Goal: Task Accomplishment & Management: Complete application form

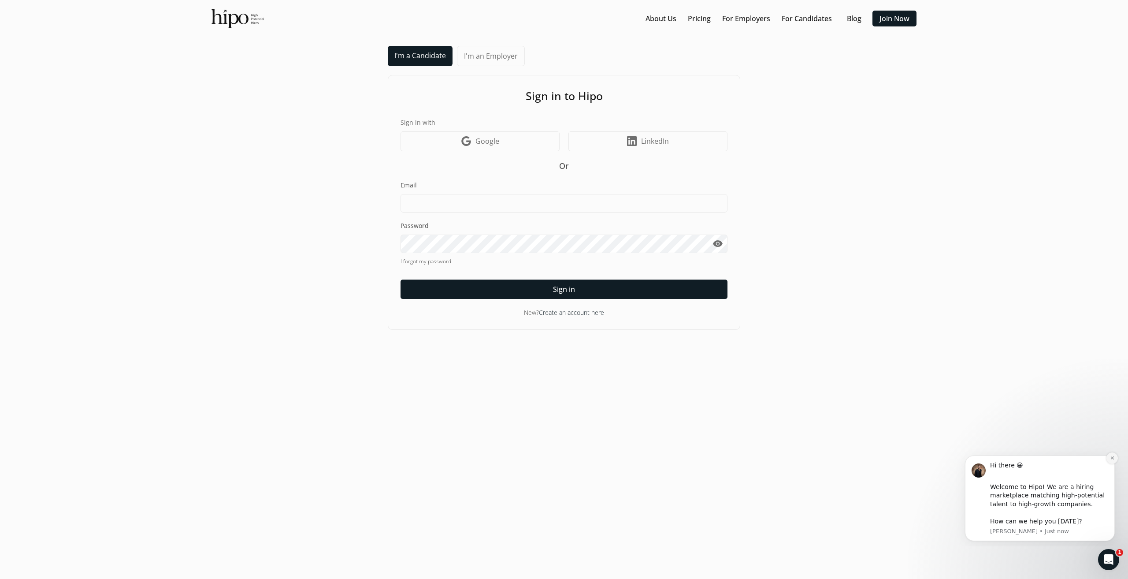
click at [1110, 456] on icon "Dismiss notification" at bounding box center [1112, 457] width 5 height 5
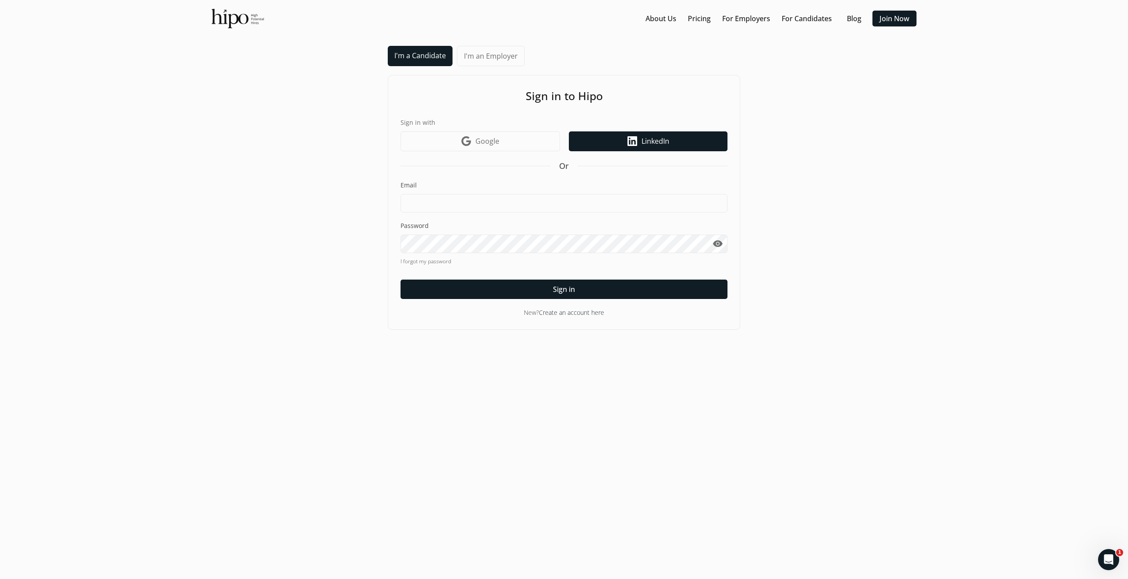
click at [639, 138] on link "LinkedIn icon LinkedIn" at bounding box center [648, 141] width 159 height 20
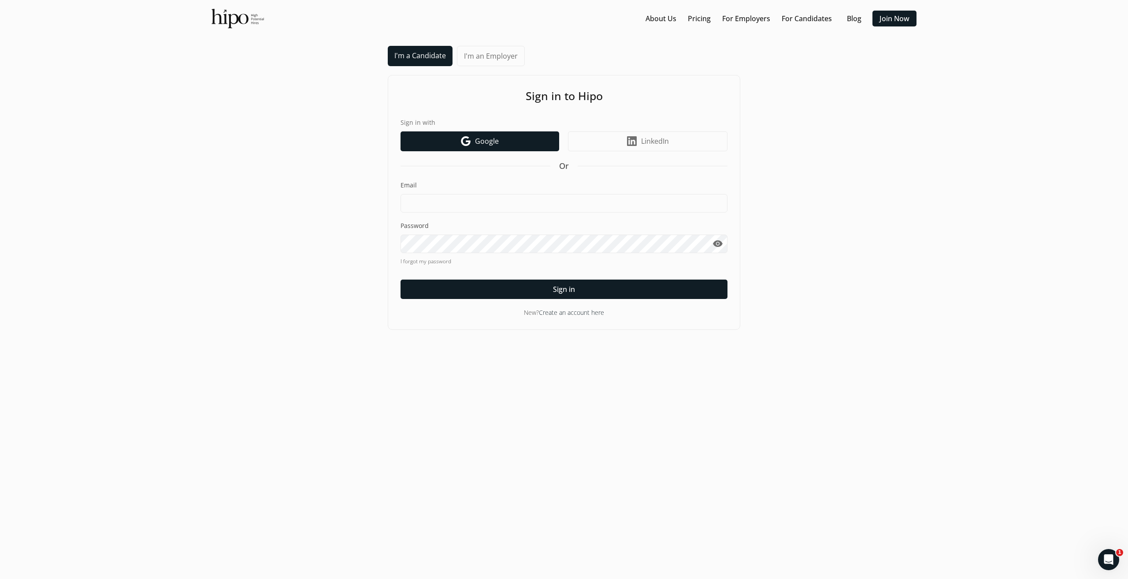
click at [520, 141] on link "Google icon Google" at bounding box center [480, 141] width 159 height 20
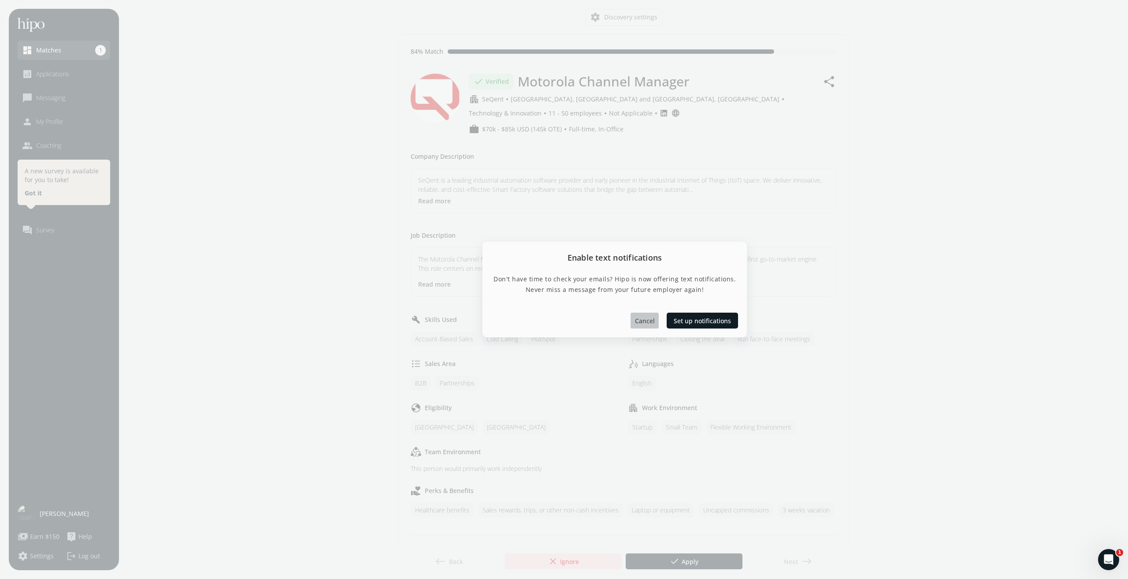
click at [649, 320] on span "Cancel" at bounding box center [645, 320] width 20 height 9
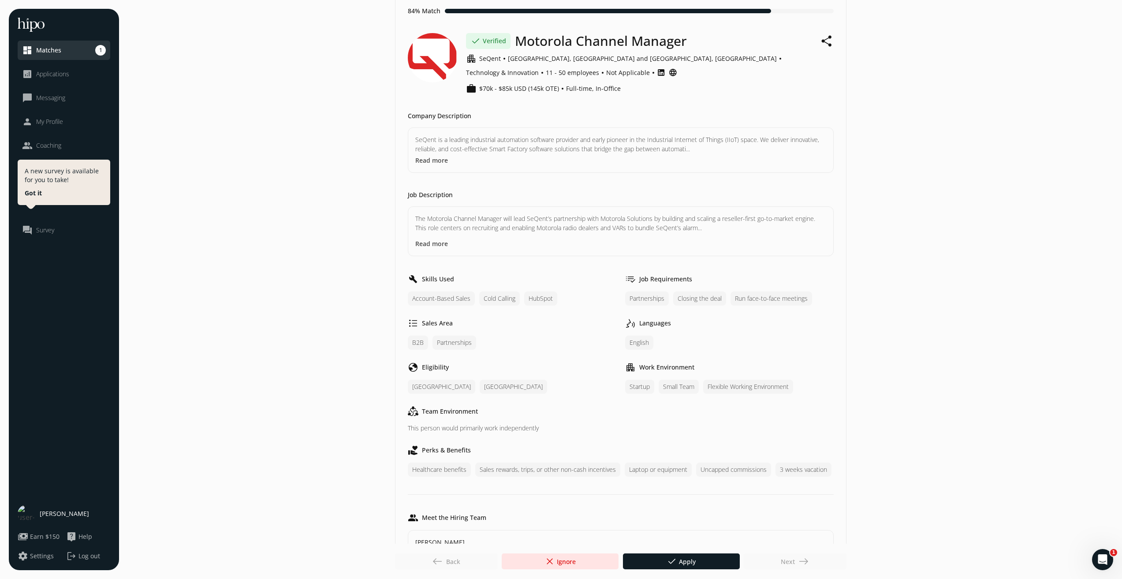
scroll to position [44, 0]
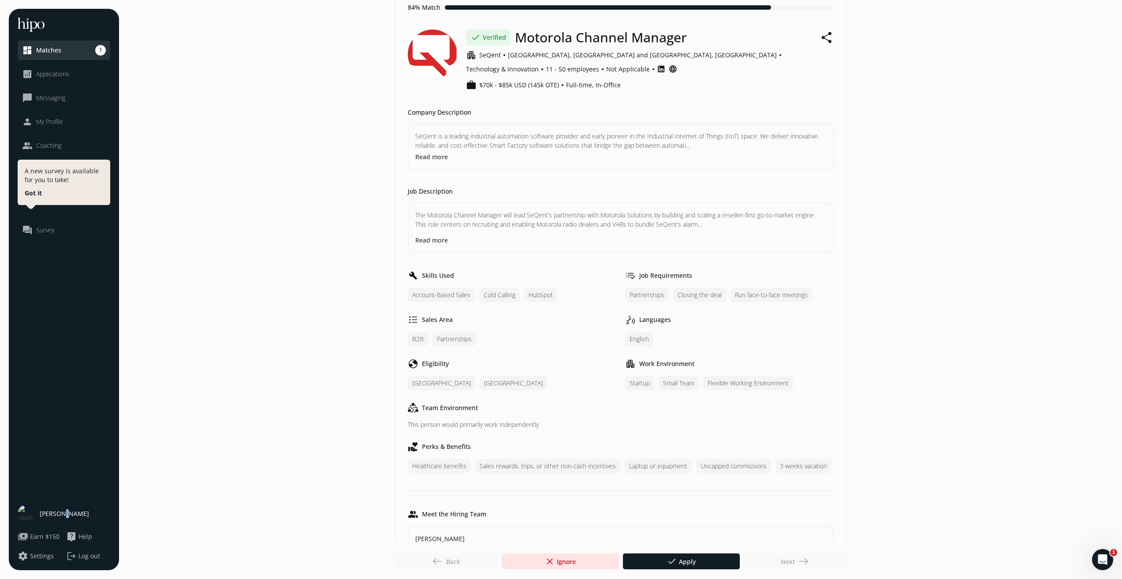
click at [64, 513] on span "[PERSON_NAME]" at bounding box center [64, 513] width 49 height 9
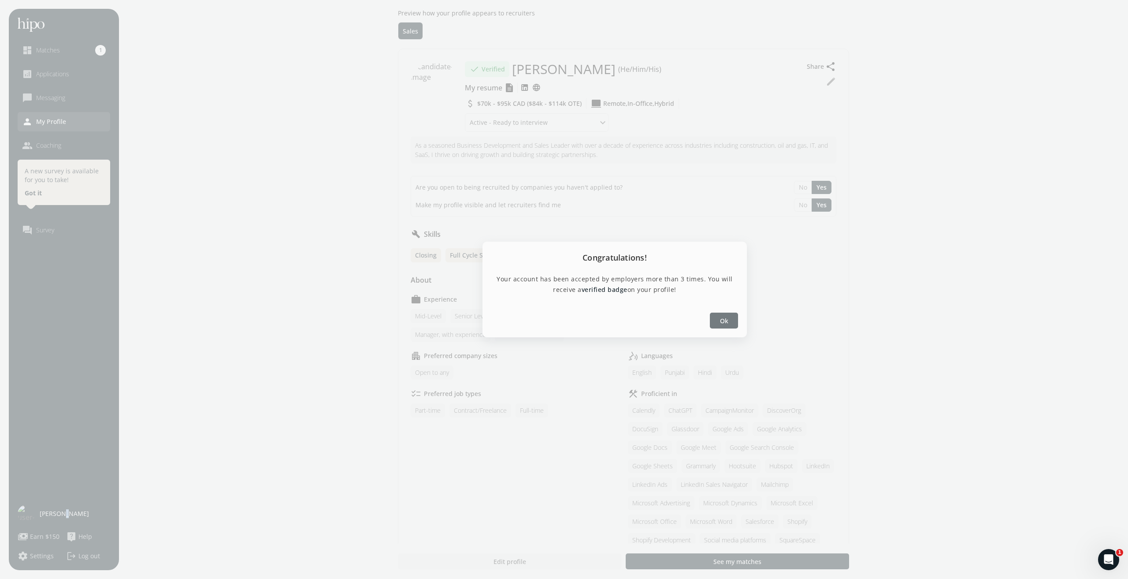
click at [722, 318] on span "Ok" at bounding box center [724, 320] width 8 height 9
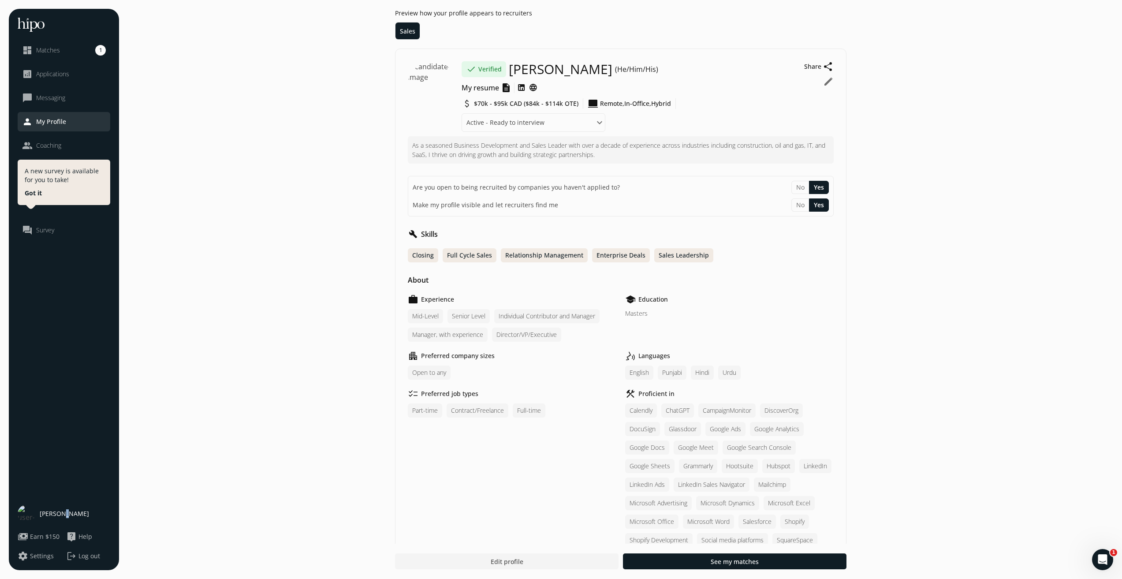
click at [827, 83] on button "edit" at bounding box center [828, 81] width 11 height 11
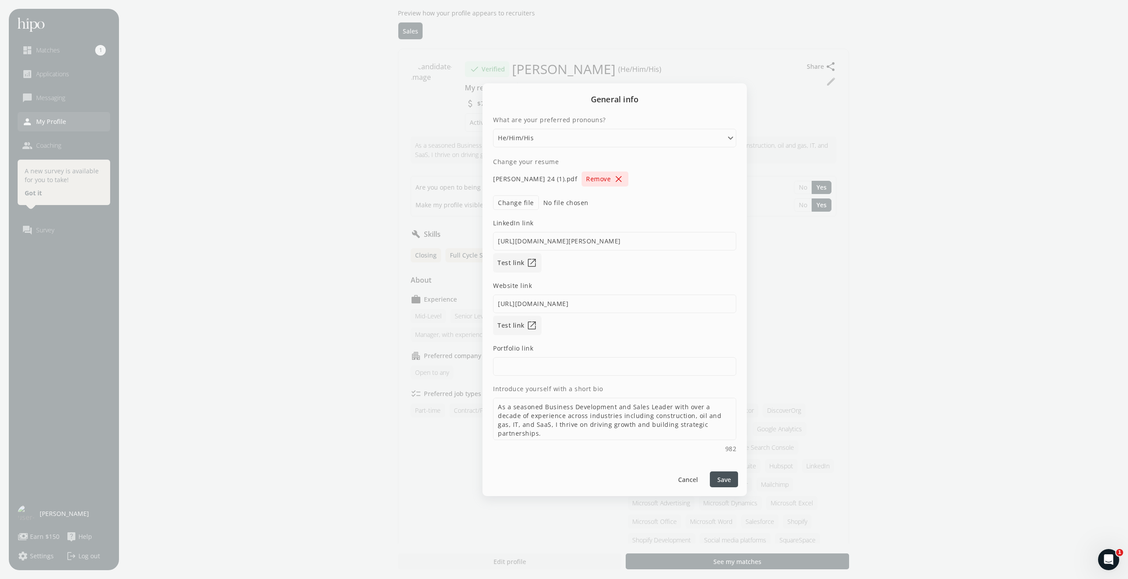
click at [613, 178] on span "close" at bounding box center [618, 179] width 11 height 11
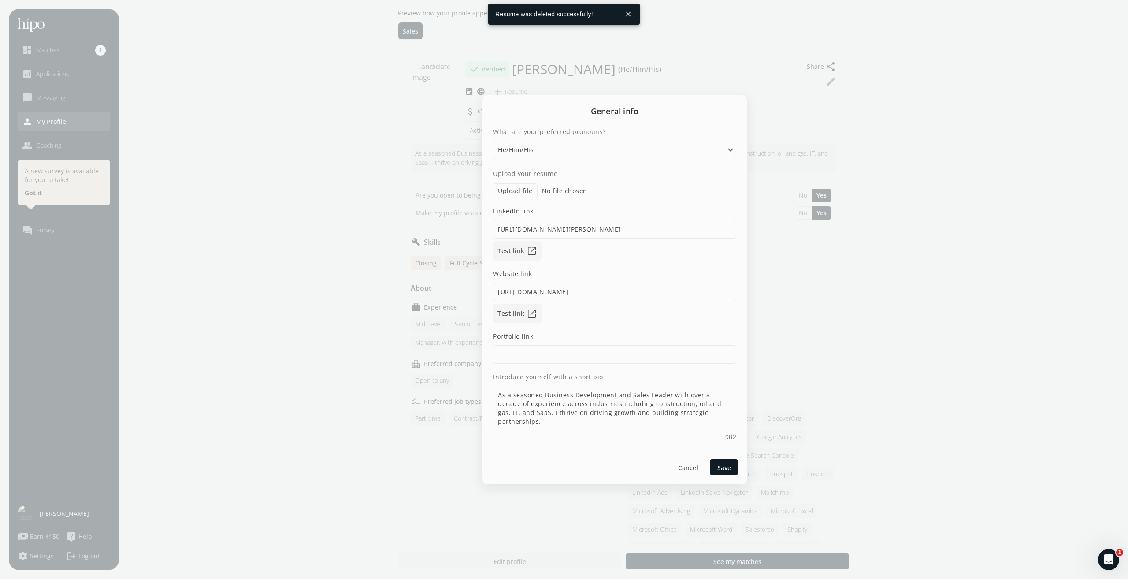
click at [527, 194] on label "Upload file" at bounding box center [515, 190] width 45 height 15
type input "C:\fakepath\Resume 0925-2.pdf"
click at [620, 290] on input "[URL][DOMAIN_NAME]" at bounding box center [614, 291] width 243 height 19
drag, startPoint x: 620, startPoint y: 290, endPoint x: 476, endPoint y: 283, distance: 144.3
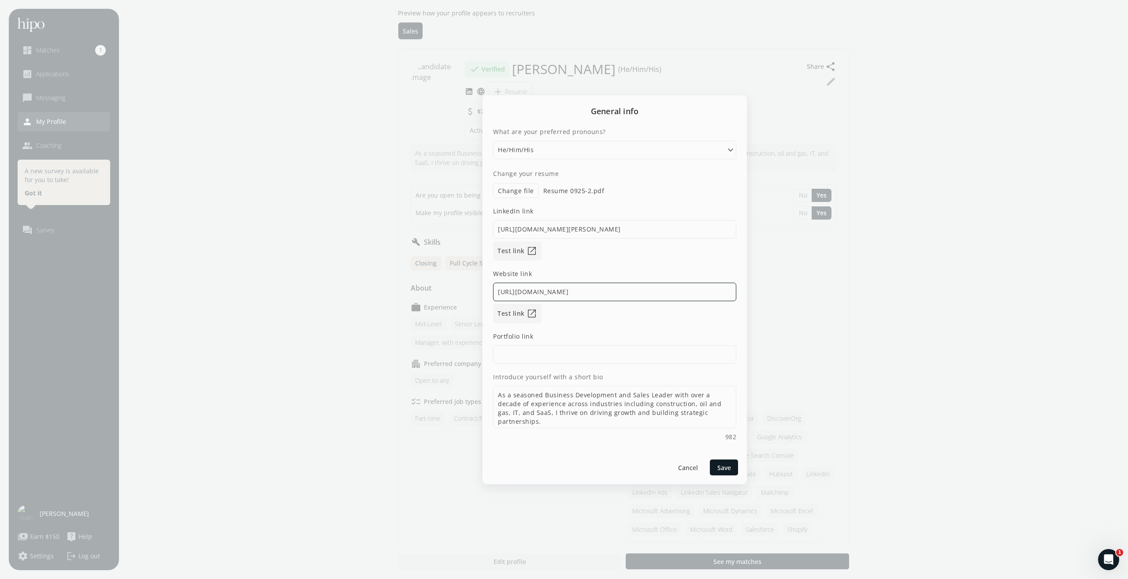
click at [476, 283] on div "General info What are your preferred pronouns? Please select an option He/Him/H…" at bounding box center [564, 289] width 1128 height 579
click at [476, 283] on div at bounding box center [564, 289] width 1128 height 579
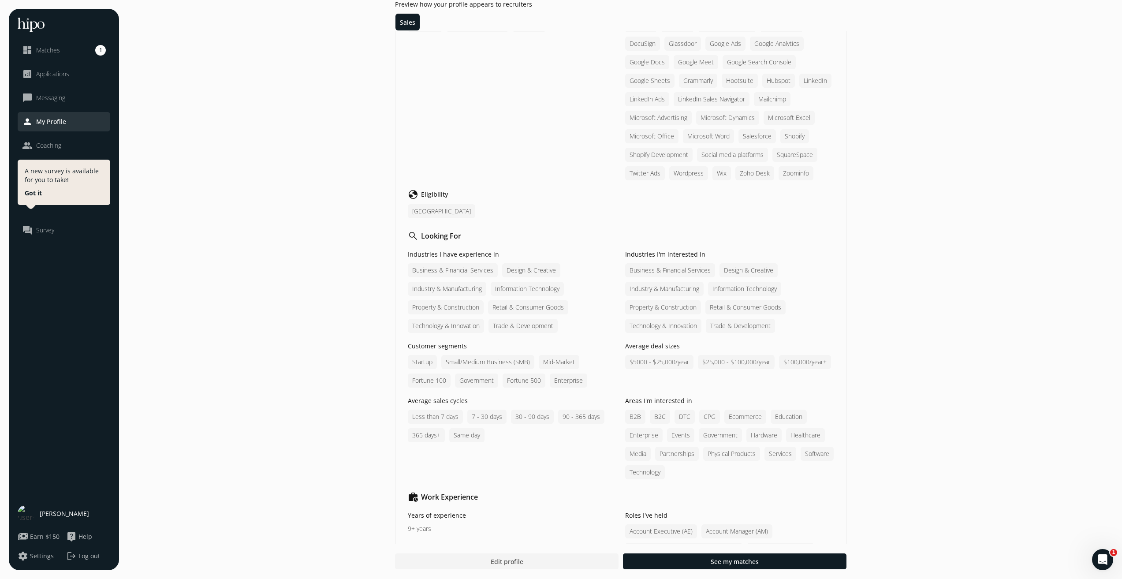
scroll to position [397, 0]
click at [429, 208] on div "[GEOGRAPHIC_DATA]" at bounding box center [441, 208] width 67 height 14
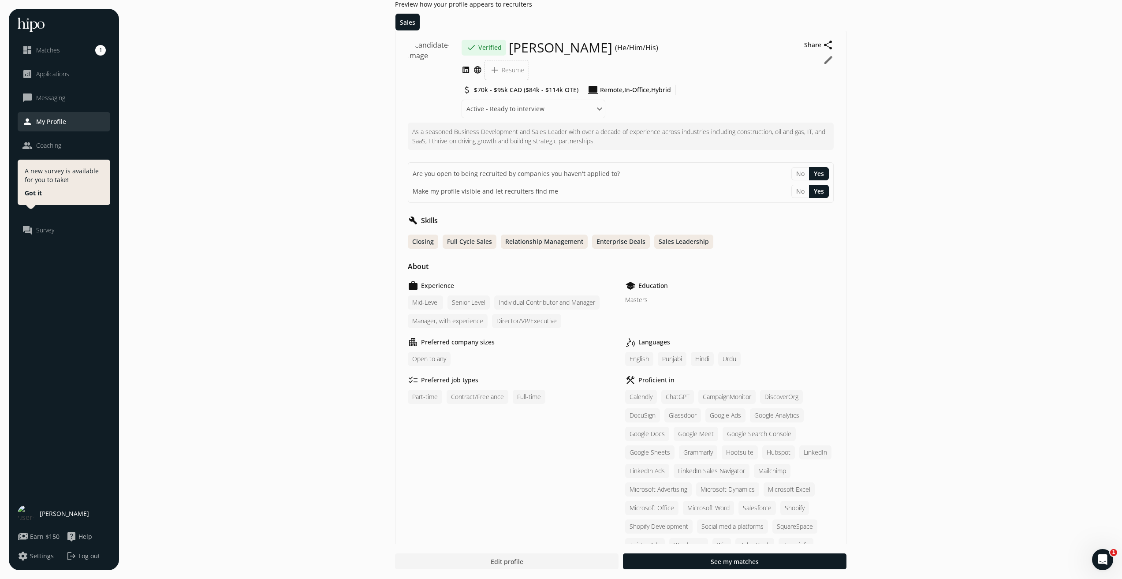
scroll to position [0, 0]
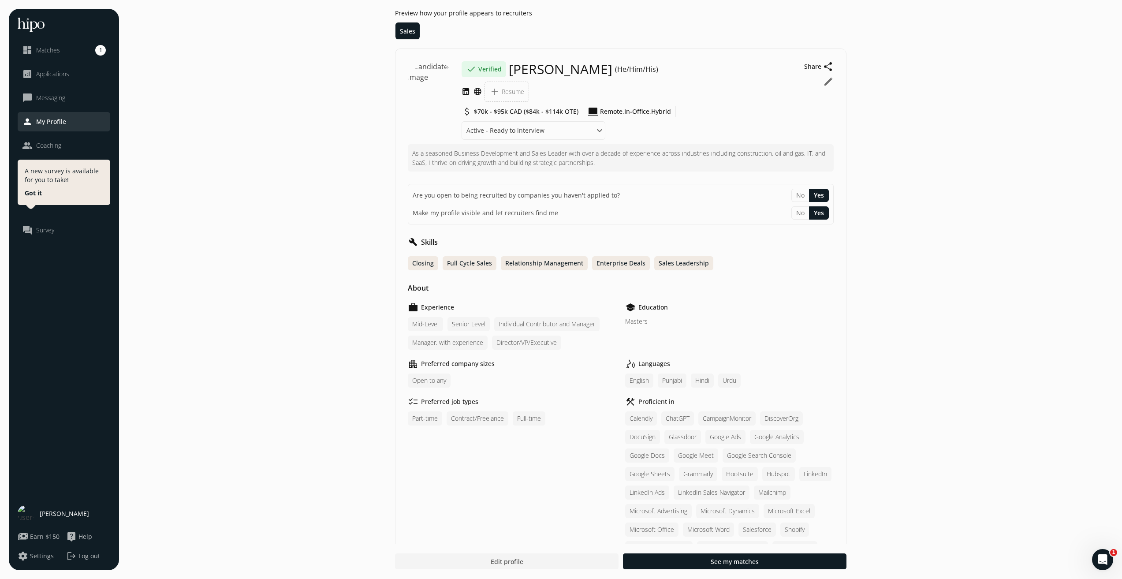
click at [611, 163] on p "As a seasoned Business Development and Sales Leader with over a decade of exper…" at bounding box center [620, 158] width 417 height 19
click at [829, 82] on button "edit" at bounding box center [828, 81] width 11 height 11
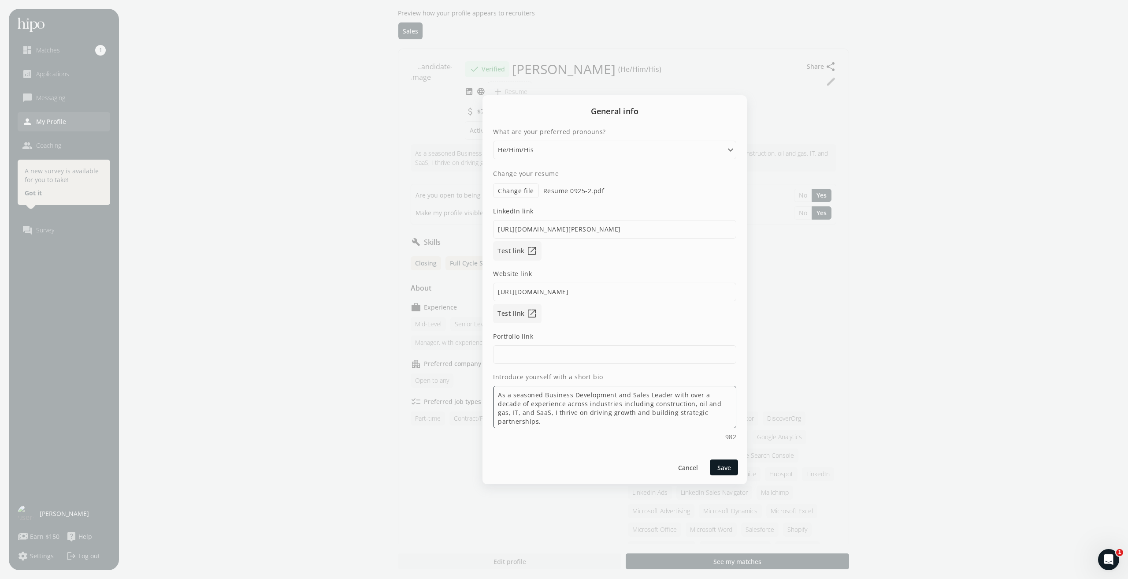
drag, startPoint x: 539, startPoint y: 394, endPoint x: 732, endPoint y: 424, distance: 195.8
click at [732, 424] on textarea "As a seasoned Business Development and Sales Leader with over a decade of exper…" at bounding box center [614, 407] width 243 height 42
paste textarea "My career has been defined by consistently exceeding sales quotas, managing hig…"
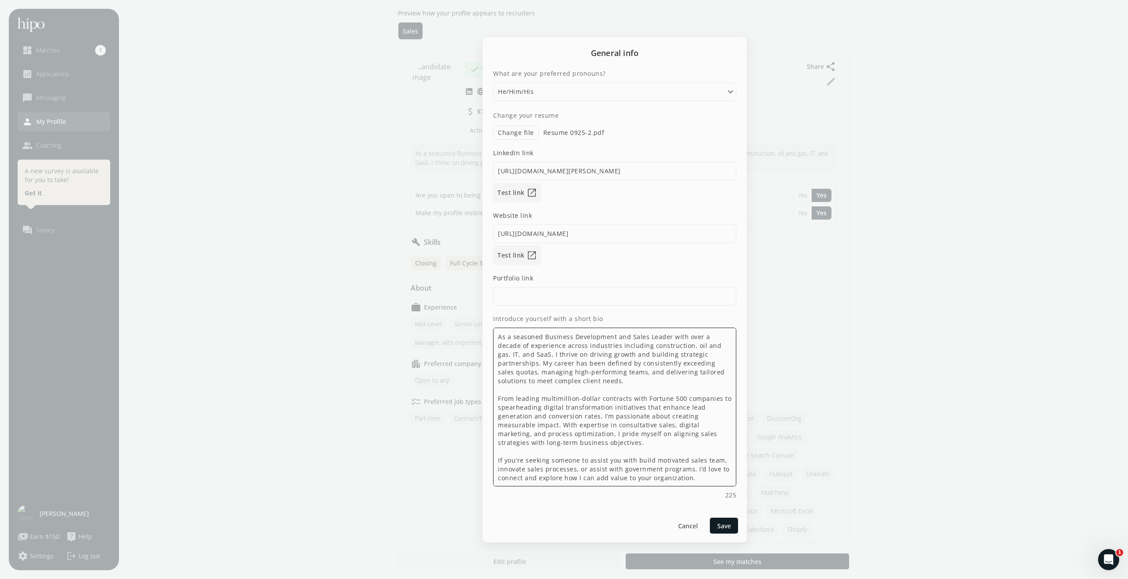
drag, startPoint x: 578, startPoint y: 469, endPoint x: 688, endPoint y: 470, distance: 109.7
click at [688, 470] on textarea "As a seasoned Business Development and Sales Leader with over a decade of exper…" at bounding box center [614, 406] width 243 height 159
click at [652, 458] on textarea "As a seasoned Business Development and Sales Leader with over a decade of exper…" at bounding box center [614, 406] width 243 height 159
drag, startPoint x: 652, startPoint y: 458, endPoint x: 657, endPoint y: 457, distance: 4.7
click at [653, 458] on textarea "As a seasoned Business Development and Sales Leader with over a decade of exper…" at bounding box center [614, 406] width 243 height 159
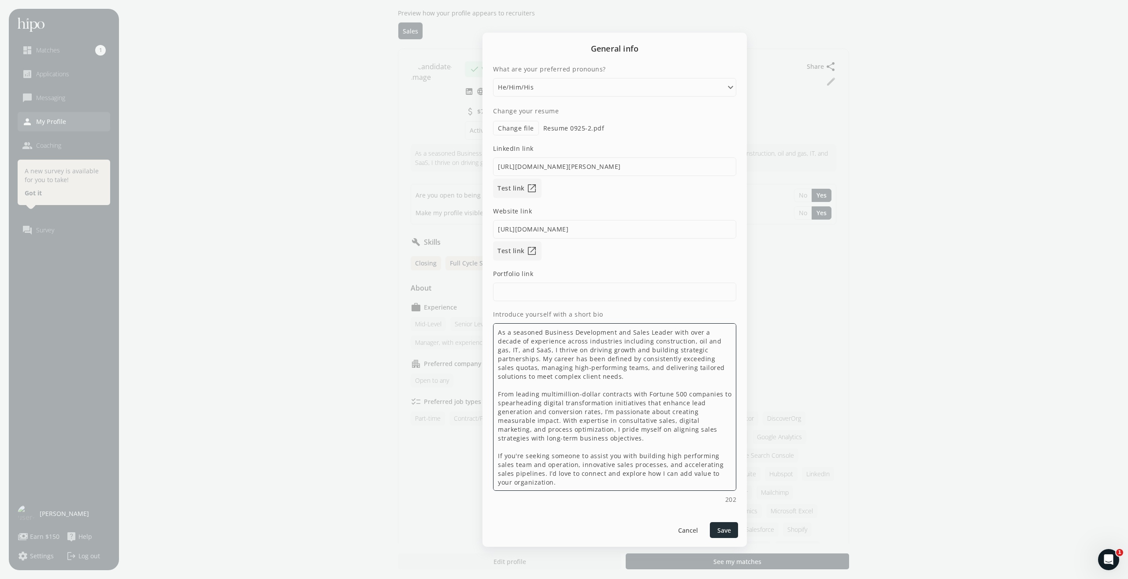
type textarea "As a seasoned Business Development and Sales Leader with over a decade of exper…"
click at [722, 534] on span "Save" at bounding box center [724, 529] width 14 height 9
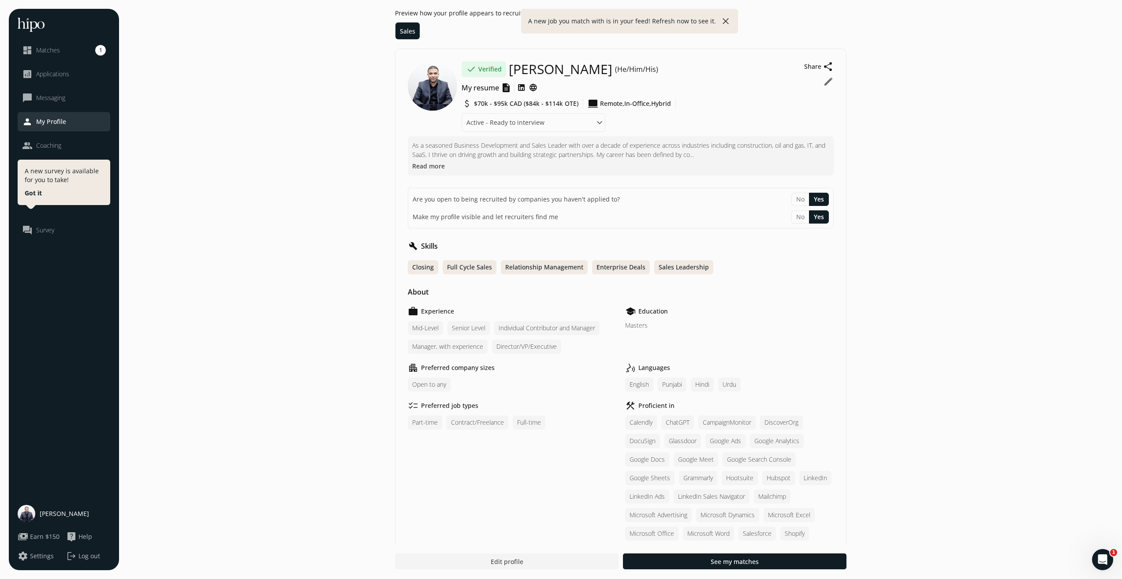
click at [619, 15] on button "close" at bounding box center [612, 14] width 13 height 13
click at [826, 76] on button "edit" at bounding box center [828, 81] width 11 height 11
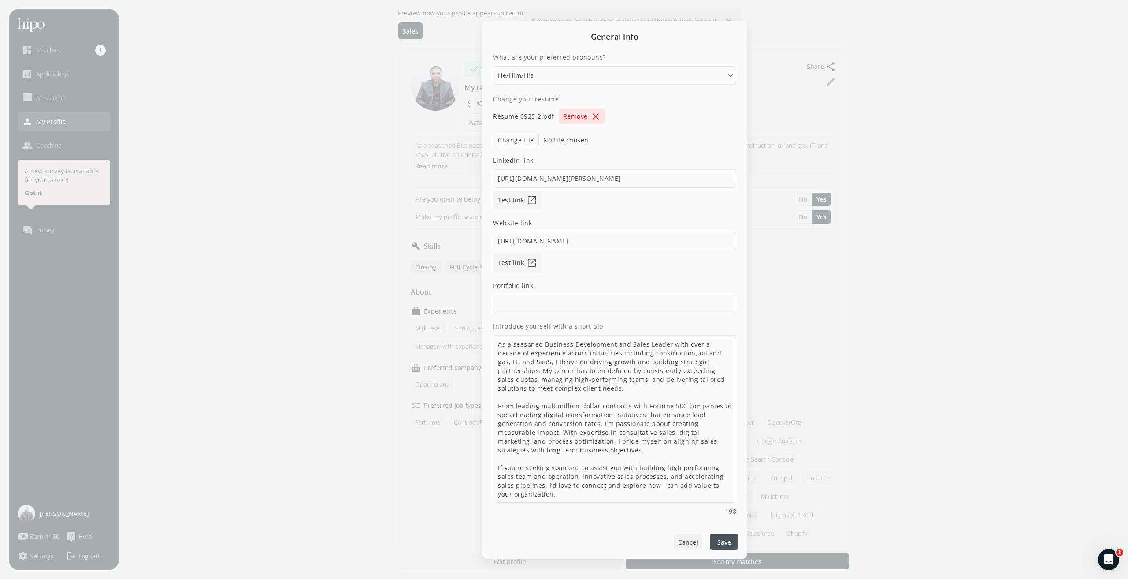
click at [683, 547] on div at bounding box center [688, 542] width 28 height 16
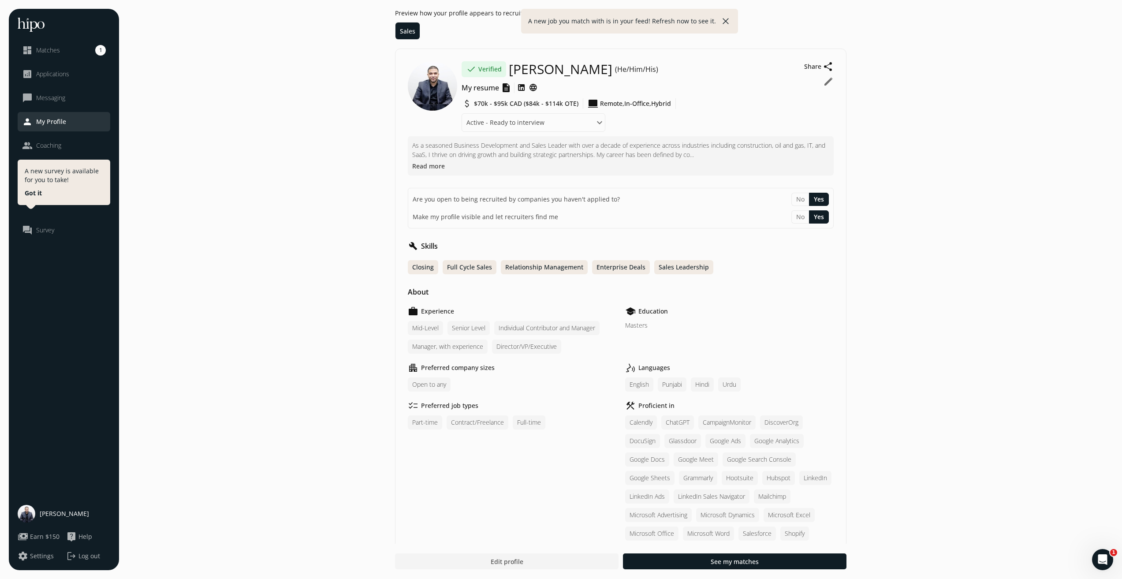
click at [554, 99] on span "$70k - $95k CAD ($84k - $114k OTE)" at bounding box center [526, 103] width 104 height 9
click at [552, 103] on span "$70k - $95k CAD ($84k - $114k OTE)" at bounding box center [526, 103] width 104 height 9
click at [538, 105] on span "$70k - $95k CAD ($84k - $114k OTE)" at bounding box center [526, 103] width 104 height 9
click at [498, 103] on span "$70k - $95k CAD ($84k - $114k OTE)" at bounding box center [526, 103] width 104 height 9
click at [497, 103] on span "$70k - $95k CAD ($84k - $114k OTE)" at bounding box center [526, 103] width 104 height 9
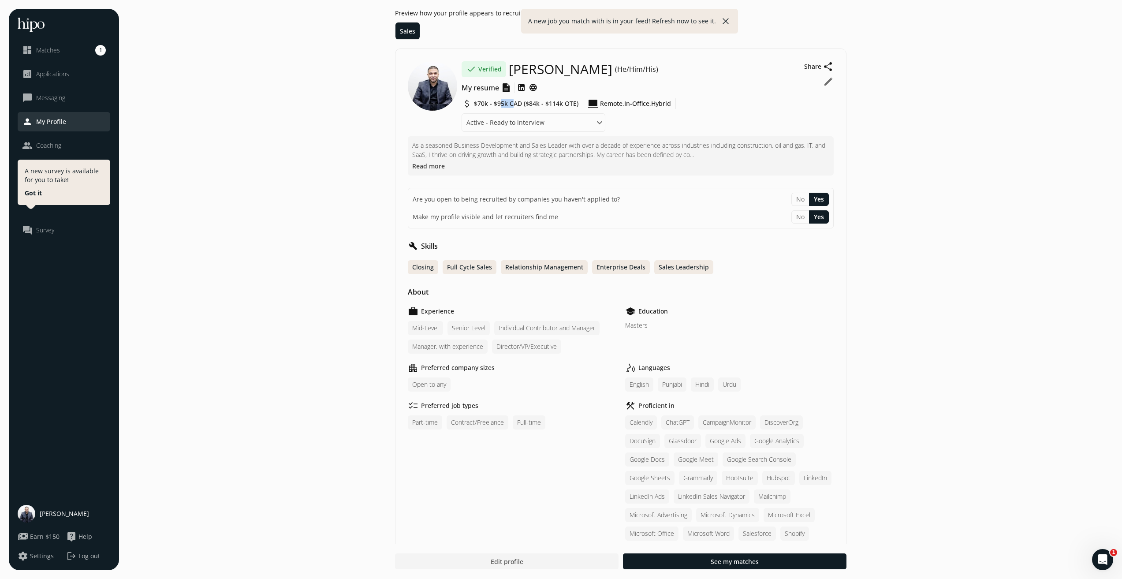
click at [497, 103] on span "$70k - $95k CAD ($84k - $114k OTE)" at bounding box center [526, 103] width 104 height 9
click at [528, 105] on span "$70k - $95k CAD ($84k - $114k OTE)" at bounding box center [526, 103] width 104 height 9
drag, startPoint x: 553, startPoint y: 96, endPoint x: 601, endPoint y: 98, distance: 48.1
click at [601, 98] on div "done Verified [PERSON_NAME] (He/Him/His) My resume description attach_money $70…" at bounding box center [630, 96] width 338 height 71
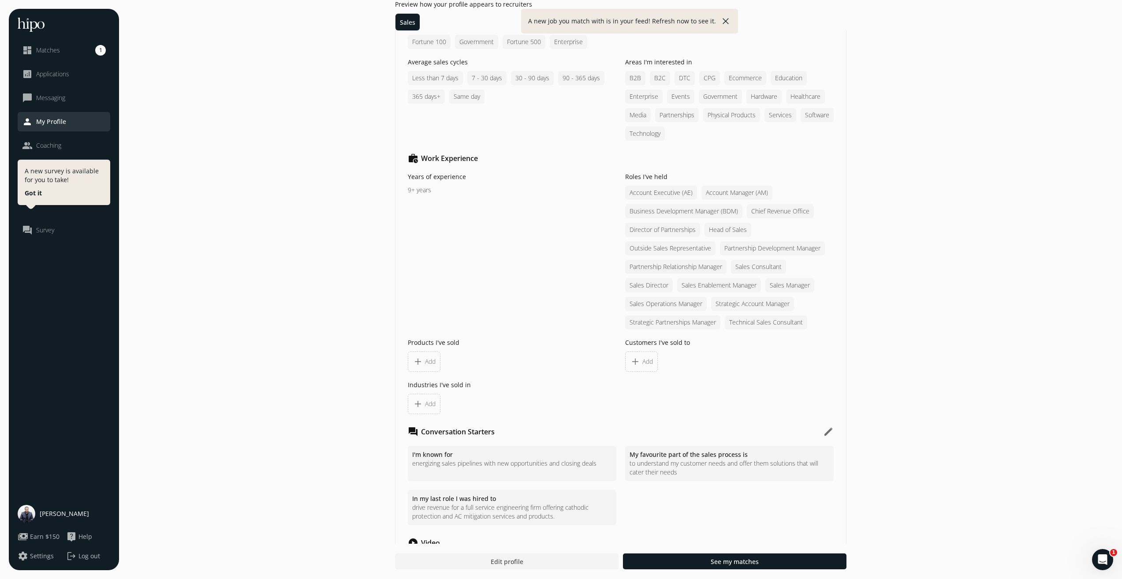
scroll to position [749, 0]
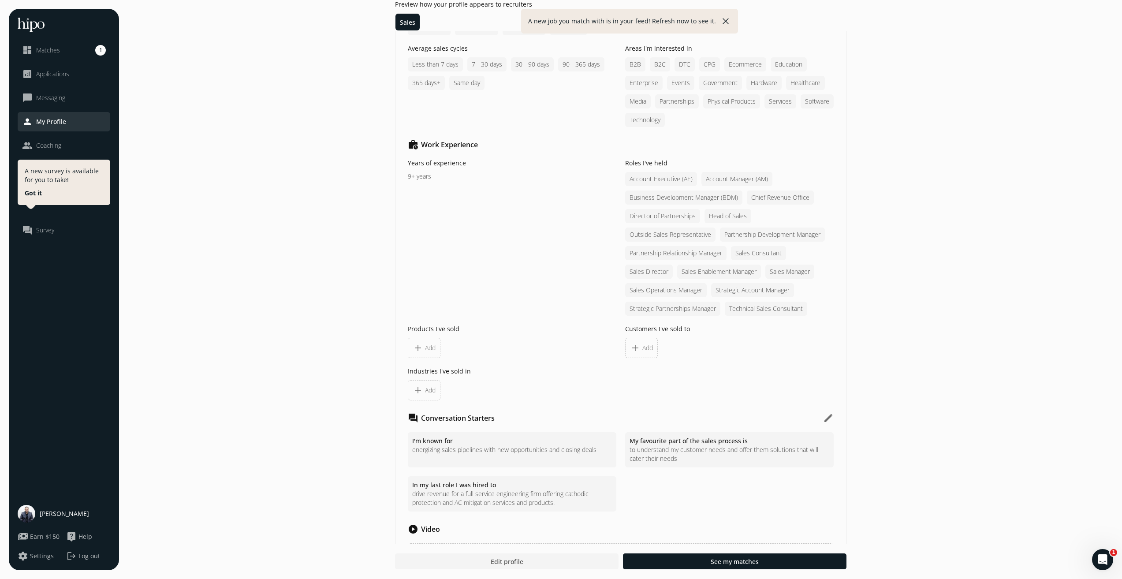
click at [424, 178] on div "9+ years" at bounding box center [512, 176] width 208 height 9
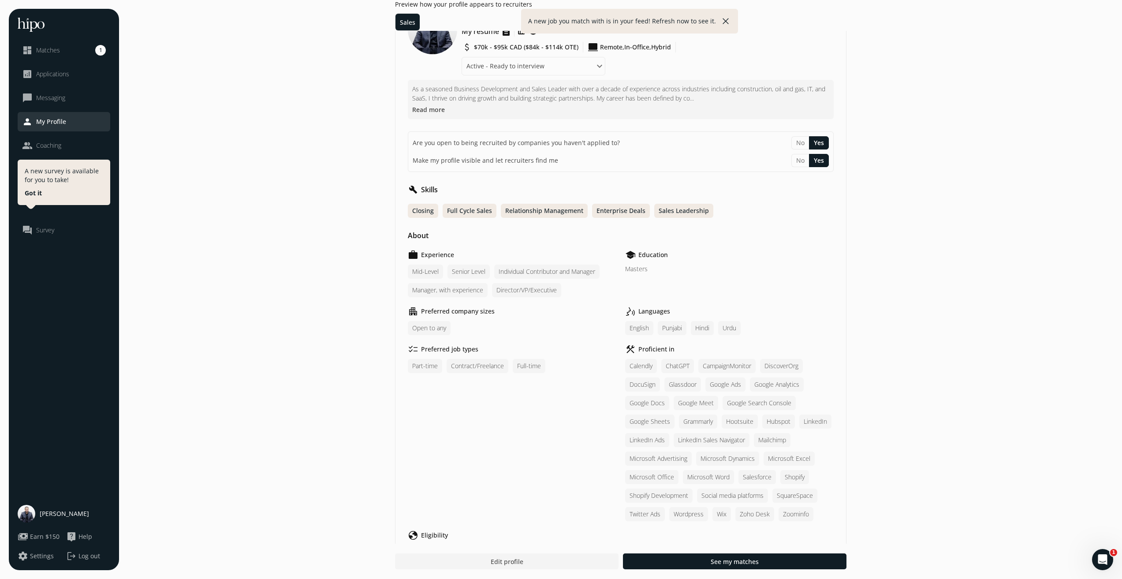
scroll to position [0, 0]
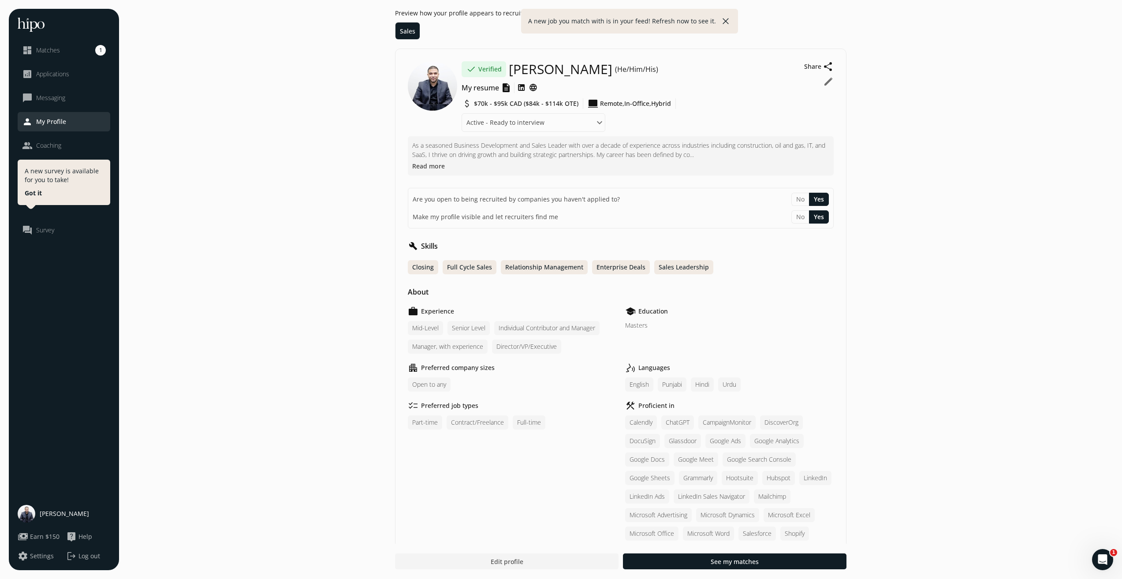
click at [827, 77] on button "edit" at bounding box center [828, 81] width 11 height 11
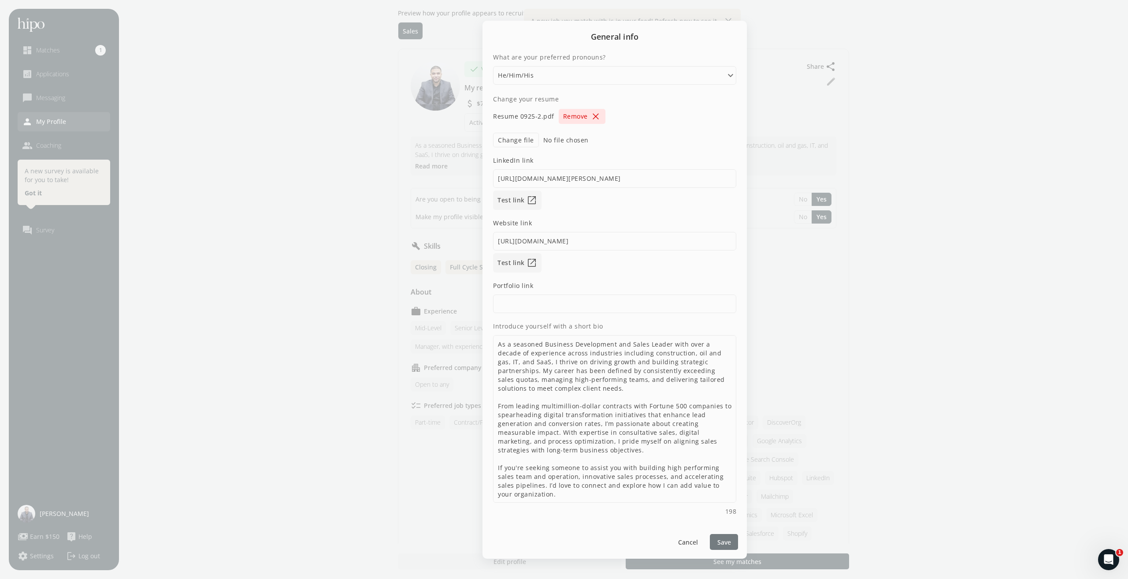
click at [724, 539] on span "Save" at bounding box center [724, 541] width 14 height 9
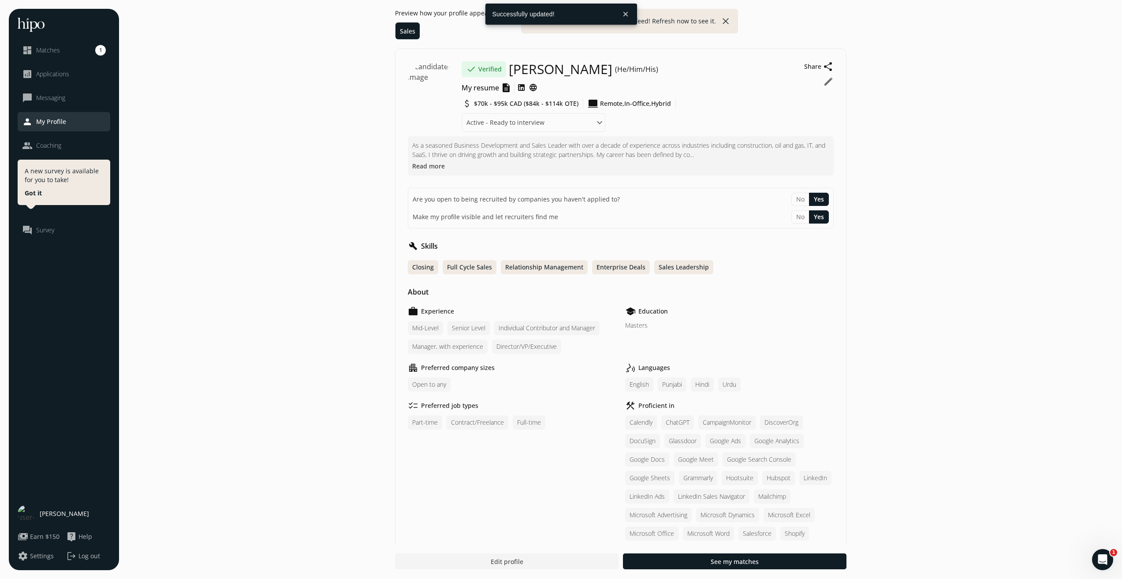
drag, startPoint x: 486, startPoint y: 364, endPoint x: 449, endPoint y: 389, distance: 44.7
click at [485, 364] on h2 "Preferred company sizes" at bounding box center [458, 367] width 74 height 9
click at [428, 394] on div "work Experience Mid-Level Senior Level Individual Contributor and Manager Manag…" at bounding box center [621, 460] width 426 height 309
click at [428, 399] on div "work Experience Mid-Level Senior Level Individual Contributor and Manager Manag…" at bounding box center [621, 460] width 426 height 309
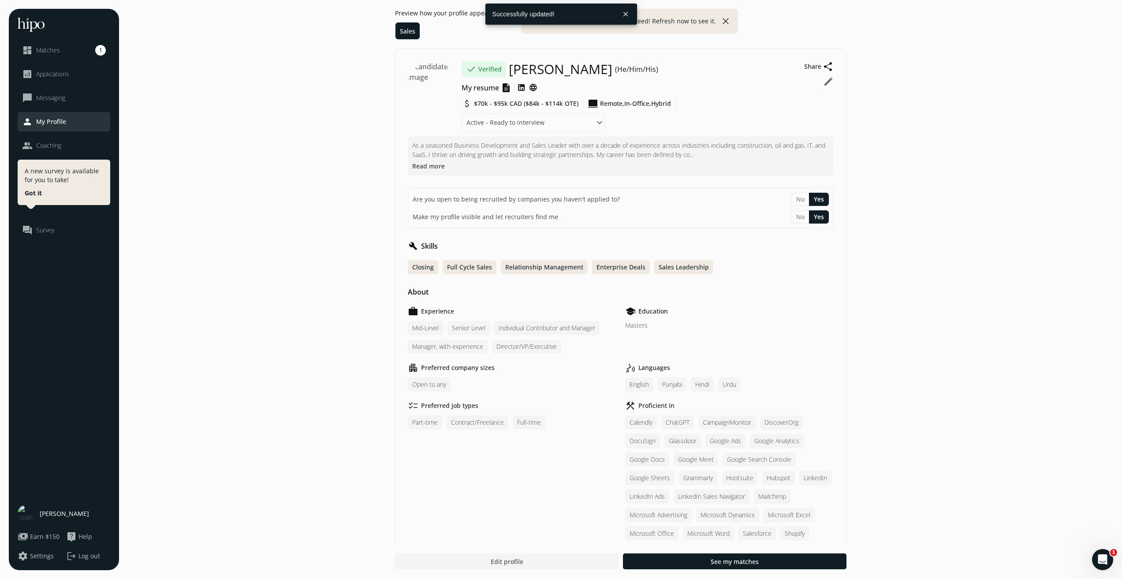
drag, startPoint x: 428, startPoint y: 415, endPoint x: 444, endPoint y: 416, distance: 15.5
click at [430, 414] on div "checklist Preferred job types [DEMOGRAPHIC_DATA] [DEMOGRAPHIC_DATA]/Freelance F…" at bounding box center [512, 488] width 208 height 177
click at [473, 416] on div "Contract/Freelance" at bounding box center [477, 422] width 62 height 14
click at [723, 19] on button "close" at bounding box center [725, 21] width 11 height 11
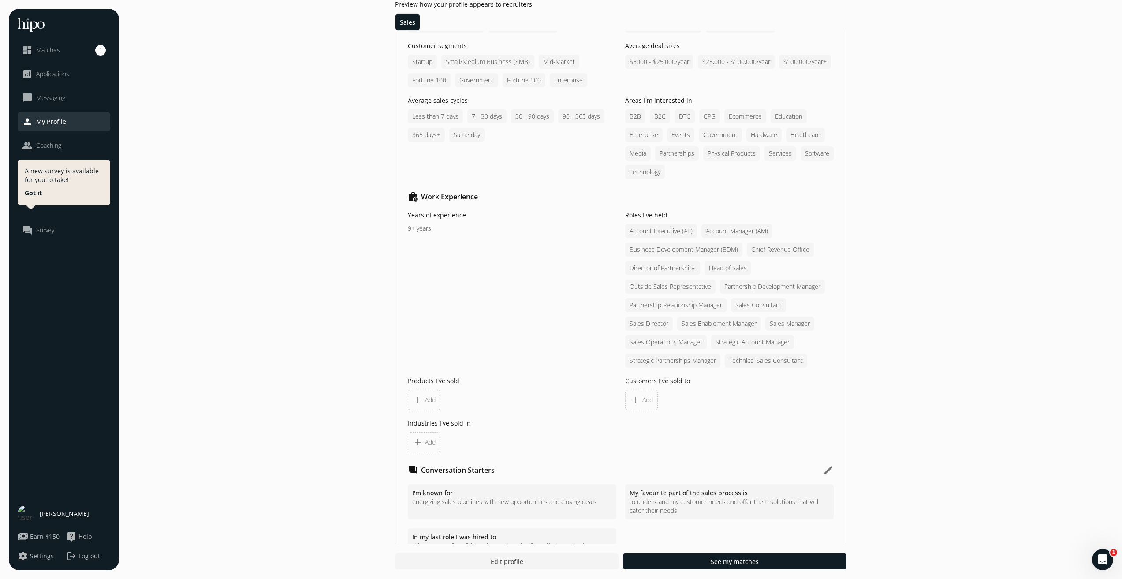
scroll to position [793, 0]
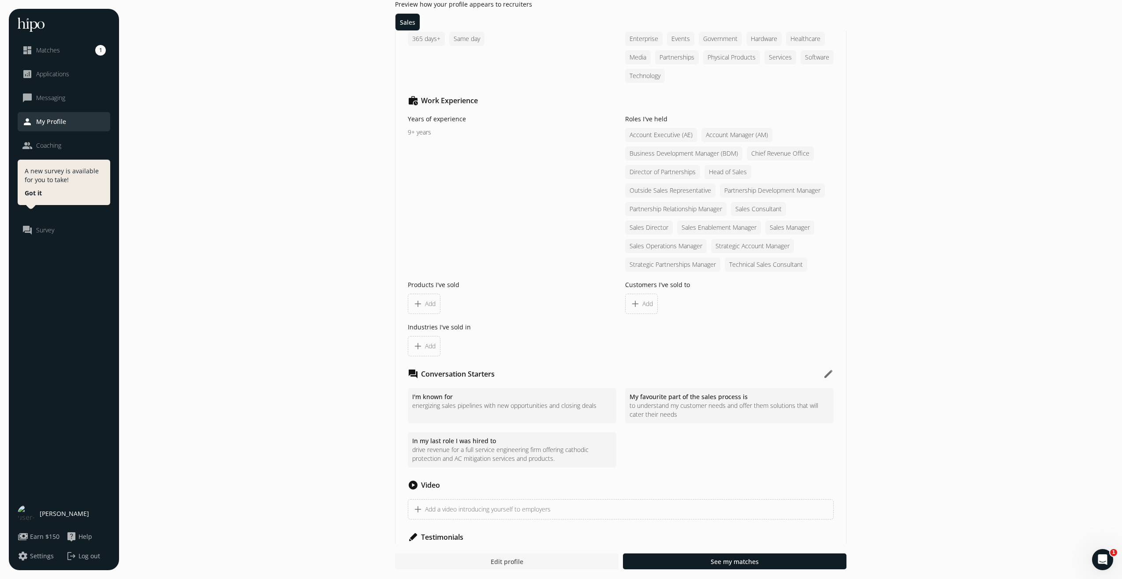
click at [518, 565] on span "Edit profile" at bounding box center [506, 561] width 33 height 9
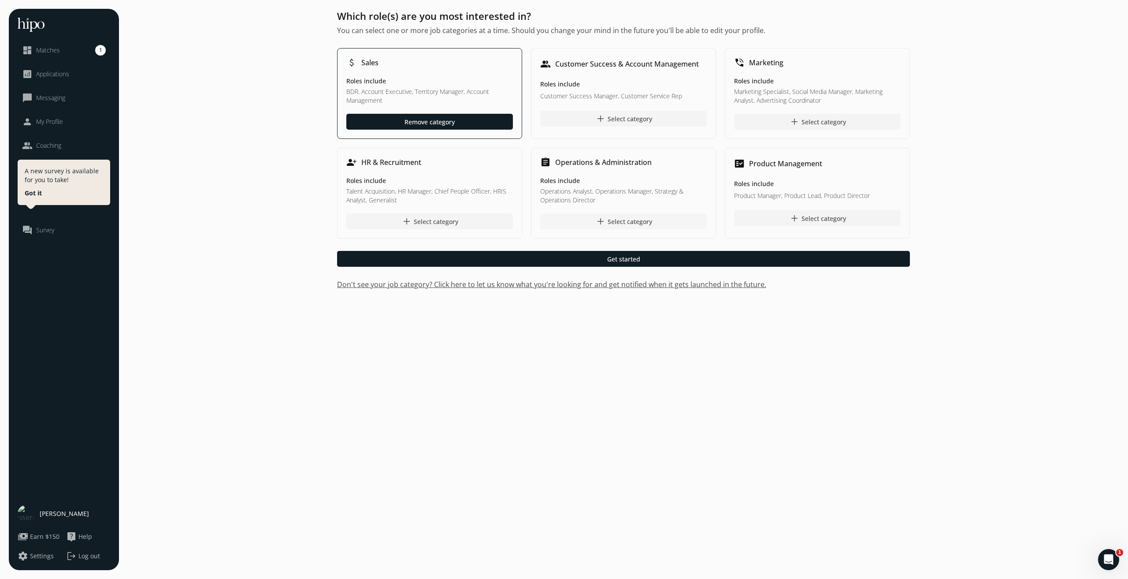
click at [611, 223] on div "add Select category" at bounding box center [623, 221] width 57 height 11
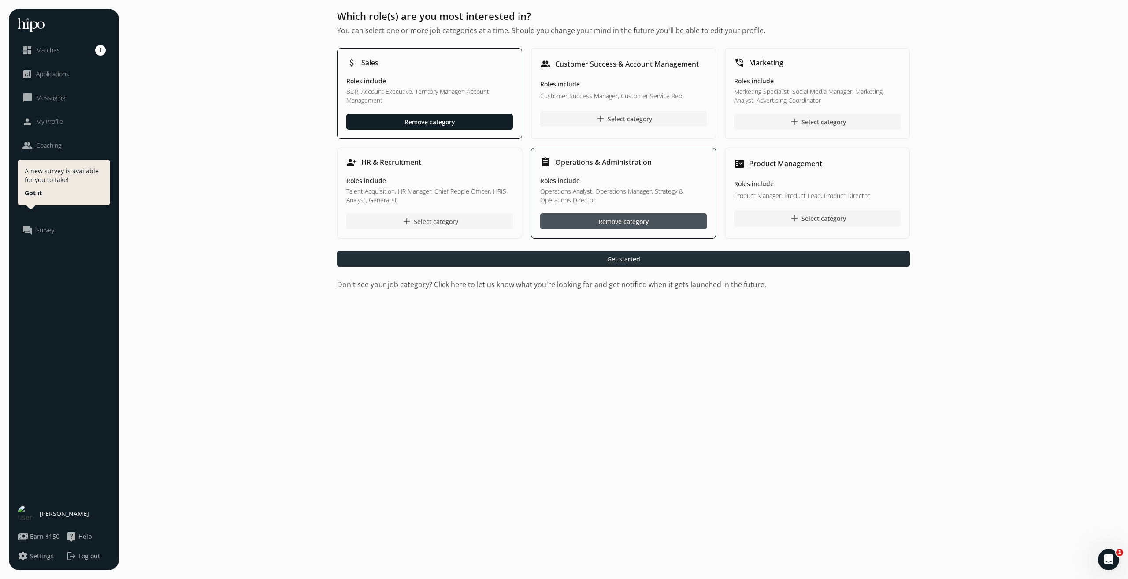
click at [608, 262] on span "Get started" at bounding box center [623, 258] width 33 height 9
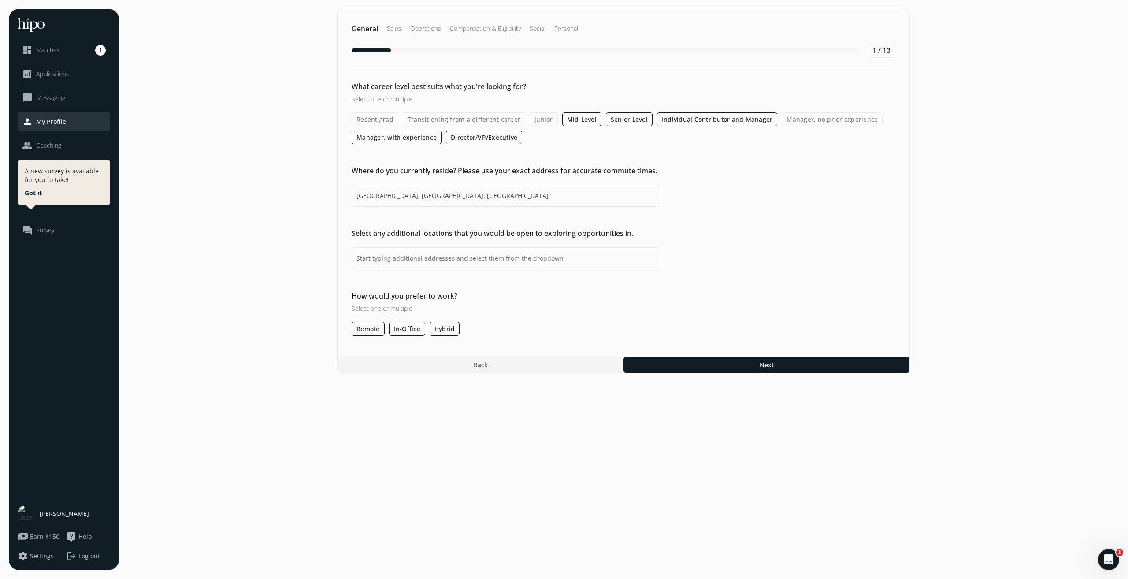
drag, startPoint x: 407, startPoint y: 332, endPoint x: 453, endPoint y: 335, distance: 46.8
click at [407, 332] on label "In-Office" at bounding box center [407, 329] width 36 height 14
click at [0, 0] on input "In-Office" at bounding box center [0, 0] width 0 height 0
click at [452, 330] on label "Hybrid" at bounding box center [445, 329] width 30 height 14
click at [0, 0] on input "Hybrid" at bounding box center [0, 0] width 0 height 0
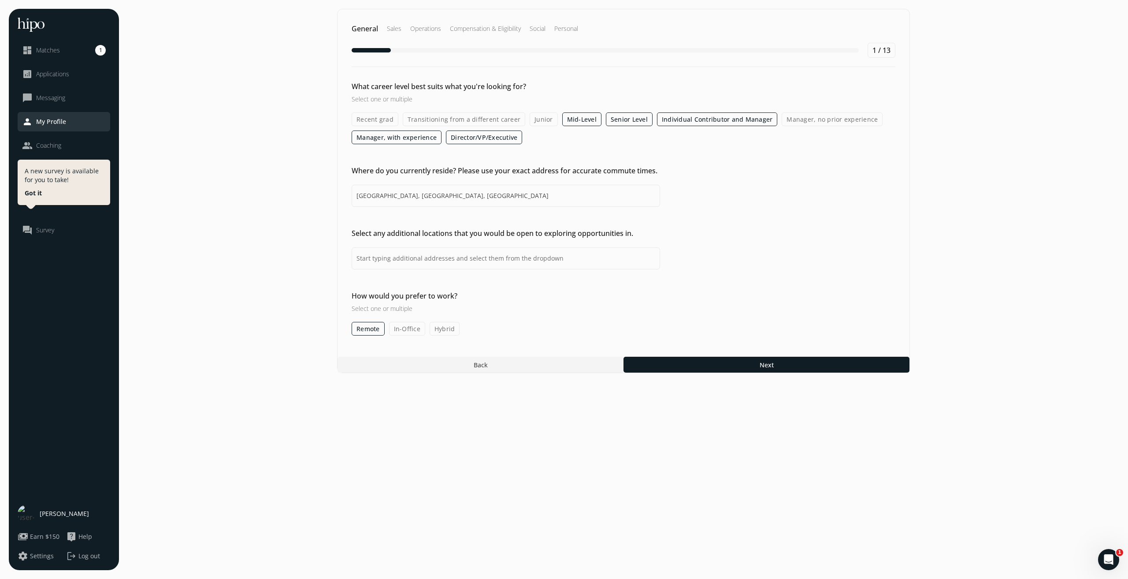
click at [410, 330] on label "In-Office" at bounding box center [407, 329] width 36 height 14
click at [0, 0] on input "In-Office" at bounding box center [0, 0] width 0 height 0
click at [448, 327] on label "Hybrid" at bounding box center [445, 329] width 30 height 14
click at [0, 0] on input "Hybrid" at bounding box center [0, 0] width 0 height 0
click at [680, 361] on div at bounding box center [767, 365] width 286 height 16
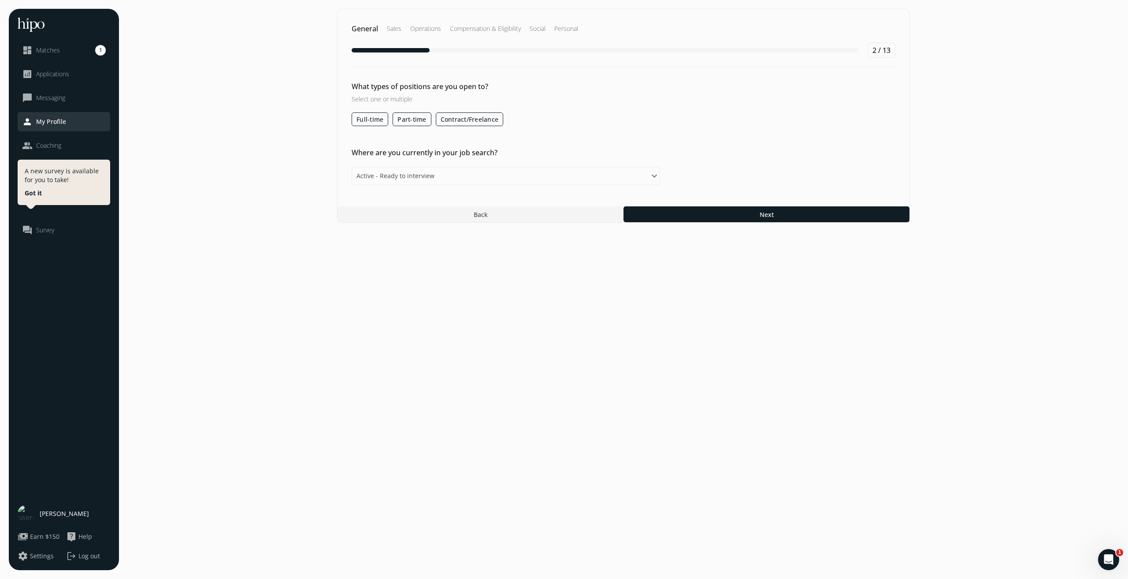
click at [457, 360] on section "General Sales Operations Compensation & Eligibility Social Personal 2 / 13 What…" at bounding box center [624, 289] width 992 height 561
click at [758, 220] on div at bounding box center [767, 214] width 286 height 16
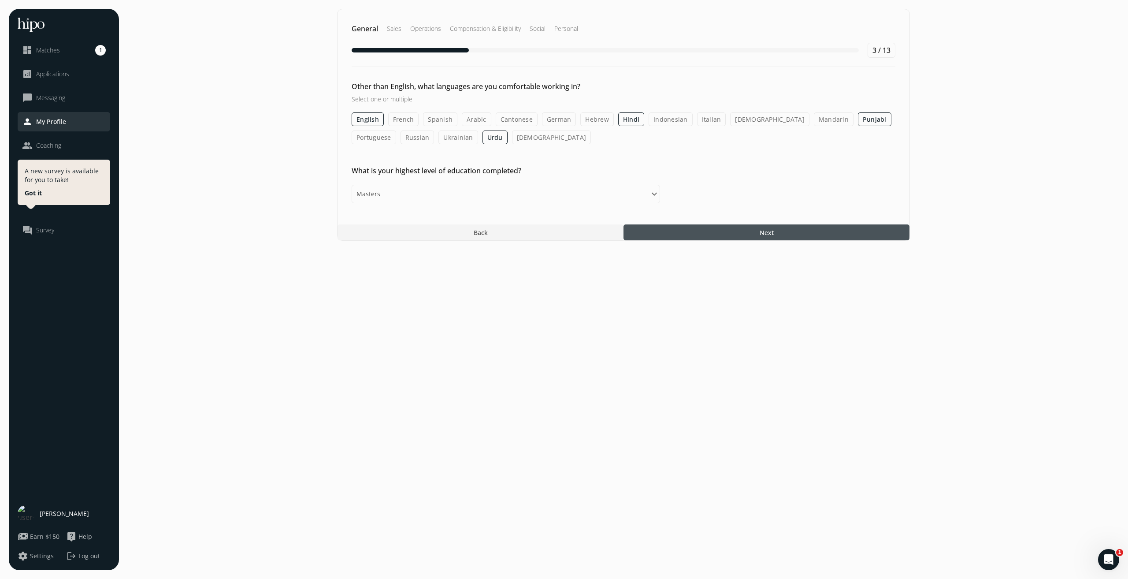
click at [665, 226] on div at bounding box center [767, 232] width 286 height 16
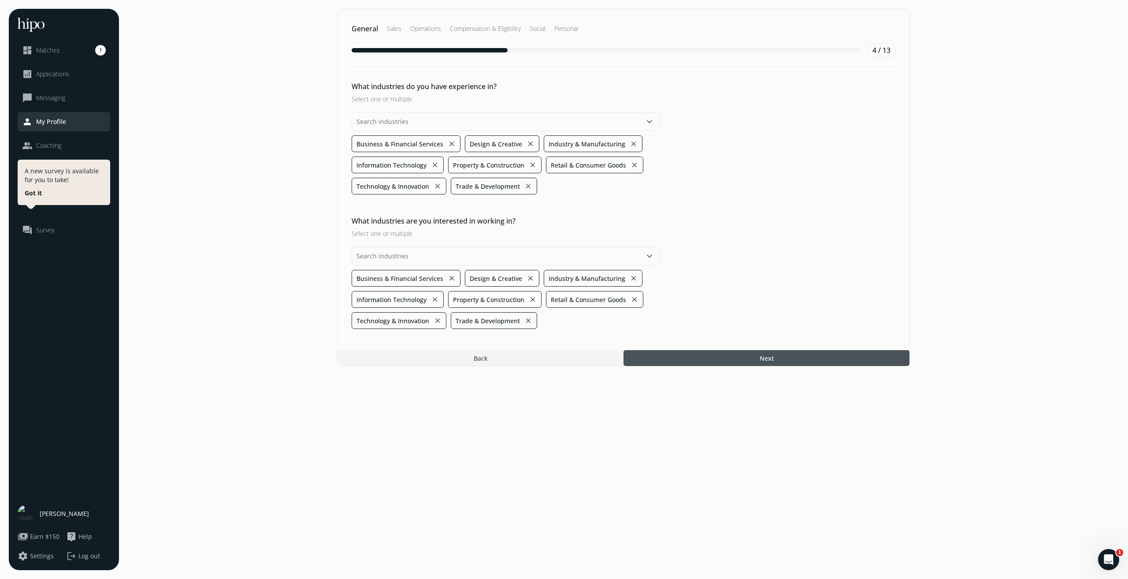
click at [528, 143] on button "close" at bounding box center [531, 143] width 8 height 12
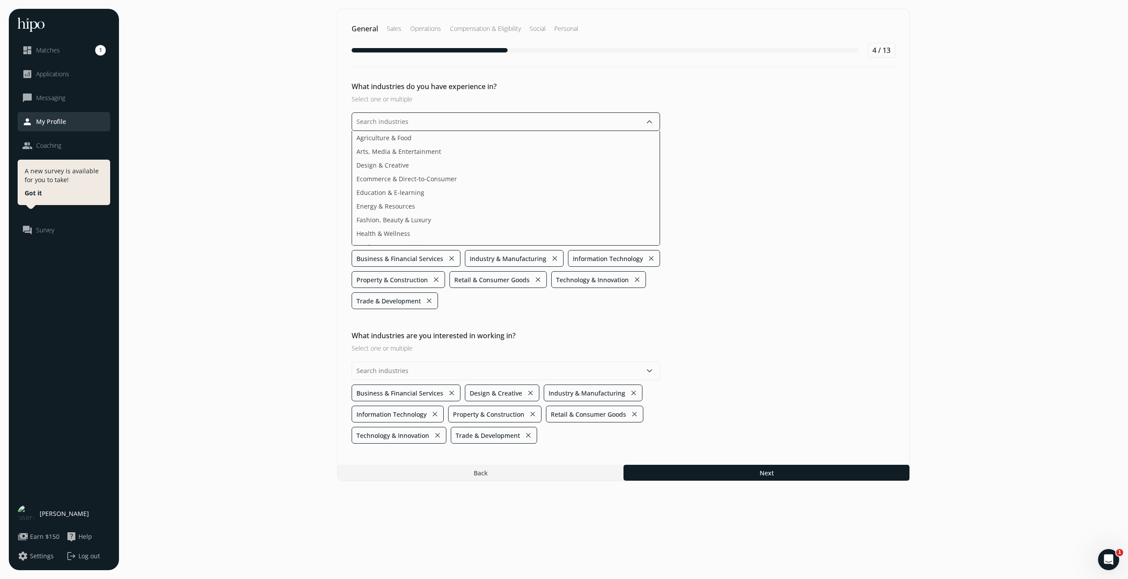
click at [607, 126] on input "text" at bounding box center [506, 121] width 308 height 19
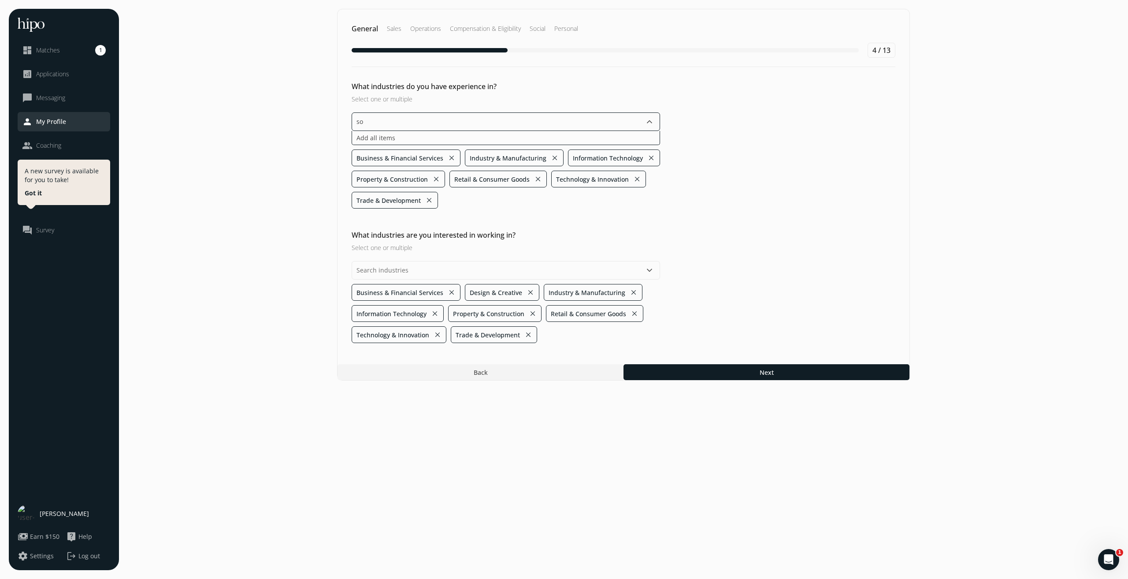
type input "s"
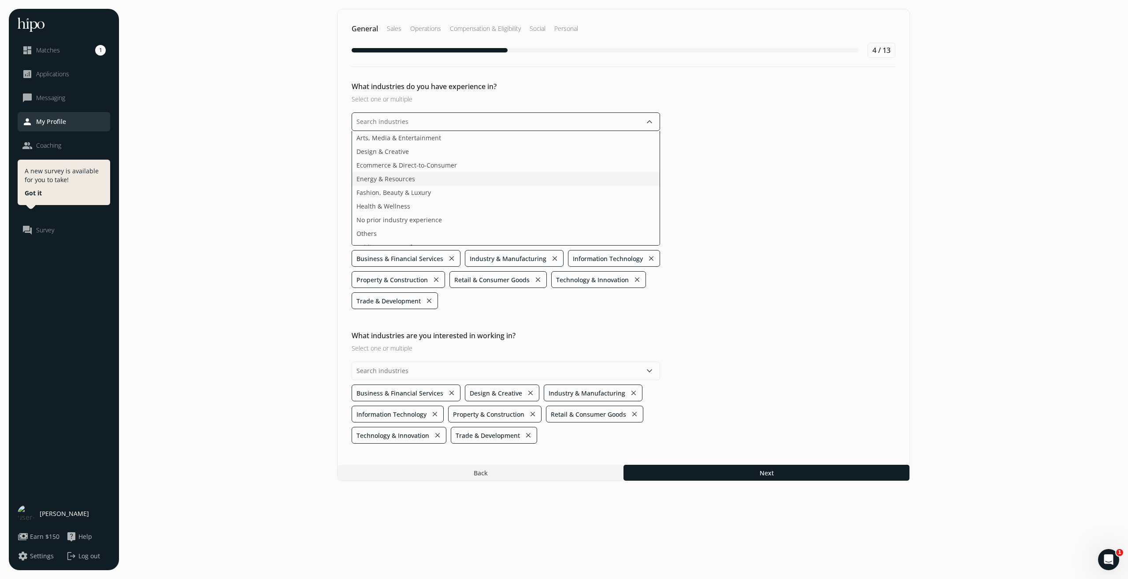
click at [608, 179] on li "Energy & Resources" at bounding box center [506, 179] width 308 height 14
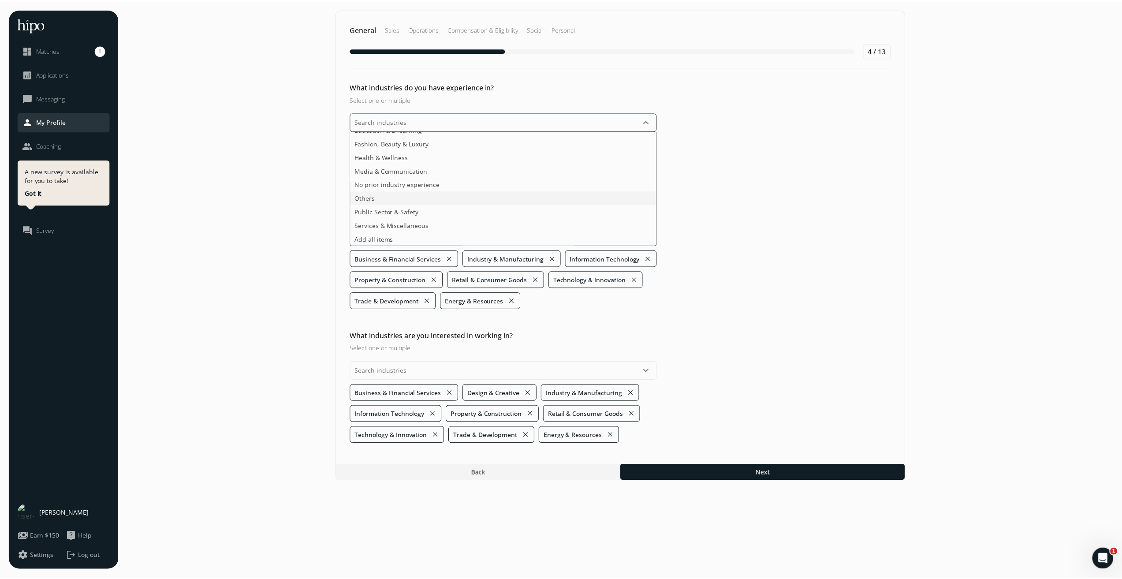
scroll to position [63, 0]
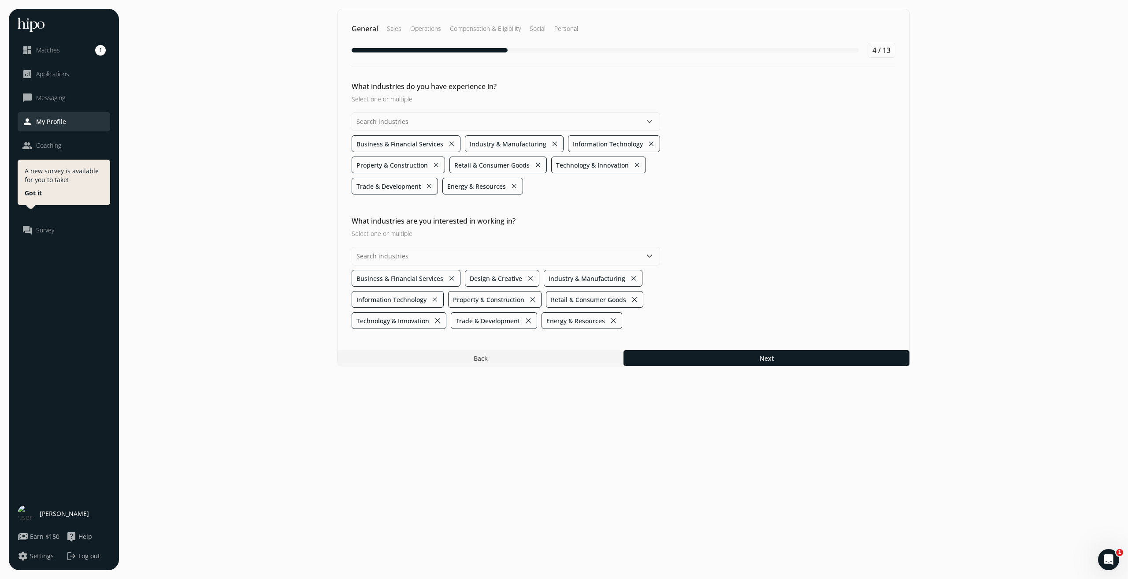
click at [796, 211] on div "What industries do you have experience in? Select one or multiple keyboard_arro…" at bounding box center [624, 205] width 572 height 248
click at [528, 279] on button "close" at bounding box center [531, 278] width 8 height 12
click at [538, 298] on button "close" at bounding box center [538, 299] width 8 height 12
click at [713, 364] on div at bounding box center [767, 358] width 286 height 16
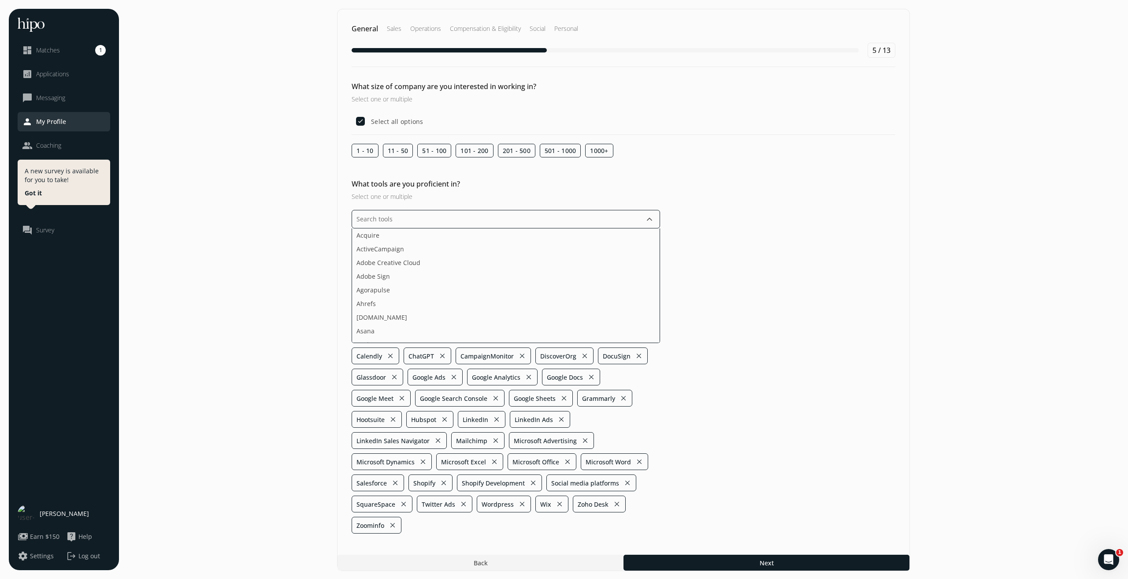
click at [635, 227] on input "text" at bounding box center [506, 219] width 308 height 19
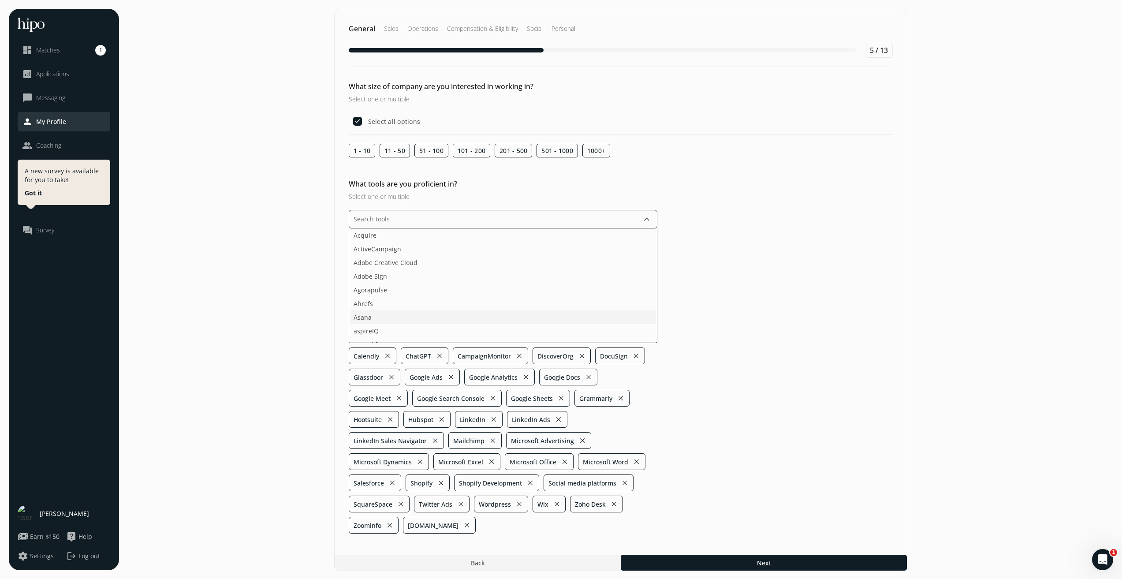
click at [491, 322] on li "Asana" at bounding box center [503, 317] width 308 height 14
click at [465, 309] on li "Canva" at bounding box center [503, 308] width 308 height 14
click at [476, 284] on li "Confluence" at bounding box center [503, 288] width 308 height 14
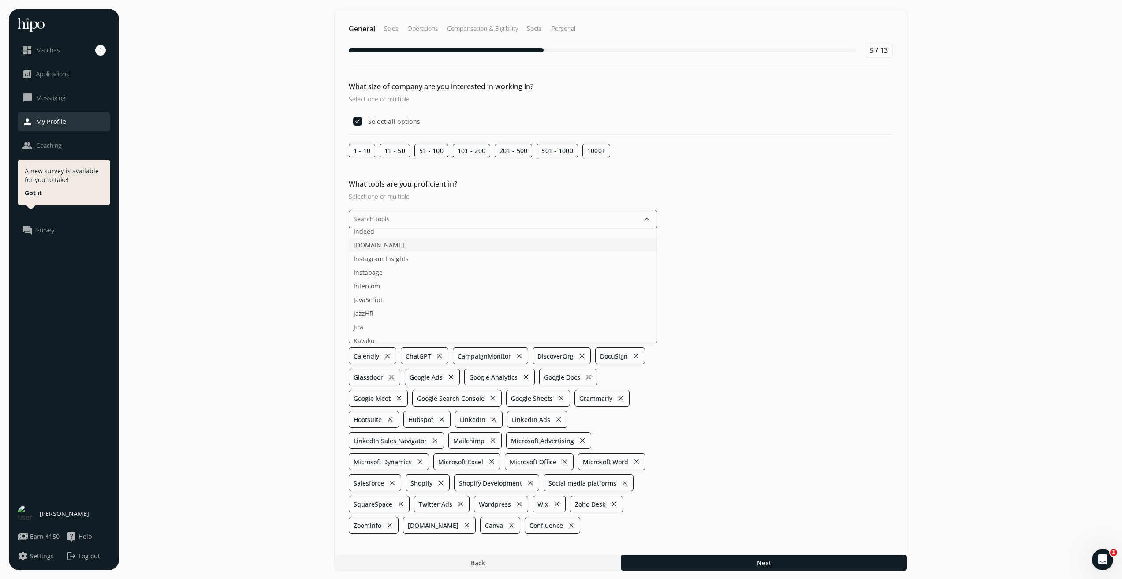
scroll to position [661, 0]
click at [469, 321] on li "Jira" at bounding box center [503, 326] width 308 height 14
click at [884, 275] on div "What tools are you proficient in? Select one or multiple keyboard_arrow_down Ac…" at bounding box center [620, 355] width 572 height 355
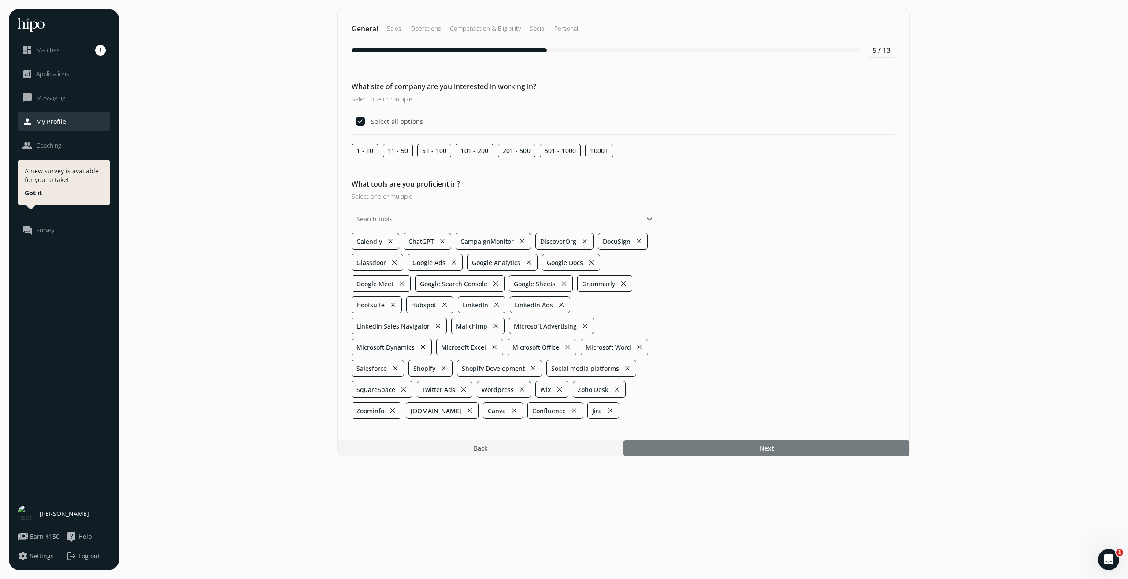
click at [707, 447] on div at bounding box center [767, 448] width 286 height 16
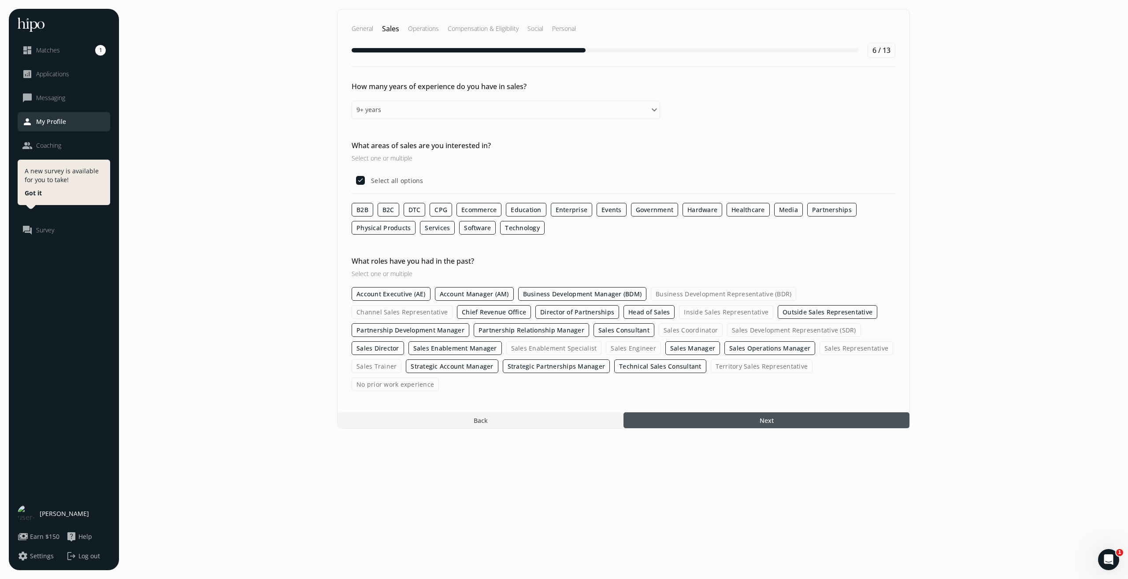
click at [391, 211] on label "B2C" at bounding box center [389, 210] width 22 height 14
click at [0, 0] on input "B2C" at bounding box center [0, 0] width 0 height 0
checkbox input "false"
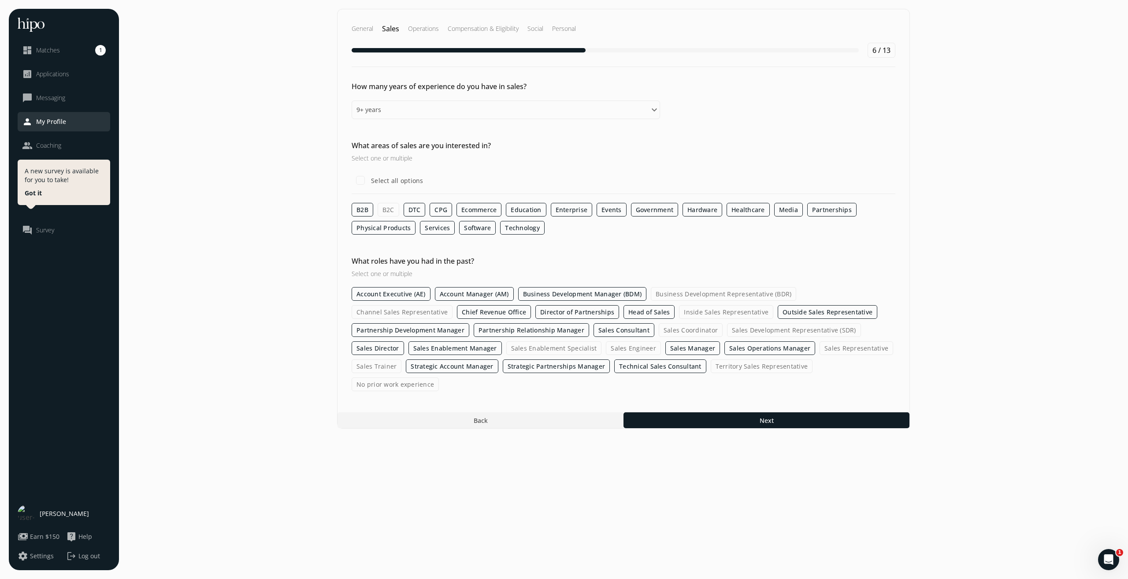
drag, startPoint x: 412, startPoint y: 213, endPoint x: 423, endPoint y: 215, distance: 10.7
click at [413, 213] on label "DTC" at bounding box center [415, 210] width 22 height 14
click at [0, 0] on input "DTC" at bounding box center [0, 0] width 0 height 0
drag, startPoint x: 442, startPoint y: 212, endPoint x: 477, endPoint y: 211, distance: 34.8
click at [443, 212] on label "CPG" at bounding box center [441, 210] width 22 height 14
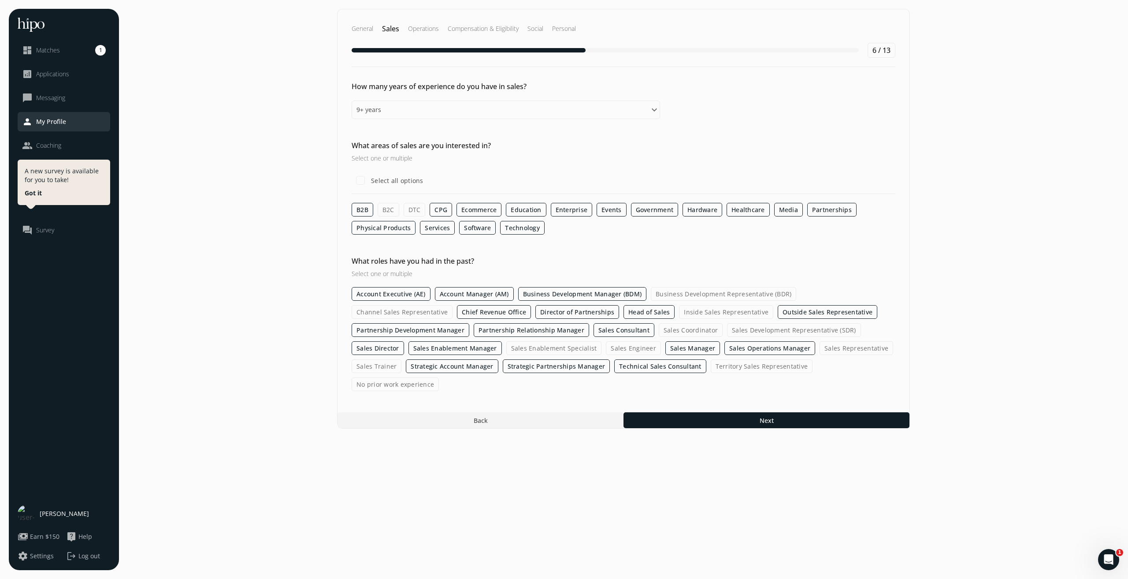
click at [0, 0] on input "CPG" at bounding box center [0, 0] width 0 height 0
click at [488, 210] on label "Ecommerce" at bounding box center [478, 210] width 45 height 14
click at [0, 0] on input "Ecommerce" at bounding box center [0, 0] width 0 height 0
click at [620, 211] on label "Events" at bounding box center [611, 210] width 30 height 14
click at [0, 0] on input "Events" at bounding box center [0, 0] width 0 height 0
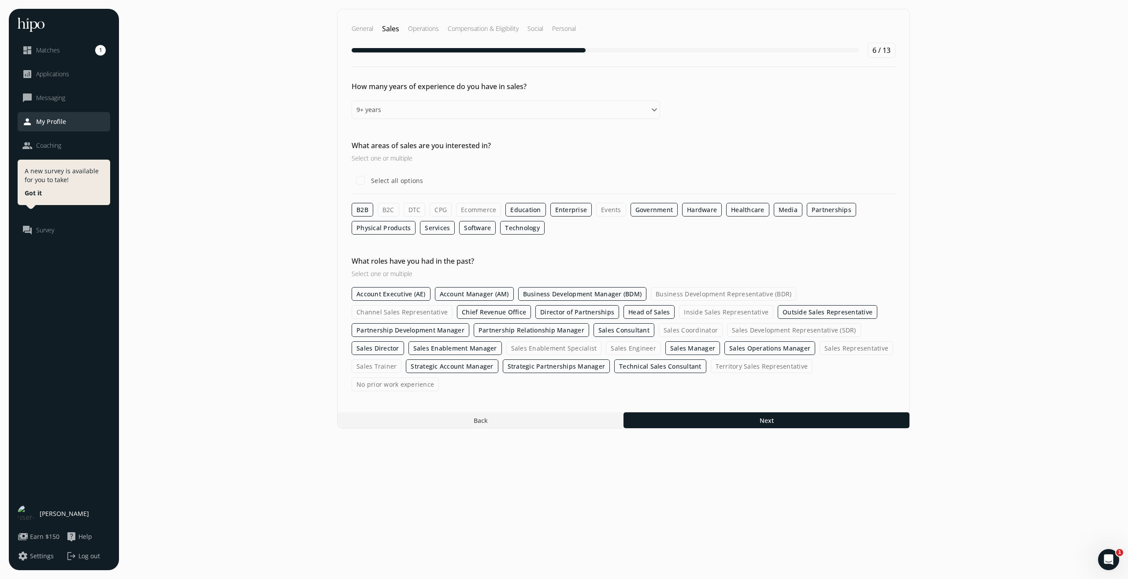
click at [795, 212] on label "Media" at bounding box center [788, 210] width 29 height 14
click at [0, 0] on input "Media" at bounding box center [0, 0] width 0 height 0
click at [606, 348] on label "Sales Engineer" at bounding box center [633, 348] width 55 height 14
click at [0, 0] on input "Sales Engineer" at bounding box center [0, 0] width 0 height 0
click at [700, 291] on label "Business Development Representative (BDR)" at bounding box center [723, 294] width 145 height 14
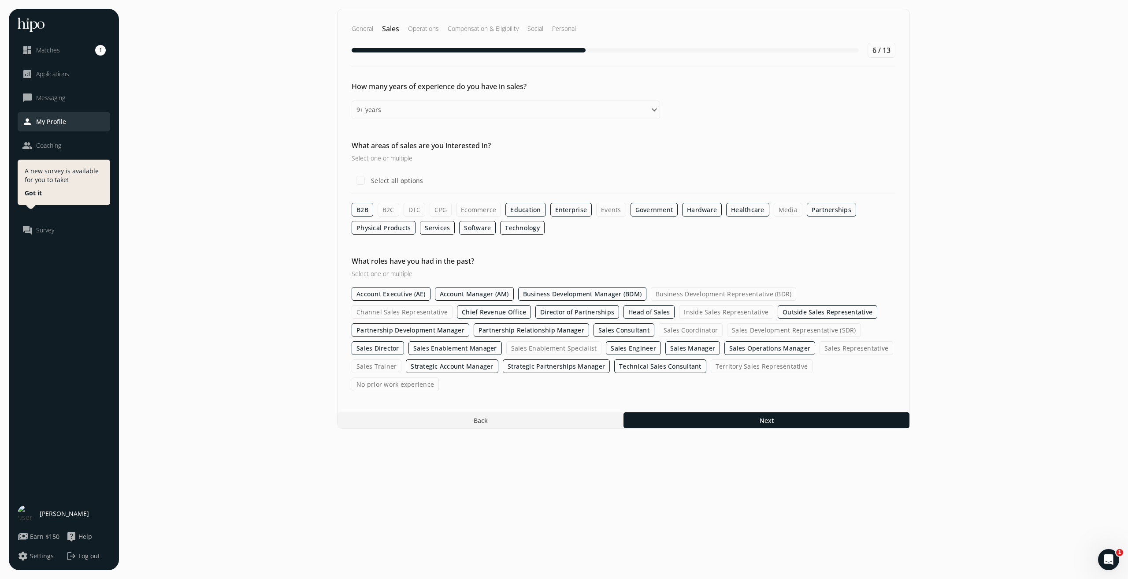
click at [0, 0] on input "Business Development Representative (BDR)" at bounding box center [0, 0] width 0 height 0
click at [457, 314] on label "Chief Revenue Office" at bounding box center [494, 312] width 74 height 14
click at [0, 0] on input "Chief Revenue Office" at bounding box center [0, 0] width 0 height 0
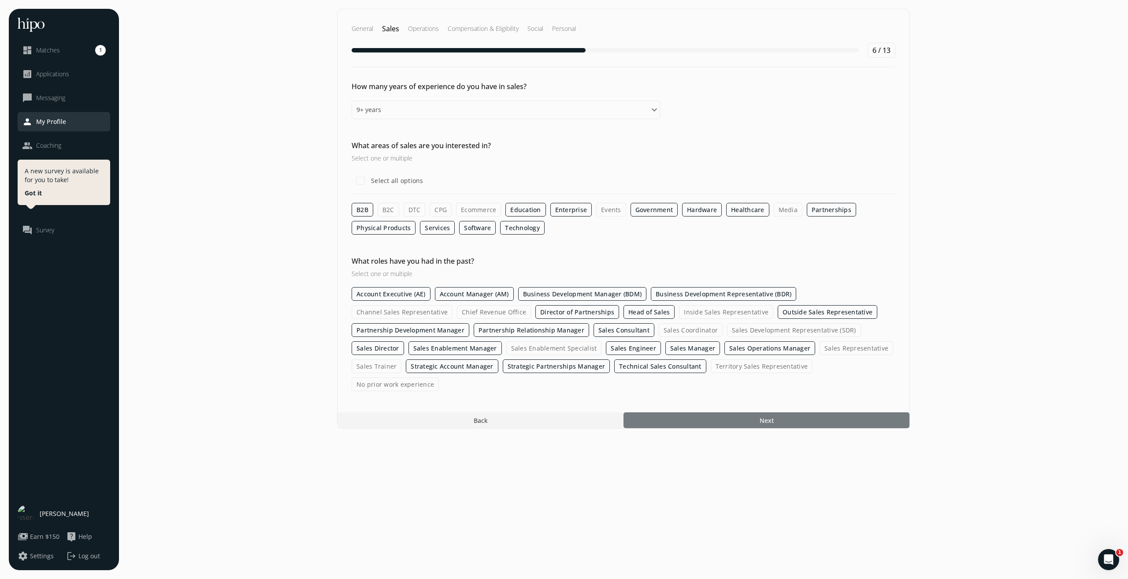
click at [720, 412] on div at bounding box center [767, 420] width 286 height 16
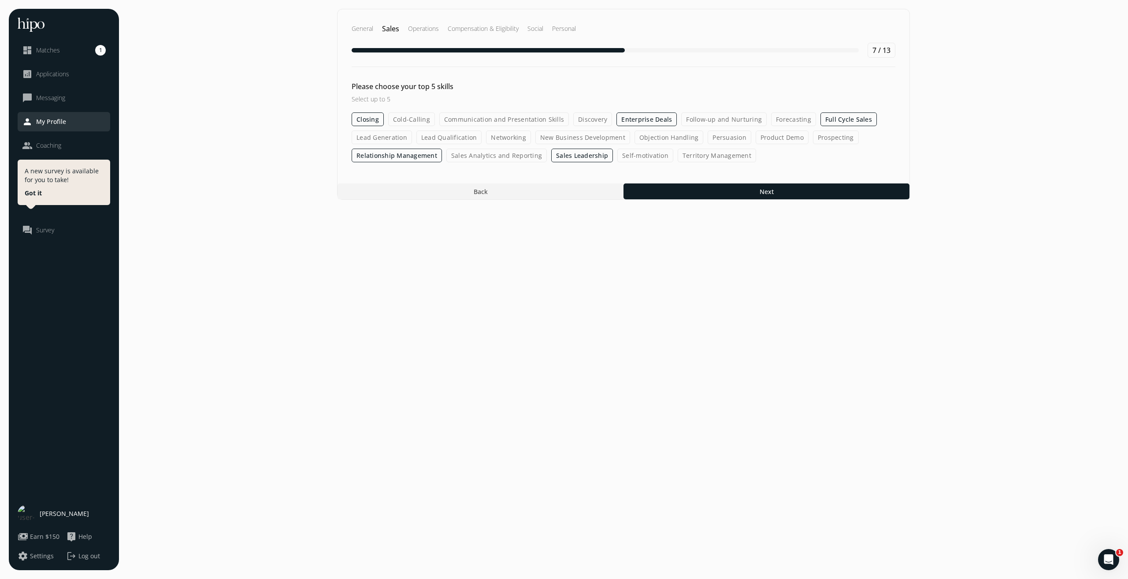
drag, startPoint x: 702, startPoint y: 445, endPoint x: 605, endPoint y: 522, distance: 123.3
click at [604, 526] on section "General Sales Operations Compensation & Eligibility Social Personal 7 / 13 Plea…" at bounding box center [624, 289] width 992 height 561
click at [503, 199] on div at bounding box center [481, 191] width 286 height 16
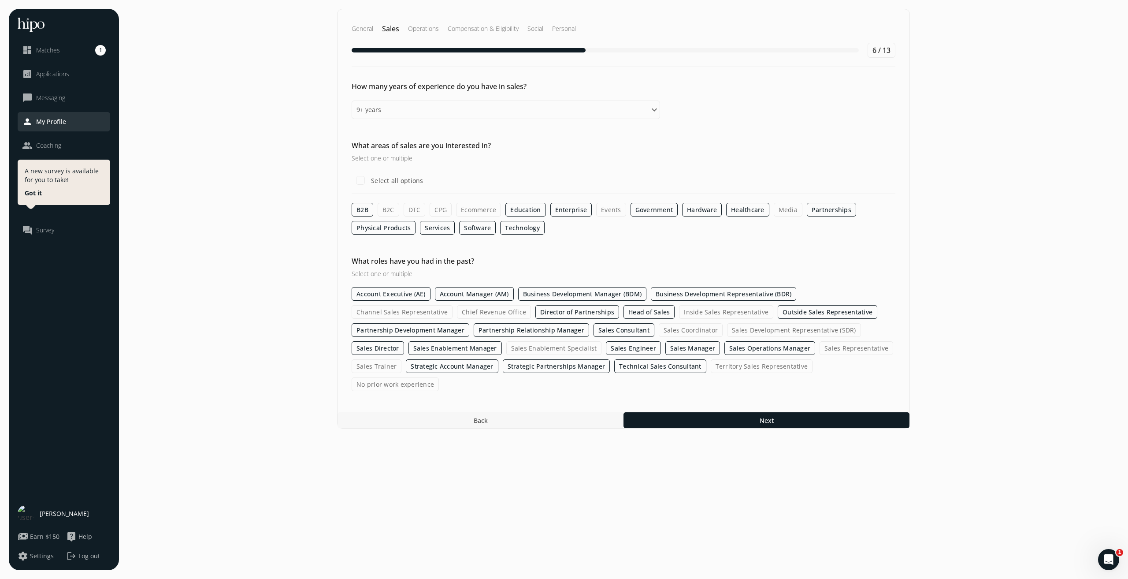
click at [502, 341] on label "Sales Enablement Manager" at bounding box center [455, 348] width 93 height 14
click at [0, 0] on input "Sales Enablement Manager" at bounding box center [0, 0] width 0 height 0
click at [724, 349] on label "Sales Operations Manager" at bounding box center [769, 348] width 91 height 14
click at [0, 0] on input "Sales Operations Manager" at bounding box center [0, 0] width 0 height 0
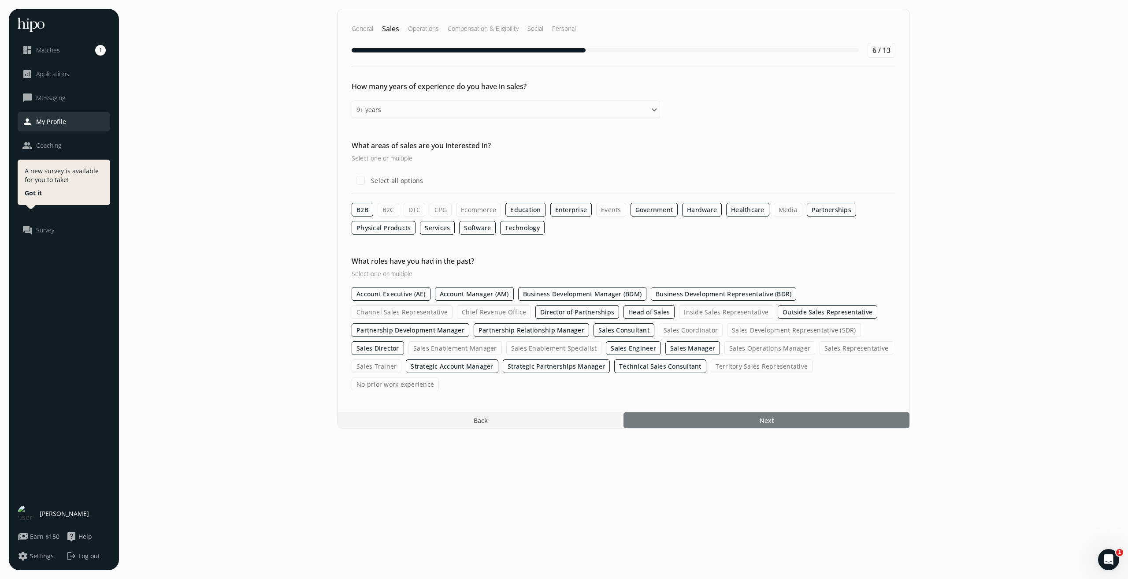
click at [702, 412] on div at bounding box center [767, 420] width 286 height 16
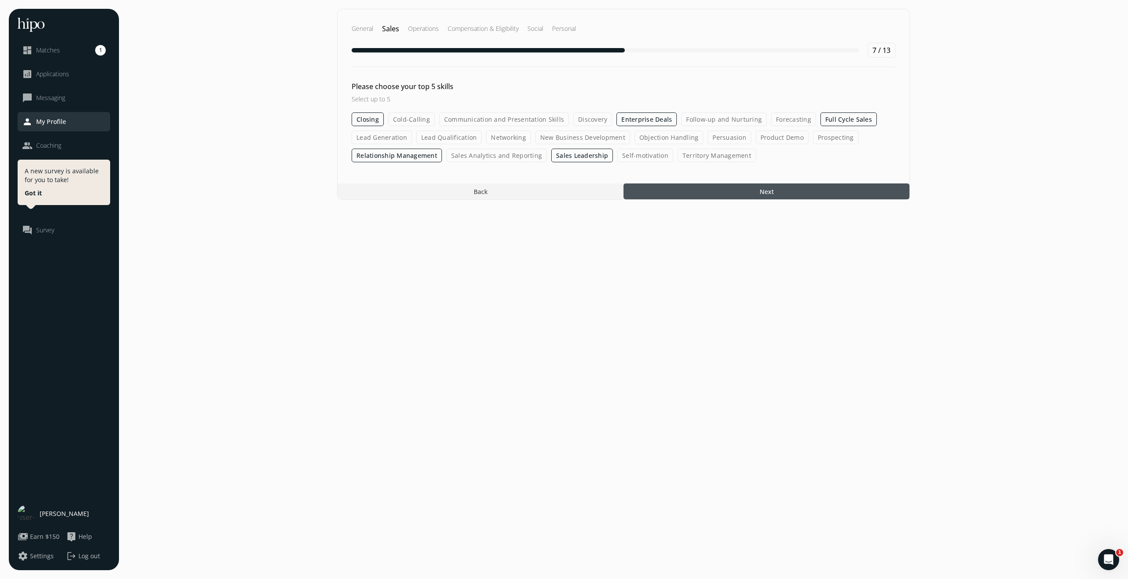
click at [604, 135] on label "New Business Development" at bounding box center [582, 137] width 95 height 14
click at [0, 0] on input "New Business Development" at bounding box center [0, 0] width 0 height 0
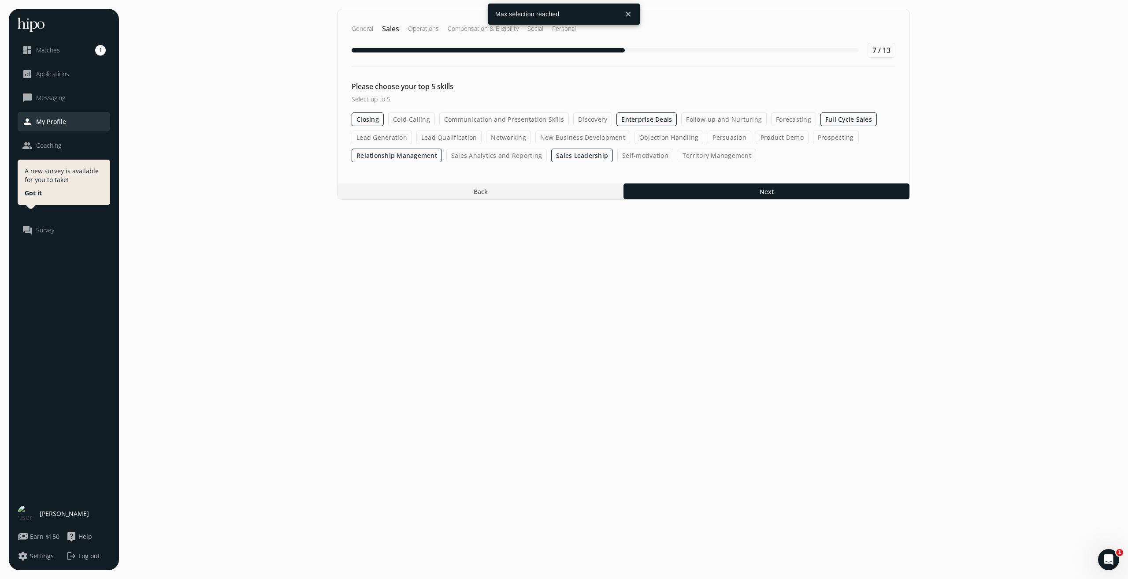
click at [629, 15] on button "close" at bounding box center [628, 14] width 16 height 16
click at [824, 119] on label "Full Cycle Sales" at bounding box center [849, 119] width 56 height 14
click at [0, 0] on input "Full Cycle Sales" at bounding box center [0, 0] width 0 height 0
click at [598, 136] on label "New Business Development" at bounding box center [582, 137] width 95 height 14
click at [0, 0] on input "New Business Development" at bounding box center [0, 0] width 0 height 0
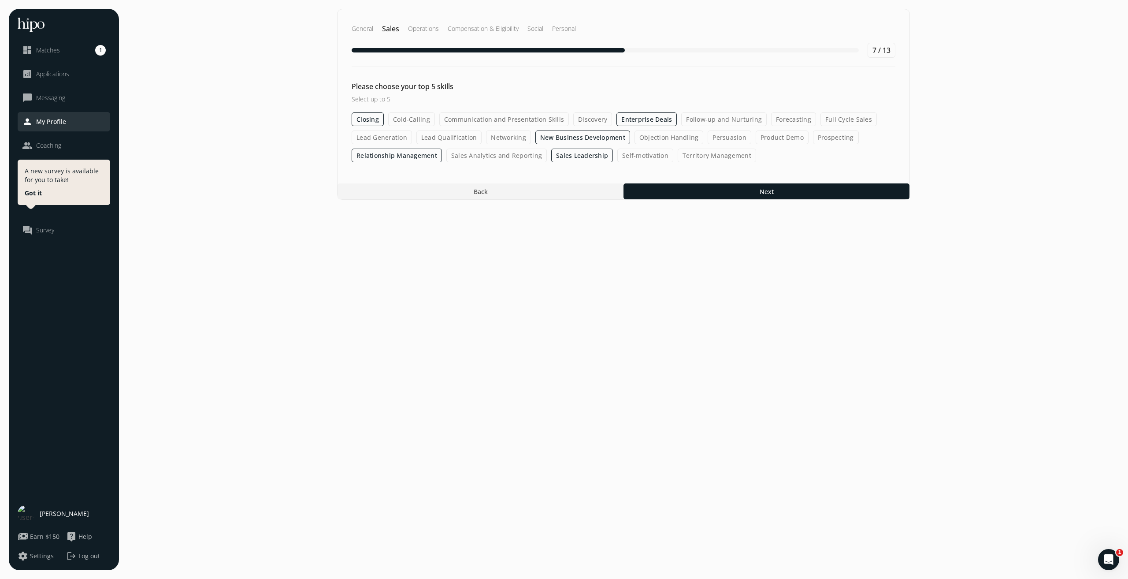
click at [370, 157] on label "Relationship Management" at bounding box center [397, 156] width 90 height 14
click at [0, 0] on input "Relationship Management" at bounding box center [0, 0] width 0 height 0
click at [761, 142] on label "Product Demo" at bounding box center [782, 137] width 53 height 14
click at [0, 0] on input "Product Demo" at bounding box center [0, 0] width 0 height 0
click at [724, 193] on div at bounding box center [767, 191] width 286 height 16
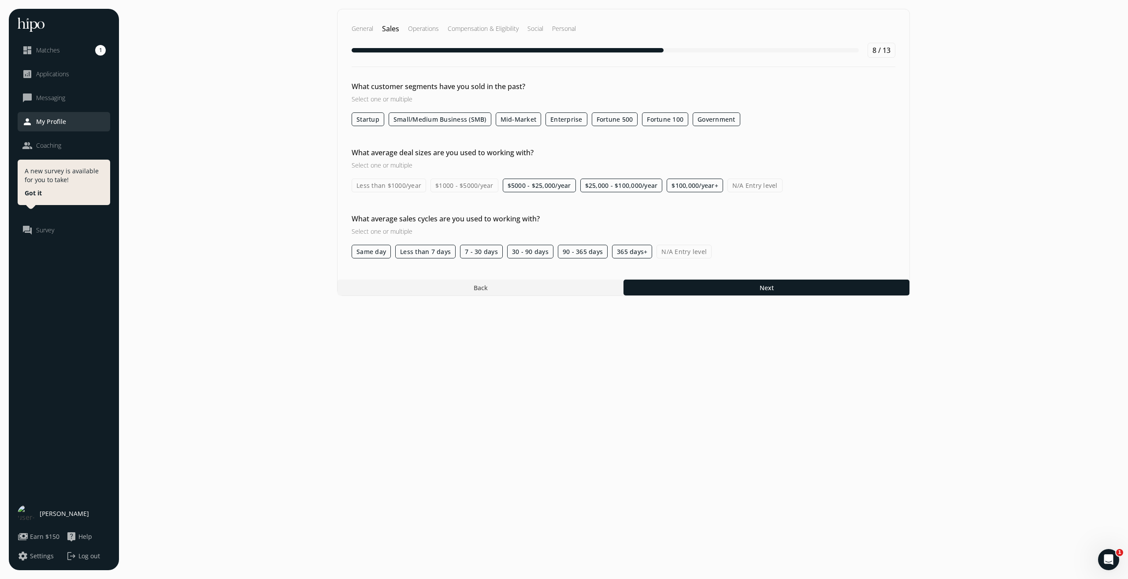
click at [460, 184] on label "$1000 - $5000/year" at bounding box center [465, 185] width 68 height 14
click at [0, 0] on input "$1000 - $5000/year" at bounding box center [0, 0] width 0 height 0
click at [404, 182] on label "Less than $1000/year" at bounding box center [389, 185] width 74 height 14
click at [0, 0] on input "Less than $1000/year" at bounding box center [0, 0] width 0 height 0
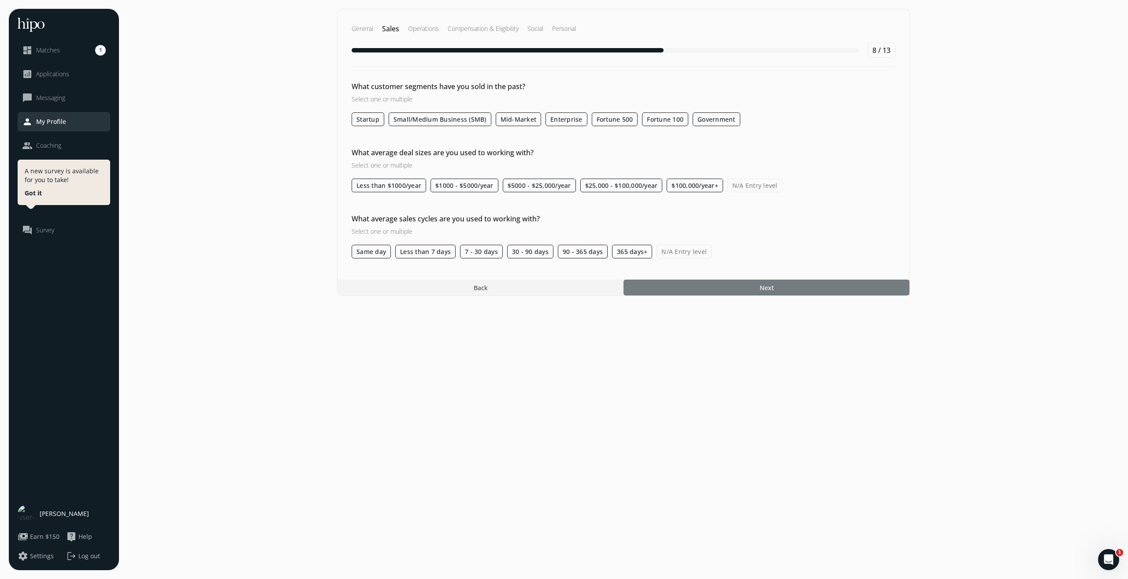
click at [676, 286] on div at bounding box center [767, 287] width 286 height 16
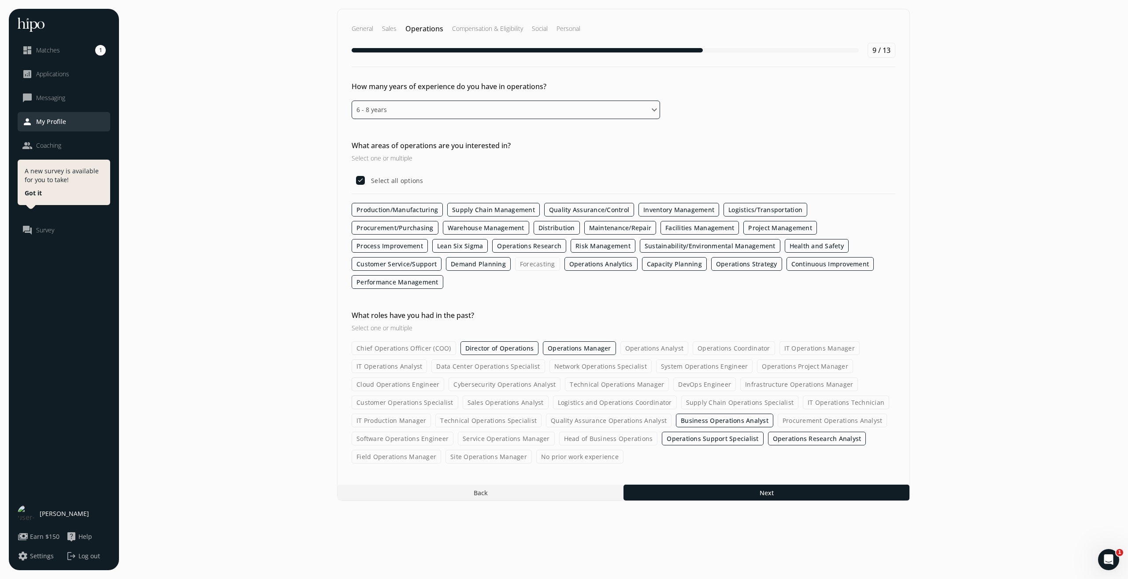
click at [539, 115] on select "Please select an option 0 - 1 years 2 - 3 years 4 - 5 years 6 - 8 years 9+ years" at bounding box center [506, 109] width 308 height 19
select select "nine_plus_years"
click at [352, 100] on select "Please select an option 0 - 1 years 2 - 3 years 4 - 5 years 6 - 8 years 9+ years" at bounding box center [506, 109] width 308 height 19
click at [394, 32] on h2 "Sales" at bounding box center [389, 28] width 15 height 9
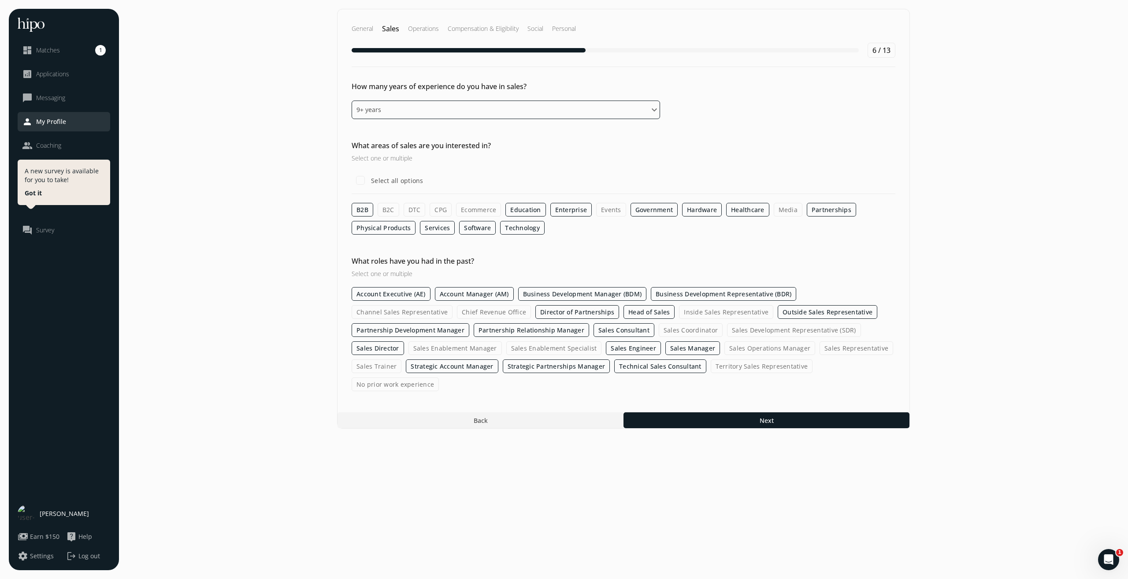
click at [496, 103] on select "Please select an option 0 - 1 years 2 - 3 years 4 - 5 years 6 - 8 years 9+ years" at bounding box center [506, 109] width 308 height 19
click at [352, 100] on select "Please select an option 0 - 1 years 2 - 3 years 4 - 5 years 6 - 8 years 9+ years" at bounding box center [506, 109] width 308 height 19
click at [424, 22] on div "General Sales Operations Compensation & Eligibility Social Personal 6 / 13" at bounding box center [624, 45] width 572 height 72
click at [426, 33] on h2 "Operations" at bounding box center [423, 28] width 31 height 9
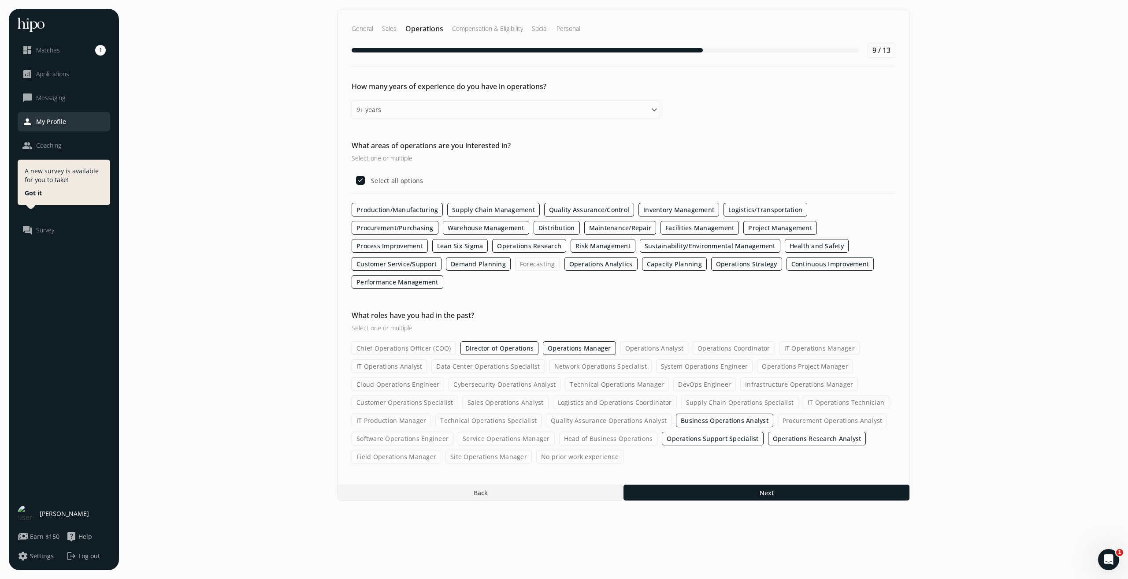
click at [387, 212] on label "Production/Manufacturing" at bounding box center [397, 210] width 91 height 14
click at [0, 0] on input "Production/Manufacturing" at bounding box center [0, 0] width 0 height 0
checkbox input "false"
click at [476, 210] on label "Supply Chain Management" at bounding box center [493, 210] width 93 height 14
click at [0, 0] on input "Supply Chain Management" at bounding box center [0, 0] width 0 height 0
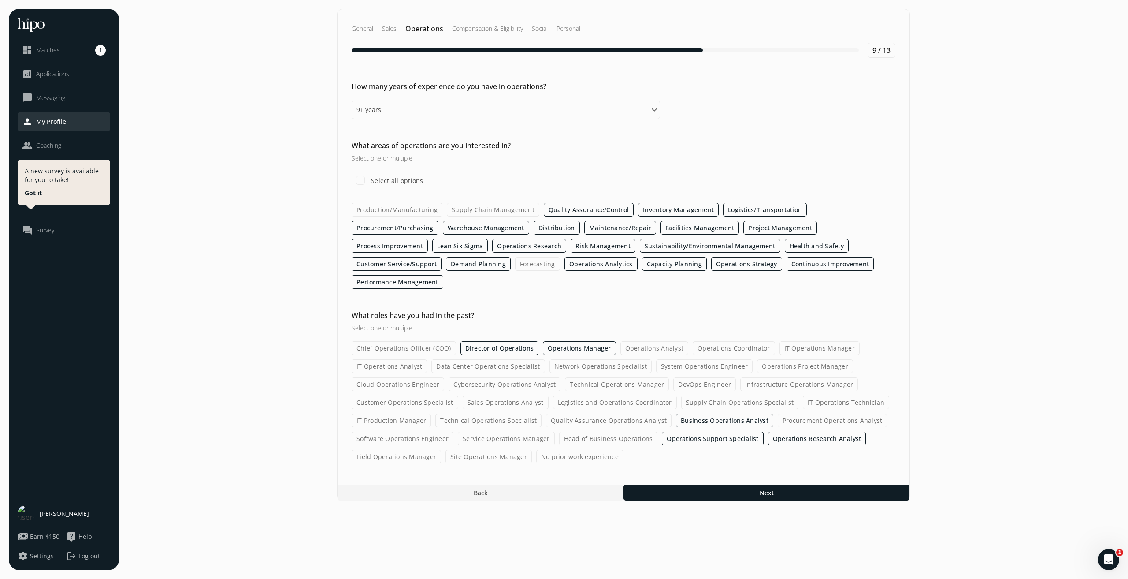
click at [578, 210] on label "Quality Assurance/Control" at bounding box center [589, 210] width 90 height 14
click at [0, 0] on input "Quality Assurance/Control" at bounding box center [0, 0] width 0 height 0
drag, startPoint x: 659, startPoint y: 211, endPoint x: 721, endPoint y: 212, distance: 61.3
click at [660, 211] on label "Inventory Management" at bounding box center [678, 210] width 81 height 14
click at [0, 0] on input "Inventory Management" at bounding box center [0, 0] width 0 height 0
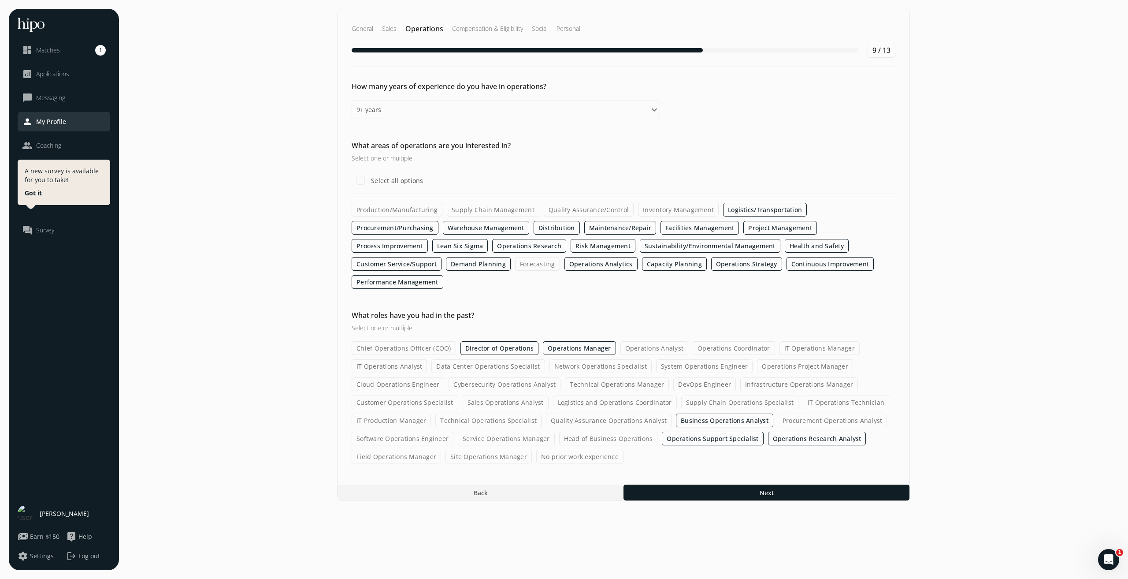
click at [764, 209] on label "Logistics/Transportation" at bounding box center [765, 210] width 84 height 14
click at [0, 0] on input "Logistics/Transportation" at bounding box center [0, 0] width 0 height 0
click at [443, 225] on label "Warehouse Management" at bounding box center [486, 228] width 86 height 14
click at [0, 0] on input "Warehouse Management" at bounding box center [0, 0] width 0 height 0
drag, startPoint x: 412, startPoint y: 225, endPoint x: 464, endPoint y: 224, distance: 52.0
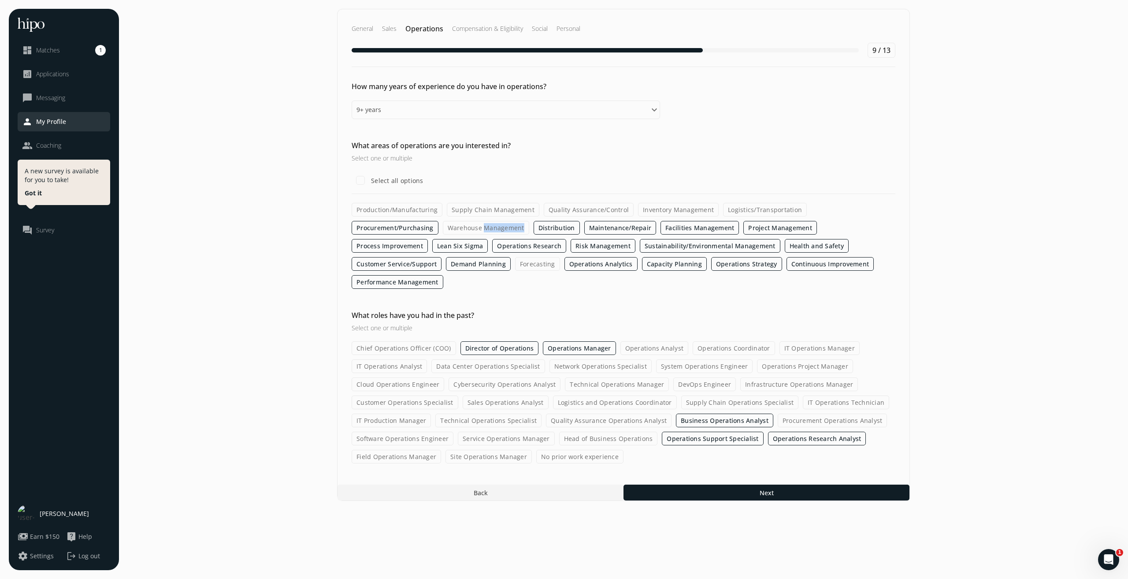
click at [443, 229] on label "Warehouse Management" at bounding box center [486, 228] width 86 height 14
click at [0, 0] on input "Warehouse Management" at bounding box center [0, 0] width 0 height 0
click at [443, 231] on label "Warehouse Management" at bounding box center [486, 228] width 86 height 14
click at [0, 0] on input "Warehouse Management" at bounding box center [0, 0] width 0 height 0
click at [488, 239] on label "Lean Six Sigma" at bounding box center [460, 246] width 56 height 14
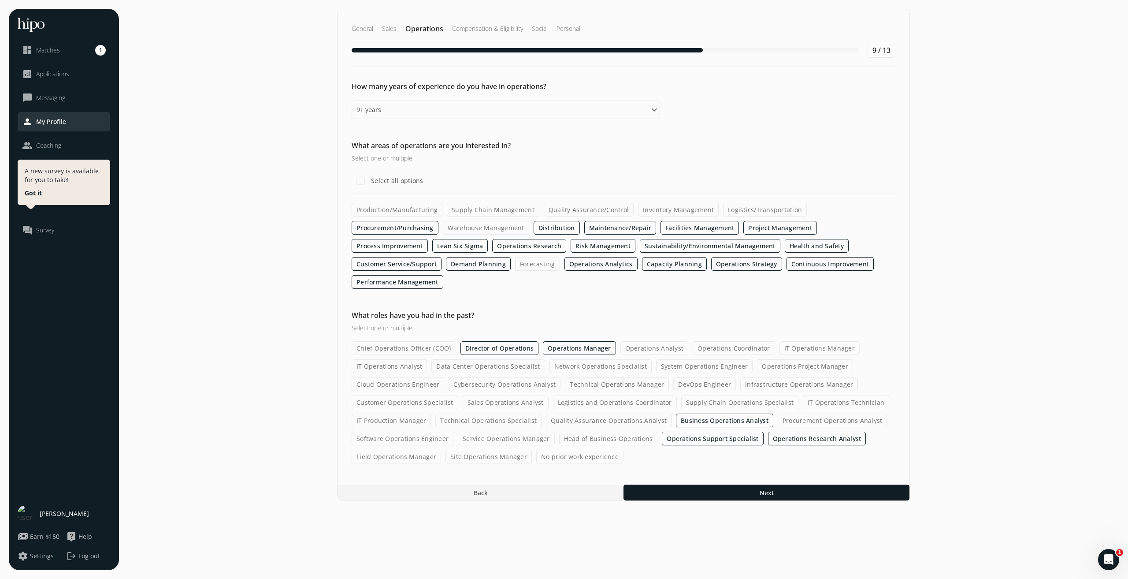
click at [0, 0] on input "Lean Six Sigma" at bounding box center [0, 0] width 0 height 0
click at [570, 245] on label "Risk Management" at bounding box center [602, 246] width 65 height 14
click at [0, 0] on input "Risk Management" at bounding box center [0, 0] width 0 height 0
click at [639, 248] on label "Sustainability/Environmental Management" at bounding box center [709, 246] width 141 height 14
click at [639, 247] on label "Sustainability/Environmental Management" at bounding box center [709, 246] width 141 height 14
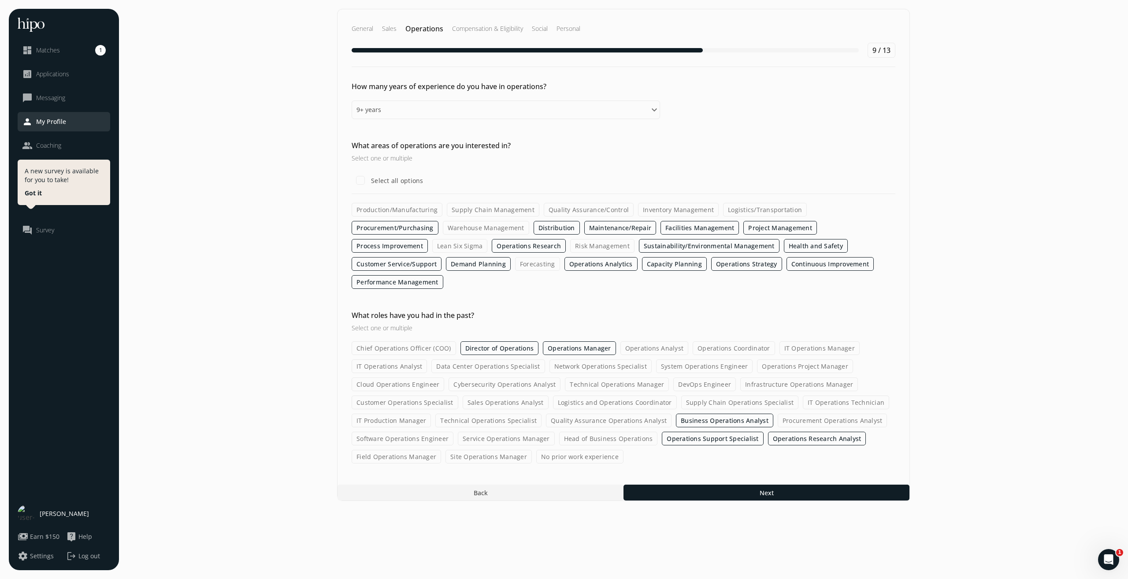
click at [0, 0] on input "Sustainability/Environmental Management" at bounding box center [0, 0] width 0 height 0
click at [784, 246] on label "Health and Safety" at bounding box center [816, 246] width 64 height 14
click at [0, 0] on input "Health and Safety" at bounding box center [0, 0] width 0 height 0
click at [511, 257] on label "Demand Planning" at bounding box center [478, 264] width 65 height 14
click at [0, 0] on input "Demand Planning" at bounding box center [0, 0] width 0 height 0
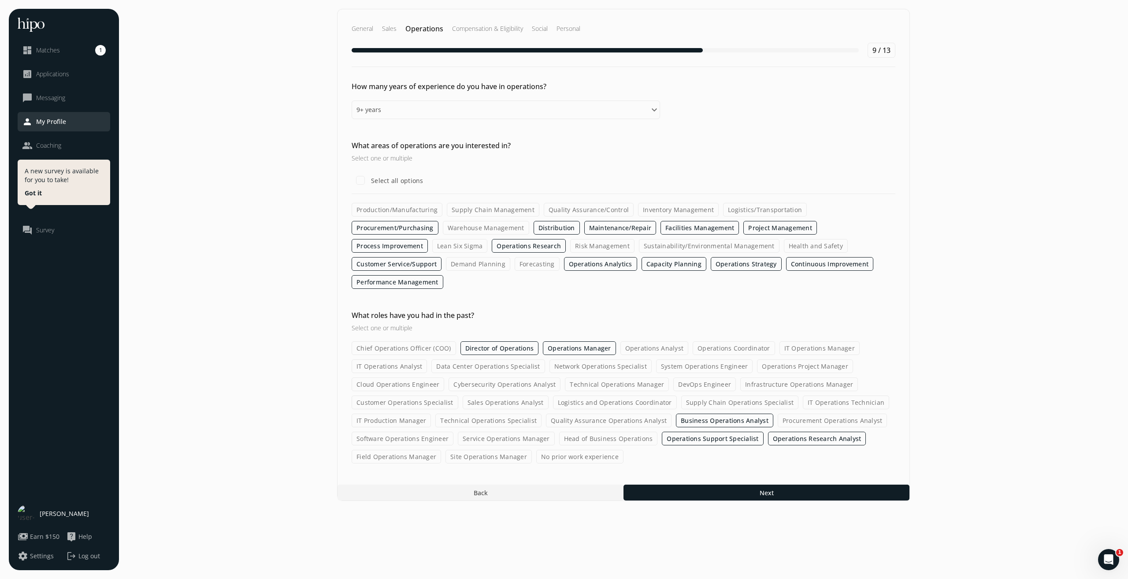
click at [642, 267] on label "Capacity Planning" at bounding box center [674, 264] width 65 height 14
click at [0, 0] on input "Capacity Planning" at bounding box center [0, 0] width 0 height 0
click at [701, 484] on div at bounding box center [767, 492] width 286 height 16
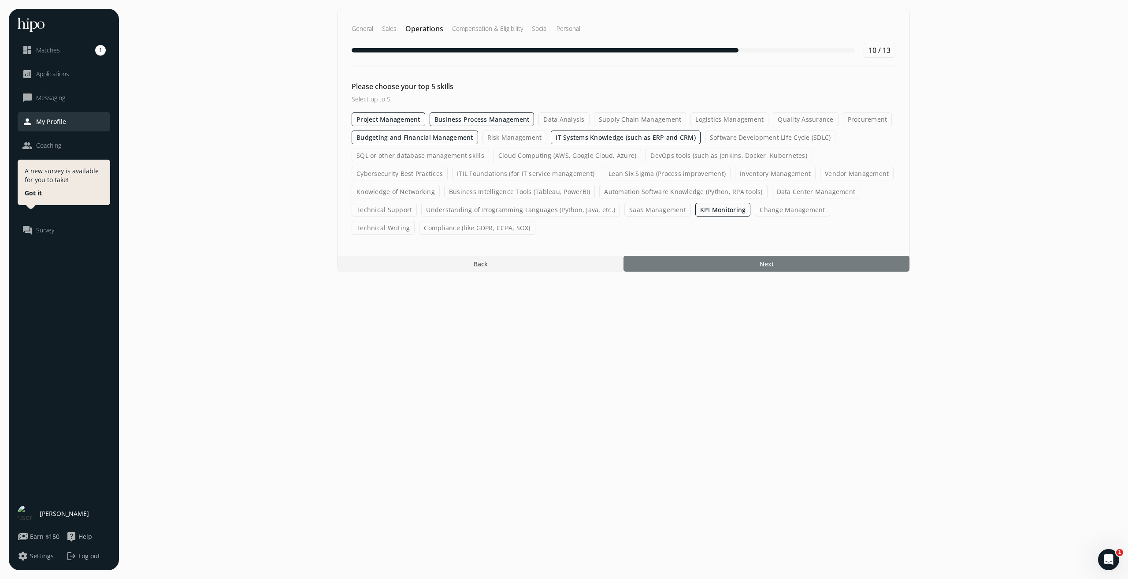
click at [689, 261] on div at bounding box center [767, 264] width 286 height 16
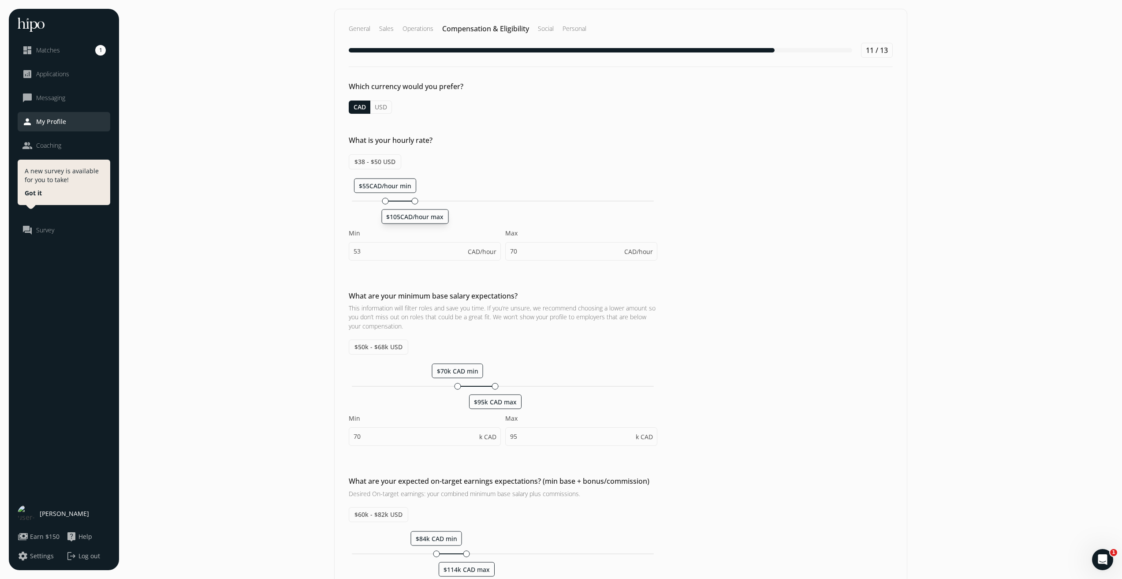
drag, startPoint x: 396, startPoint y: 202, endPoint x: 413, endPoint y: 203, distance: 16.8
click at [413, 203] on div at bounding box center [415, 200] width 7 height 7
type input "55"
type input "105"
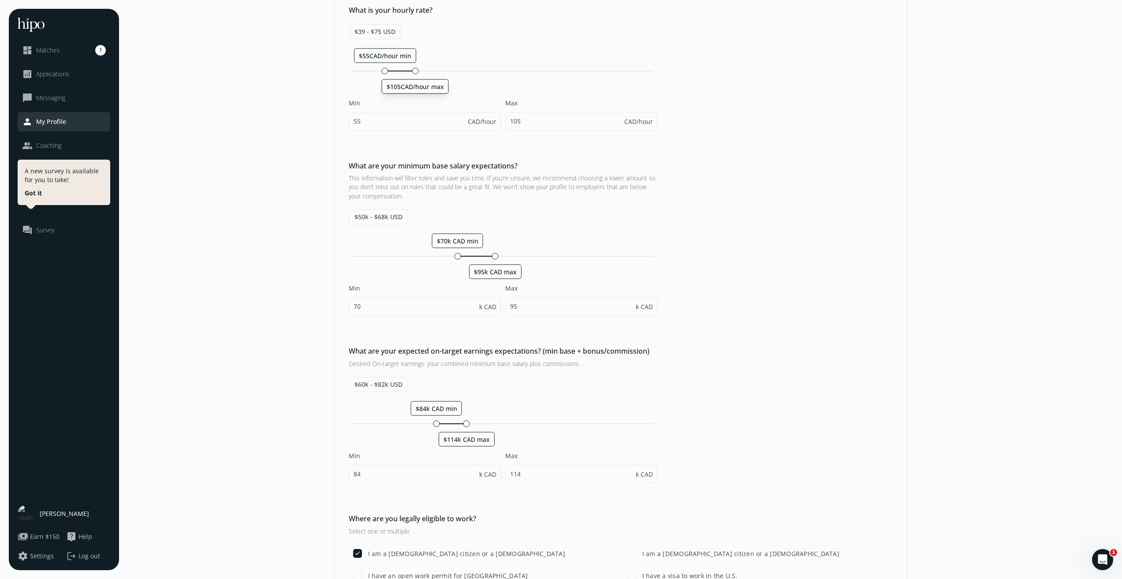
scroll to position [132, 0]
drag, startPoint x: 459, startPoint y: 256, endPoint x: 468, endPoint y: 256, distance: 9.7
click at [468, 256] on div at bounding box center [469, 253] width 7 height 7
type input "80"
drag, startPoint x: 496, startPoint y: 255, endPoint x: 518, endPoint y: 258, distance: 22.3
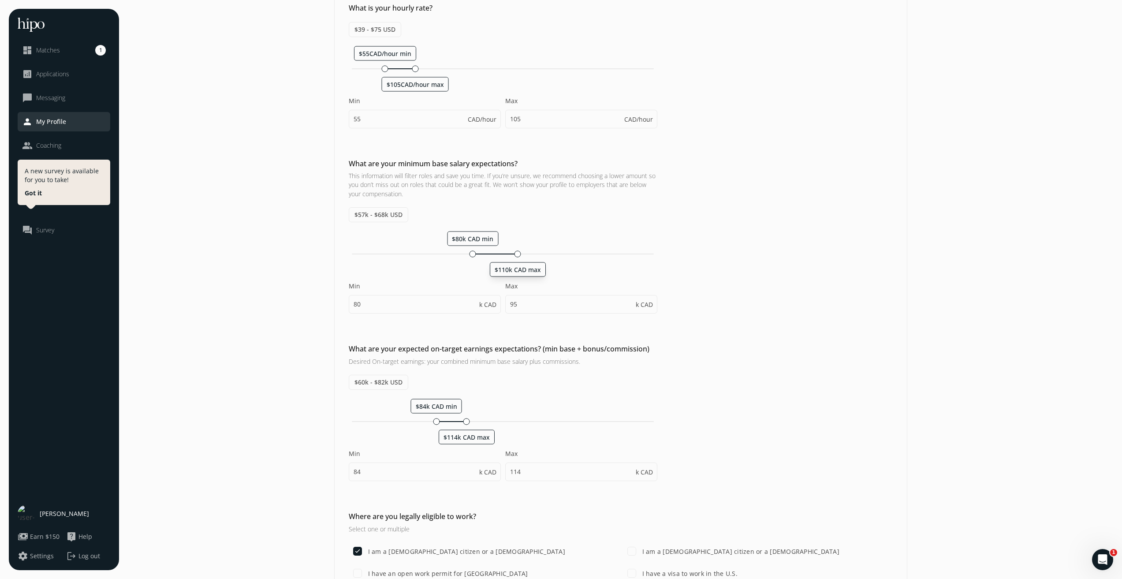
click at [518, 258] on div "$80k CAD min $110k CAD max Min 80 k CAD Max 95 k CAD" at bounding box center [503, 276] width 308 height 91
type input "110"
drag, startPoint x: 474, startPoint y: 255, endPoint x: 485, endPoint y: 254, distance: 11.5
click at [485, 254] on div at bounding box center [485, 253] width 7 height 7
type input "90"
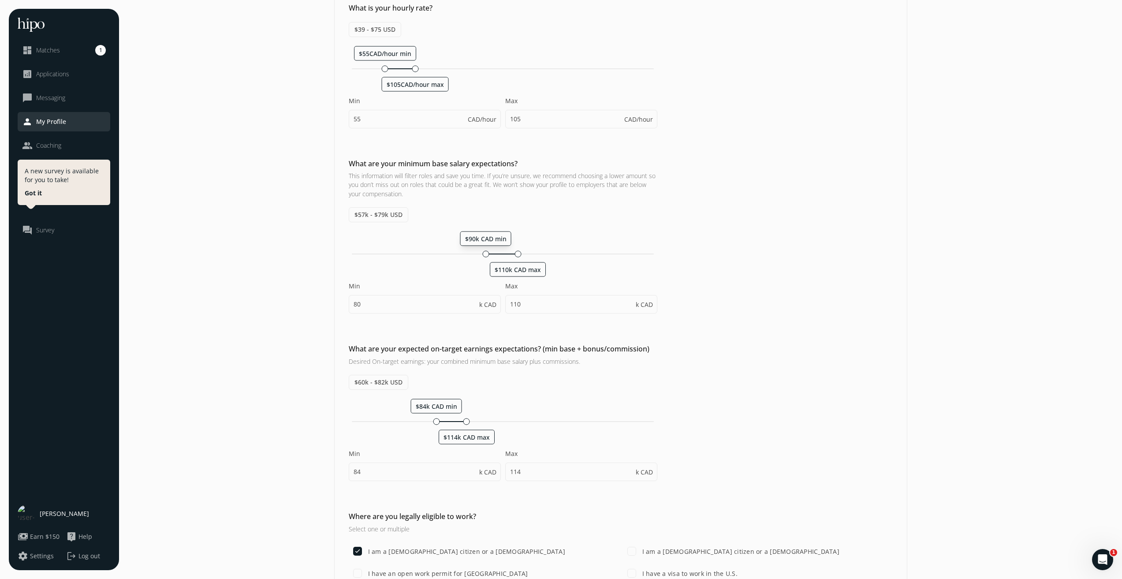
type input "90"
type input "95"
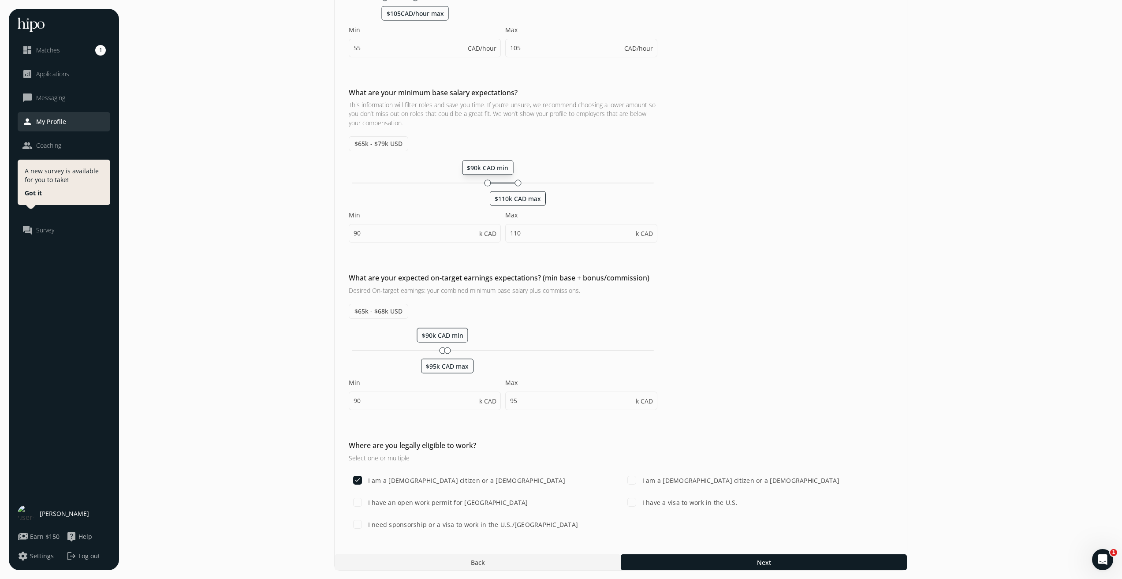
scroll to position [204, 0]
drag, startPoint x: 448, startPoint y: 349, endPoint x: 493, endPoint y: 353, distance: 45.2
click at [493, 353] on div "$111k CAD min $140k CAD max" at bounding box center [503, 350] width 308 height 8
type input "111"
type input "140"
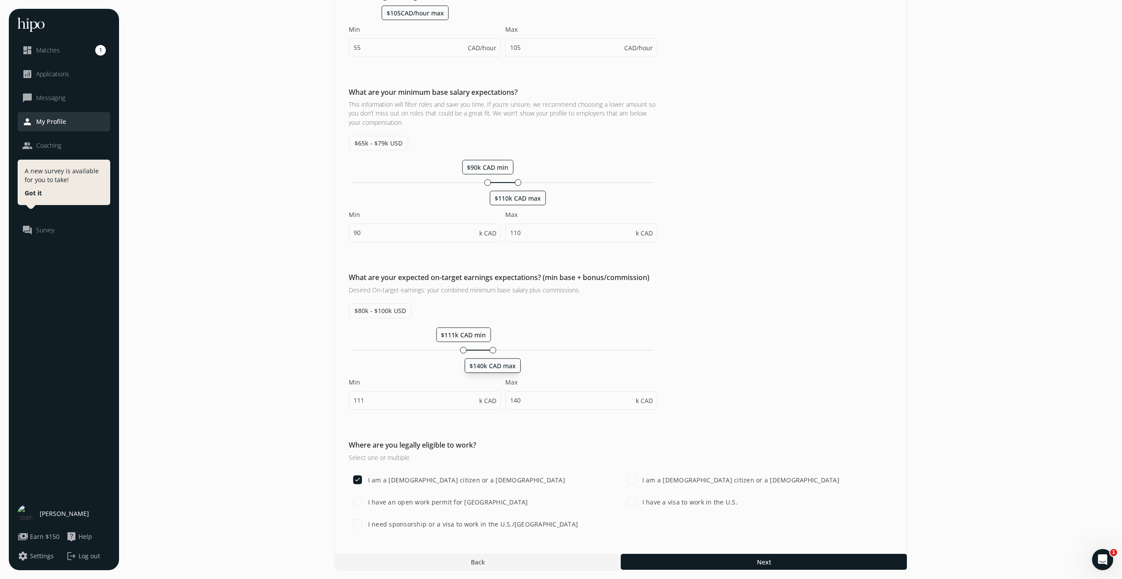
click at [879, 329] on div "What are your expected on-target earnings expectations? (min base + bonus/commi…" at bounding box center [620, 345] width 572 height 146
click at [707, 564] on div at bounding box center [763, 562] width 286 height 16
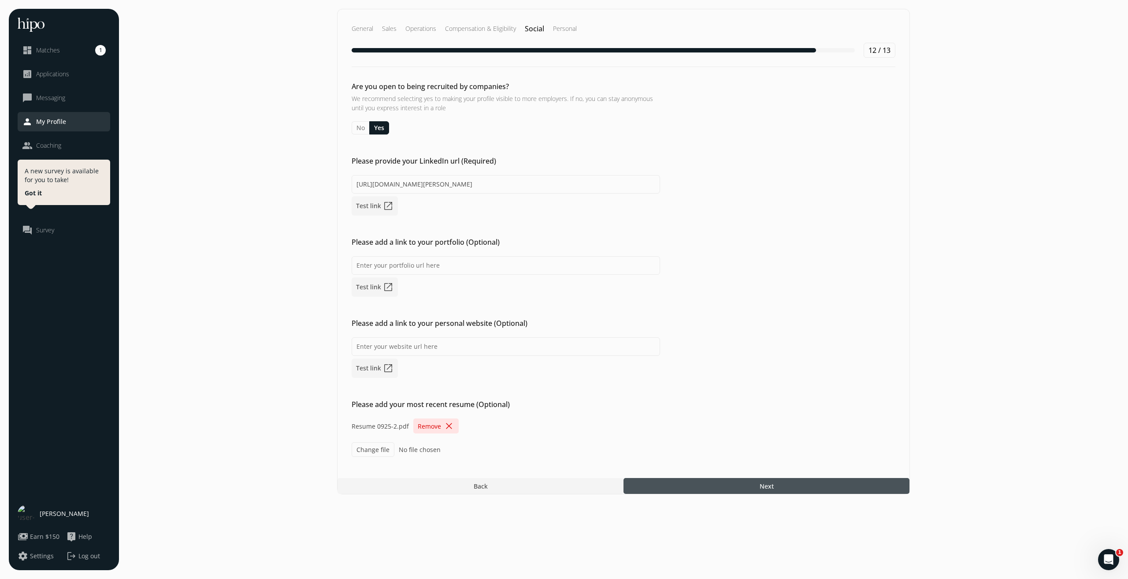
click at [762, 489] on span "Next" at bounding box center [767, 485] width 14 height 9
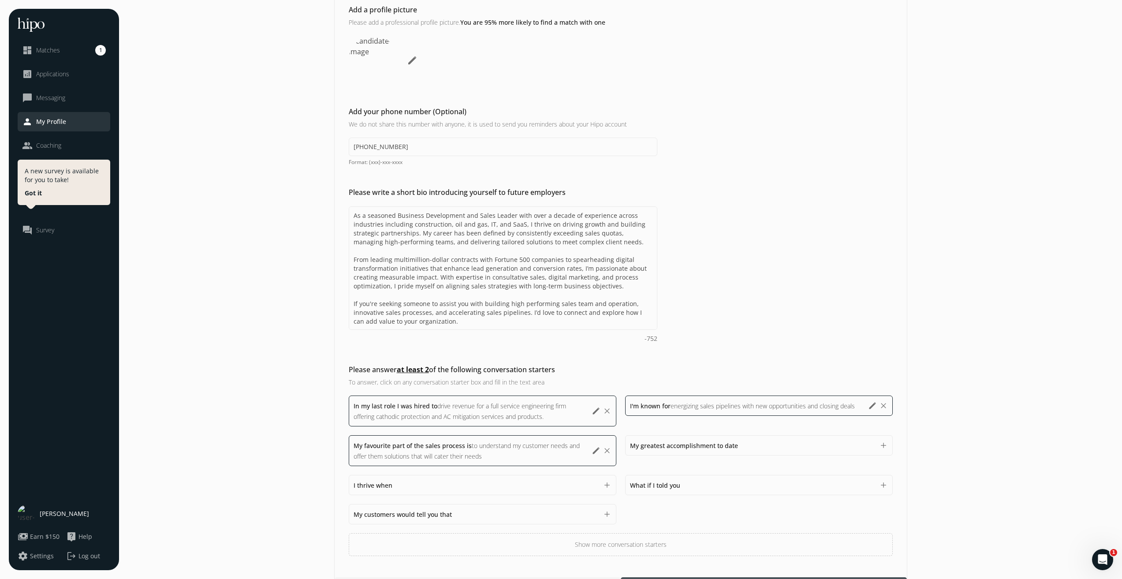
scroll to position [100, 0]
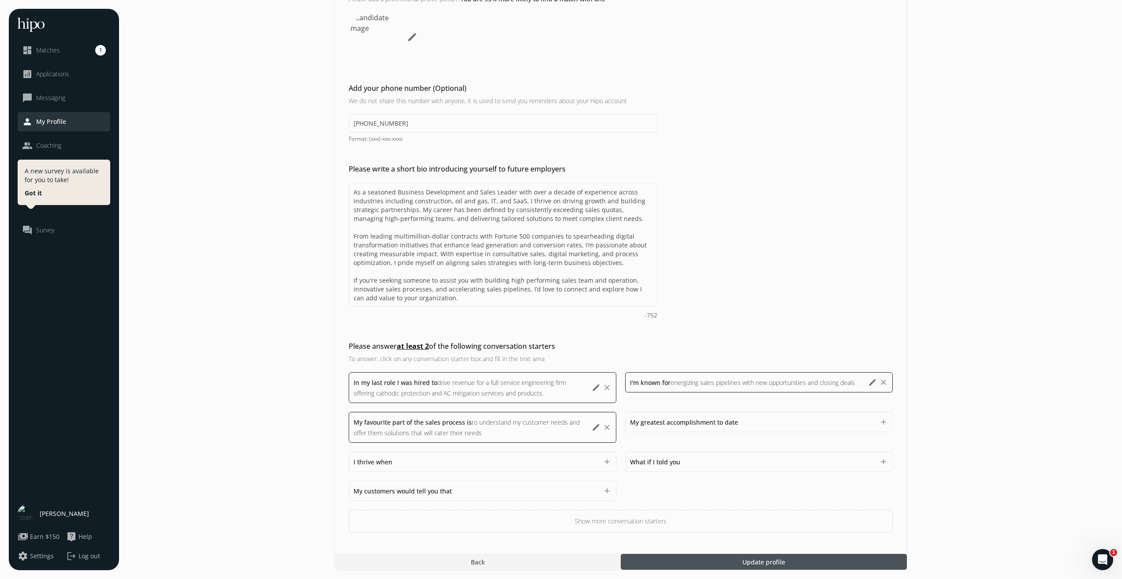
click at [594, 387] on button "edit" at bounding box center [595, 387] width 9 height 9
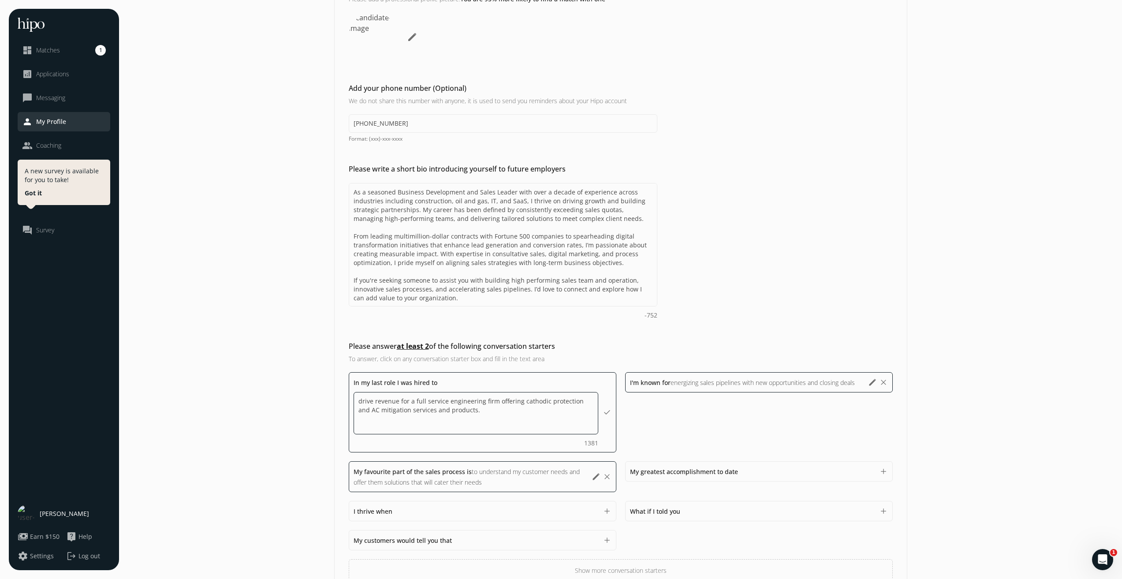
drag, startPoint x: 360, startPoint y: 403, endPoint x: 472, endPoint y: 418, distance: 112.9
click at [472, 418] on textarea "drive revenue for a full service engineering firm offering cathodic protection …" at bounding box center [475, 413] width 245 height 42
type textarea "d"
click at [453, 396] on textarea "as founding sales representative SaaS startup and [DATE] i have increased the c…" at bounding box center [475, 413] width 245 height 42
click at [358, 403] on textarea "as founding sales representative for SaaS startup and [DATE] i have increased t…" at bounding box center [475, 413] width 245 height 42
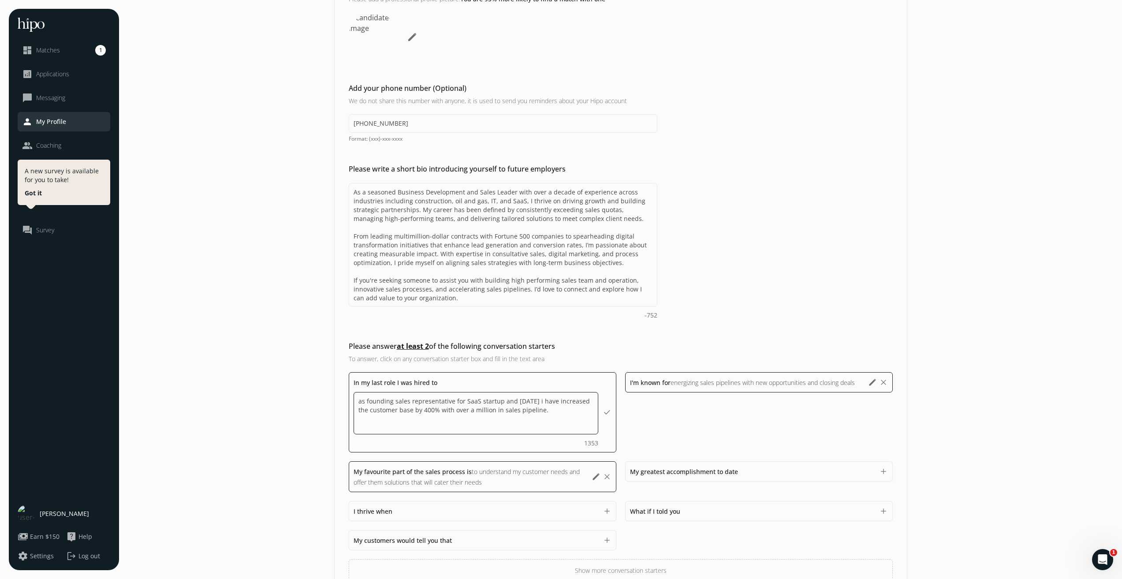
drag, startPoint x: 360, startPoint y: 403, endPoint x: 461, endPoint y: 400, distance: 101.4
click at [461, 400] on textarea "as founding sales representative for SaaS startup and [DATE] i have increased t…" at bounding box center [475, 413] width 245 height 42
click at [385, 418] on textarea "initiate a new business development plan for a field service automation SaaS st…" at bounding box center [475, 414] width 245 height 44
click at [374, 422] on textarea "initiate a new business development plan for a field service automation SaaS st…" at bounding box center [475, 414] width 245 height 44
click at [375, 427] on textarea "initiate a new business development plan for a field service automation SaaS st…" at bounding box center [475, 414] width 245 height 44
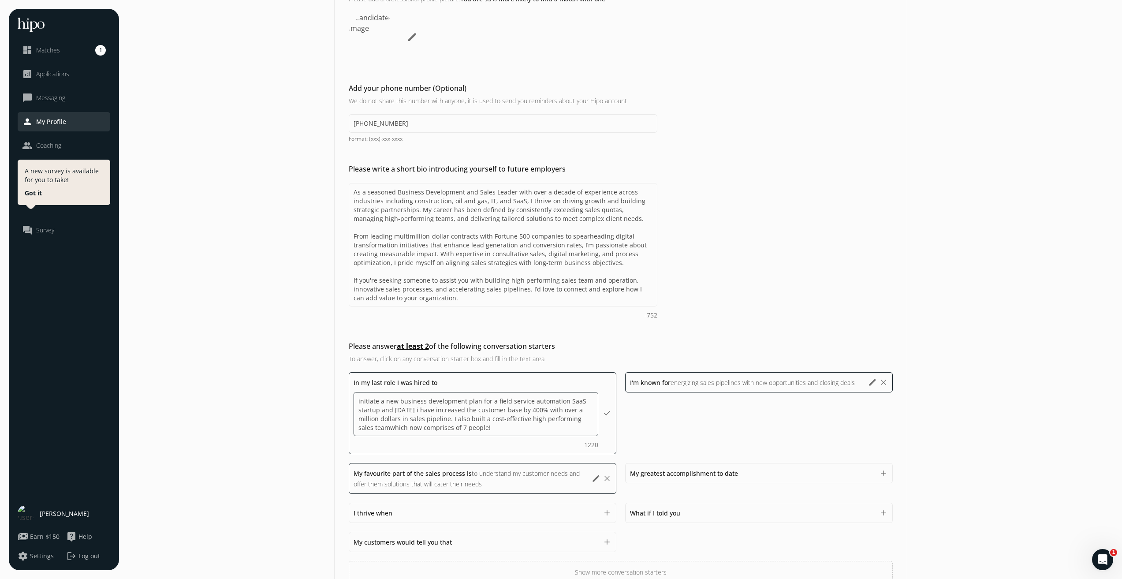
type textarea "initiate a new business development plan for a field service automation SaaS st…"
click at [874, 380] on button "edit" at bounding box center [872, 382] width 9 height 9
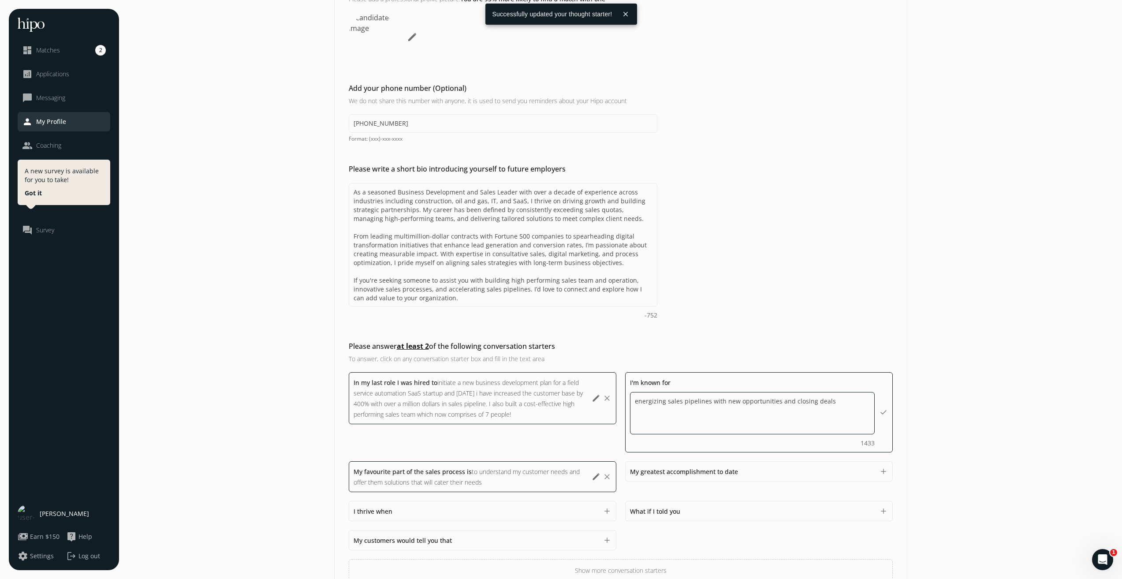
drag, startPoint x: 636, startPoint y: 405, endPoint x: 641, endPoint y: 404, distance: 4.4
click at [641, 404] on textarea "energizing sales pipelines with new opportunities and closing deals" at bounding box center [752, 413] width 245 height 42
click at [790, 404] on textarea "energizing sales pipelines with new opportunities and closing deals" at bounding box center [752, 413] width 245 height 42
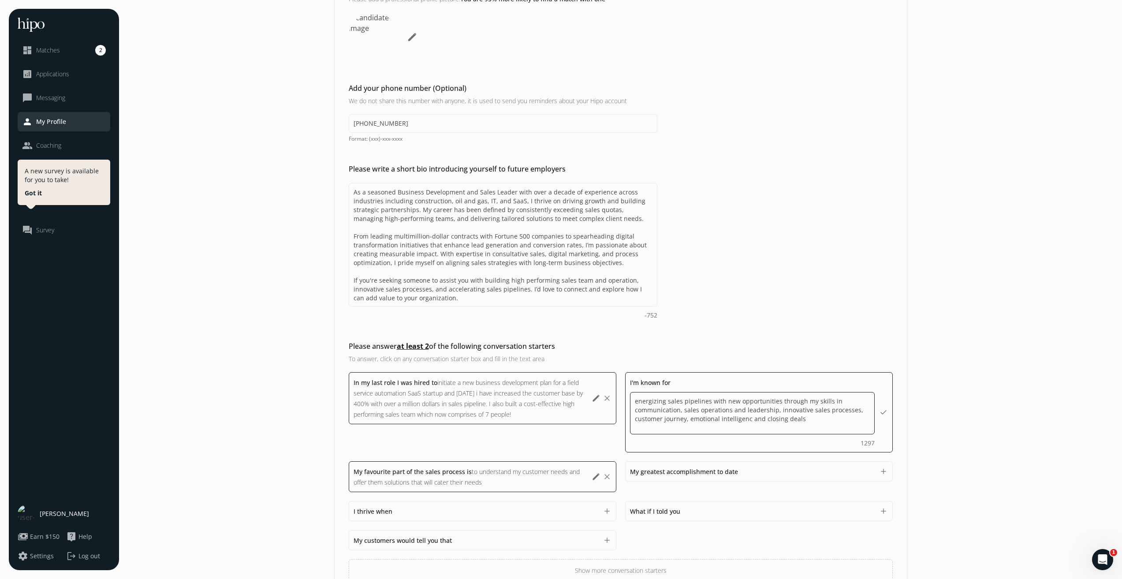
type textarea "energizing sales pipelines with new opportunities through my skills in communic…"
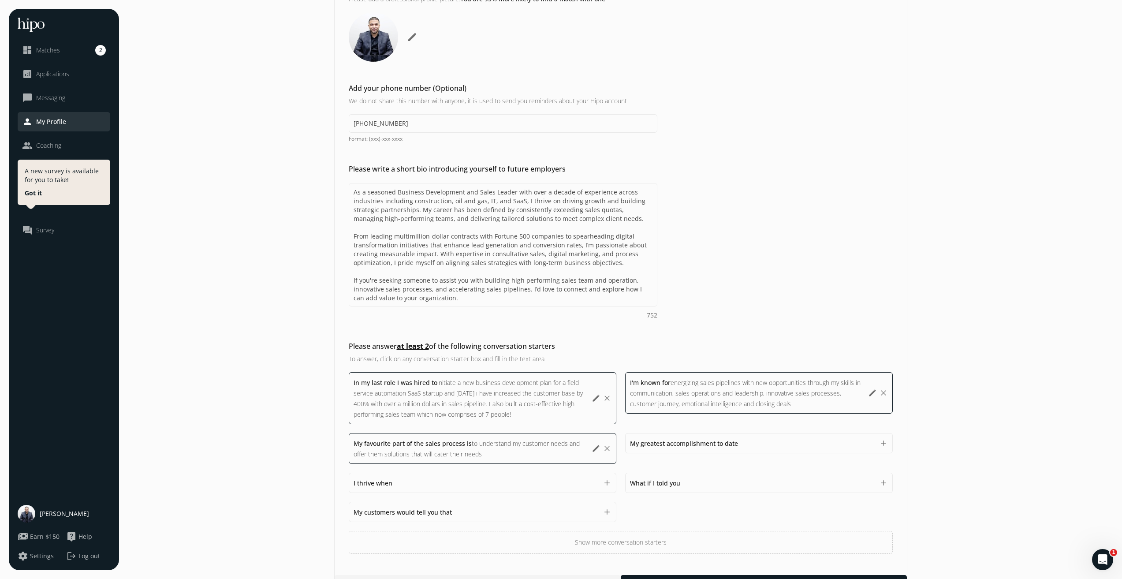
click at [594, 449] on button "edit" at bounding box center [595, 448] width 9 height 9
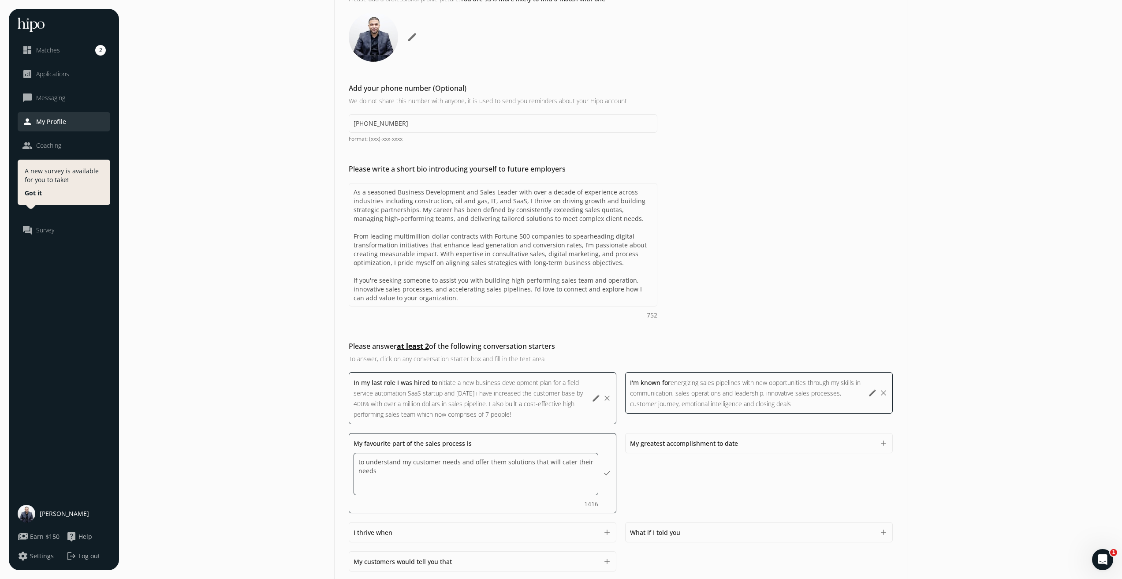
drag, startPoint x: 571, startPoint y: 463, endPoint x: 589, endPoint y: 471, distance: 19.6
click at [589, 471] on textarea "to understand my customer needs and offer them solutions that will cater their …" at bounding box center [475, 474] width 245 height 42
type textarea "to understand my customer needs and offer them solutions that will cater to it."
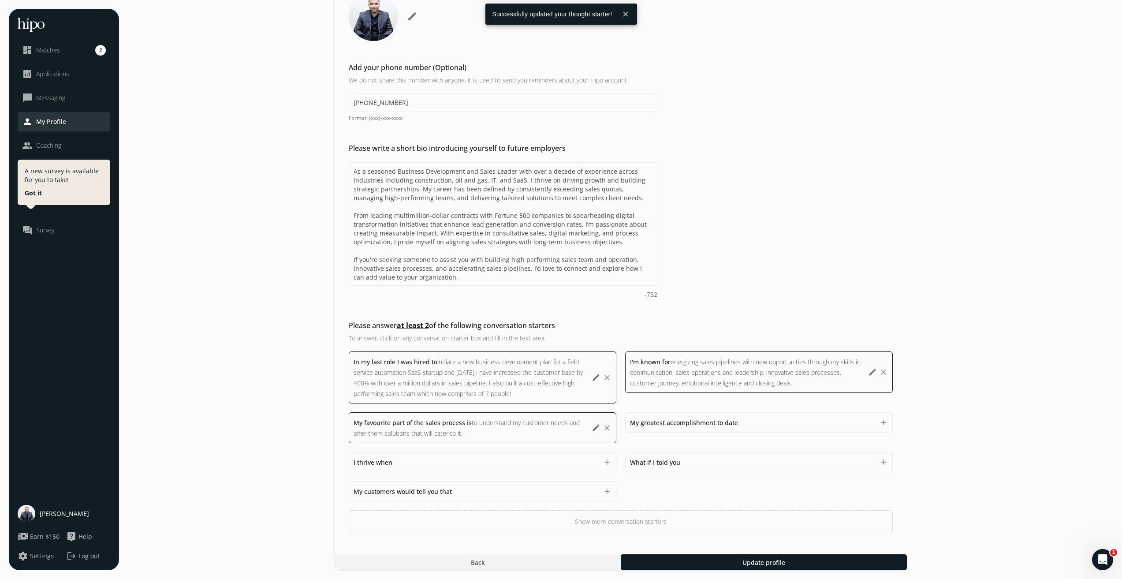
scroll to position [121, 0]
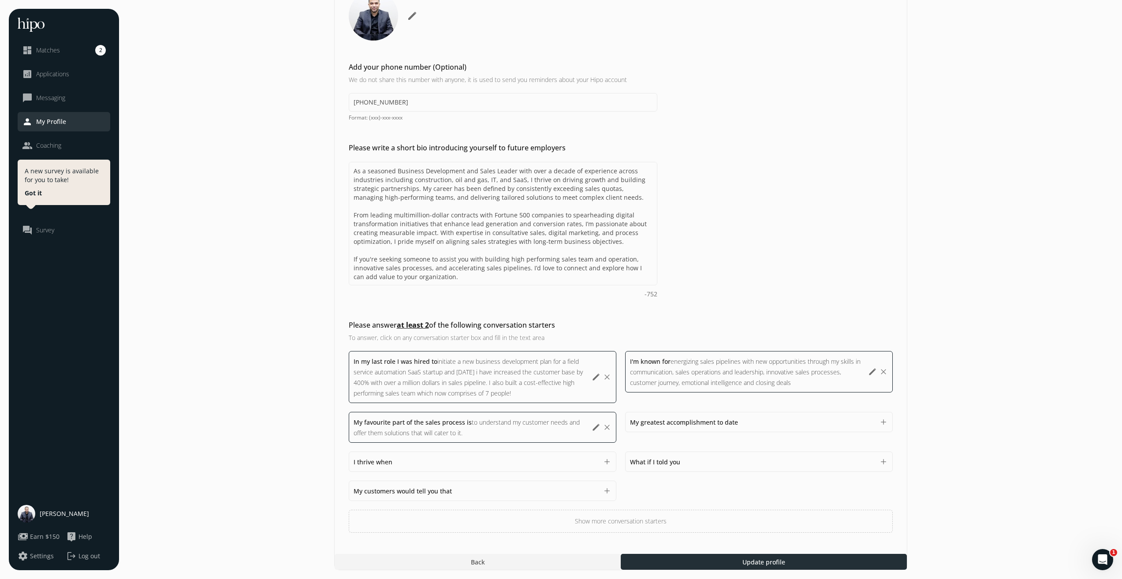
click at [772, 562] on span "Update profile" at bounding box center [763, 561] width 43 height 9
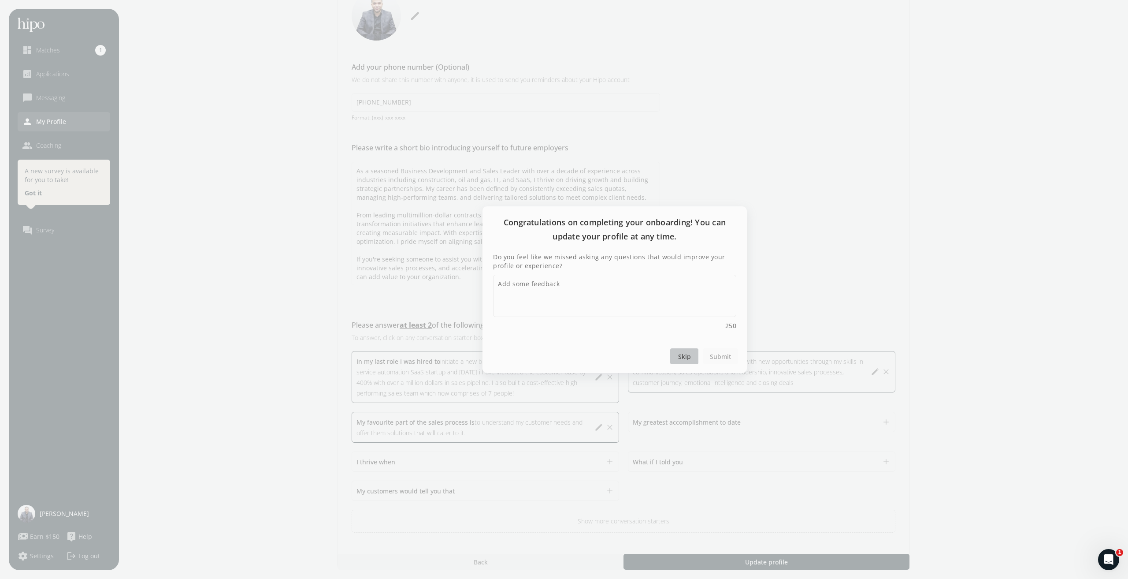
click at [683, 353] on span "Skip" at bounding box center [684, 355] width 13 height 9
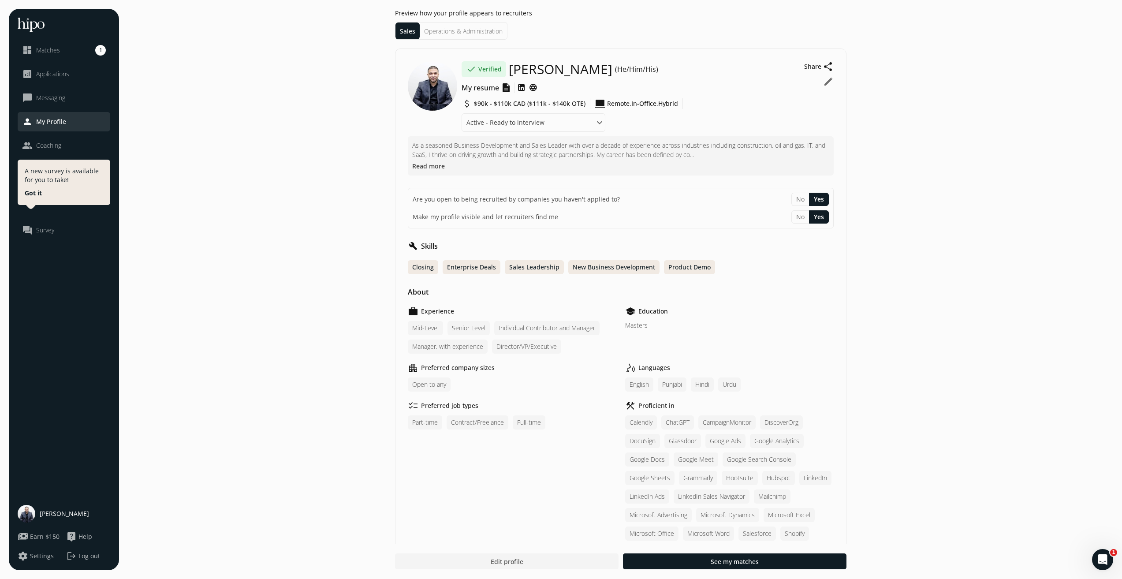
click at [35, 194] on button "Got it" at bounding box center [33, 193] width 17 height 9
click at [52, 73] on span "Applications" at bounding box center [52, 74] width 33 height 9
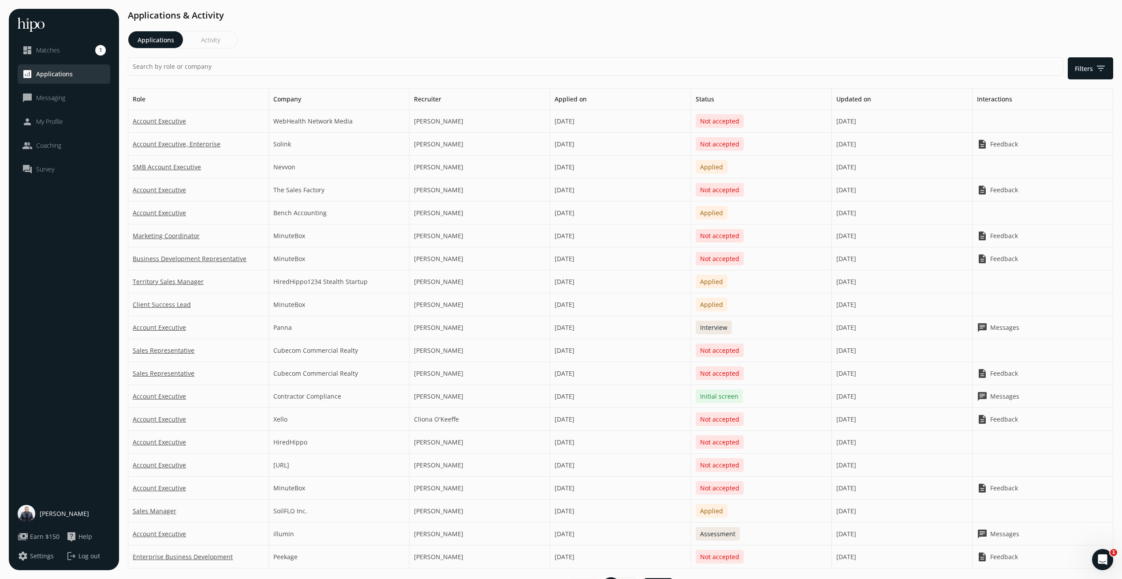
click at [71, 48] on link "dashboard Matches 1" at bounding box center [64, 50] width 84 height 11
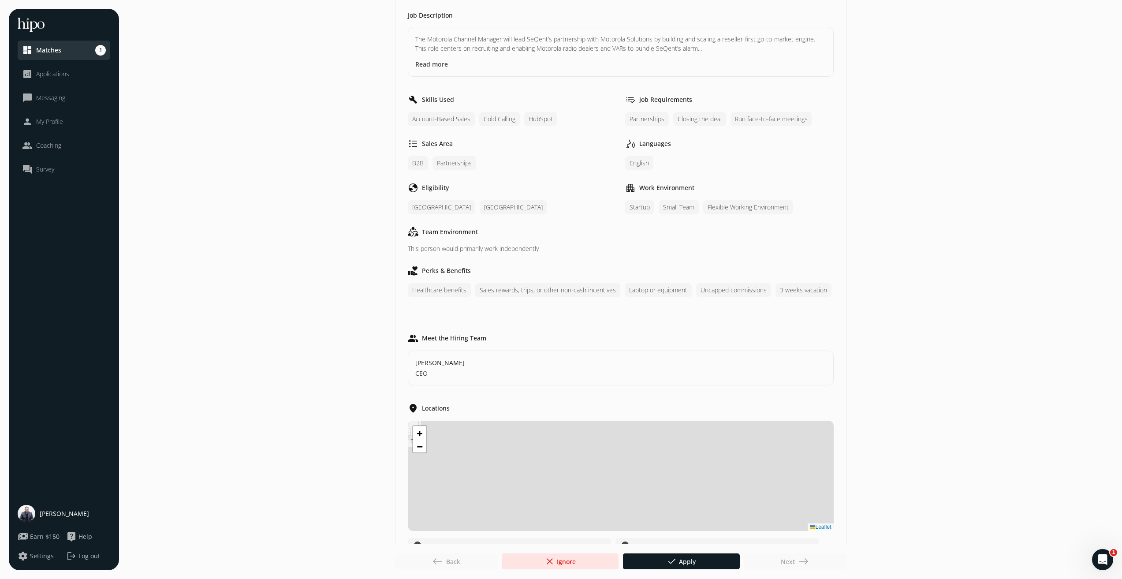
scroll to position [238, 0]
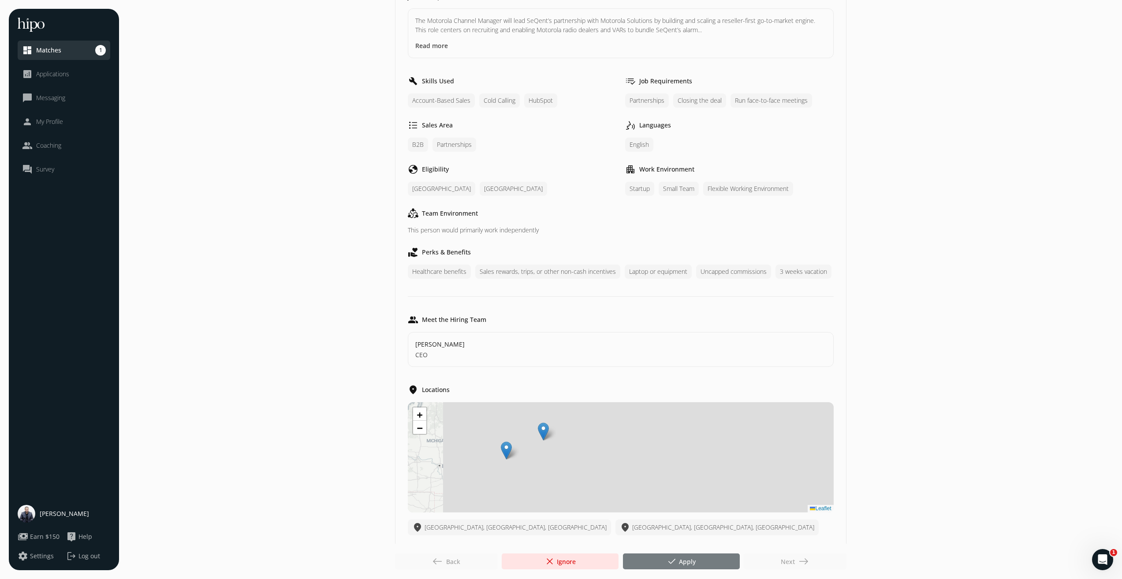
click at [674, 563] on span "done" at bounding box center [671, 561] width 11 height 11
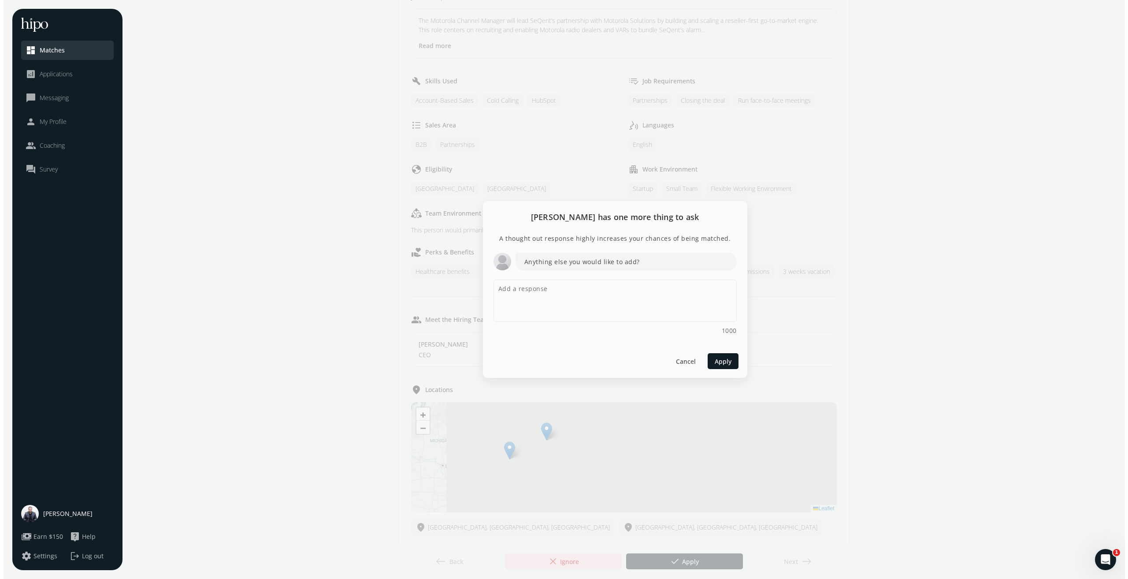
scroll to position [0, 0]
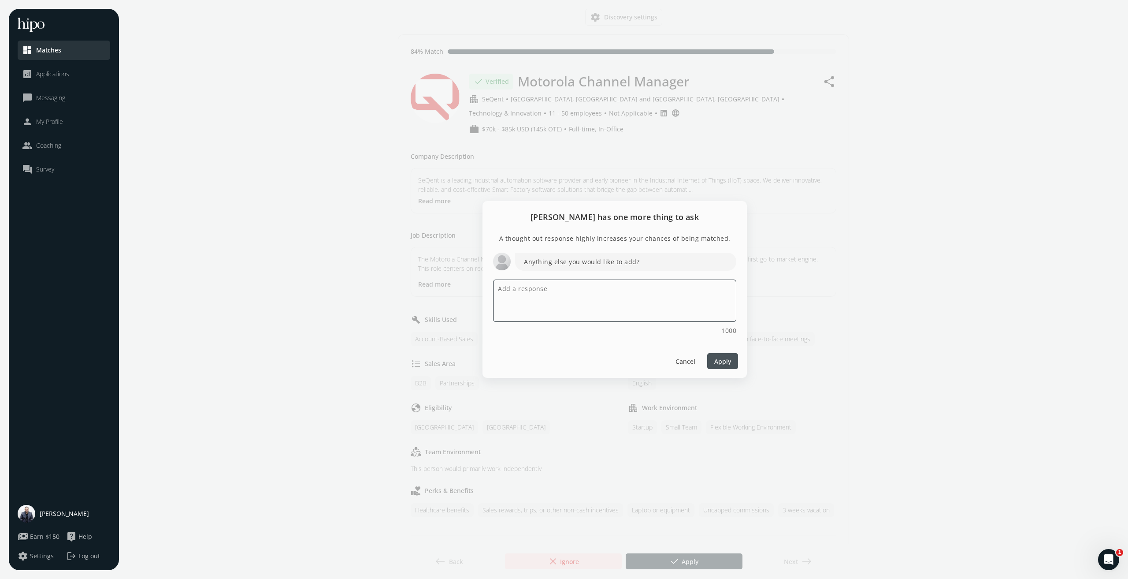
click at [550, 282] on textarea at bounding box center [614, 300] width 243 height 42
click at [617, 297] on textarea "I would appreciate the opportunity to present my skill set to assist in SeQent …" at bounding box center [614, 300] width 243 height 42
click at [715, 299] on textarea "I would appreciate the opportunity to present my skill set to assist in SeQent …" at bounding box center [614, 300] width 243 height 42
click at [606, 308] on textarea "I would appreciate the opportunity to present my skill set to assist in SeQent …" at bounding box center [614, 300] width 243 height 42
drag, startPoint x: 583, startPoint y: 309, endPoint x: 484, endPoint y: 318, distance: 99.1
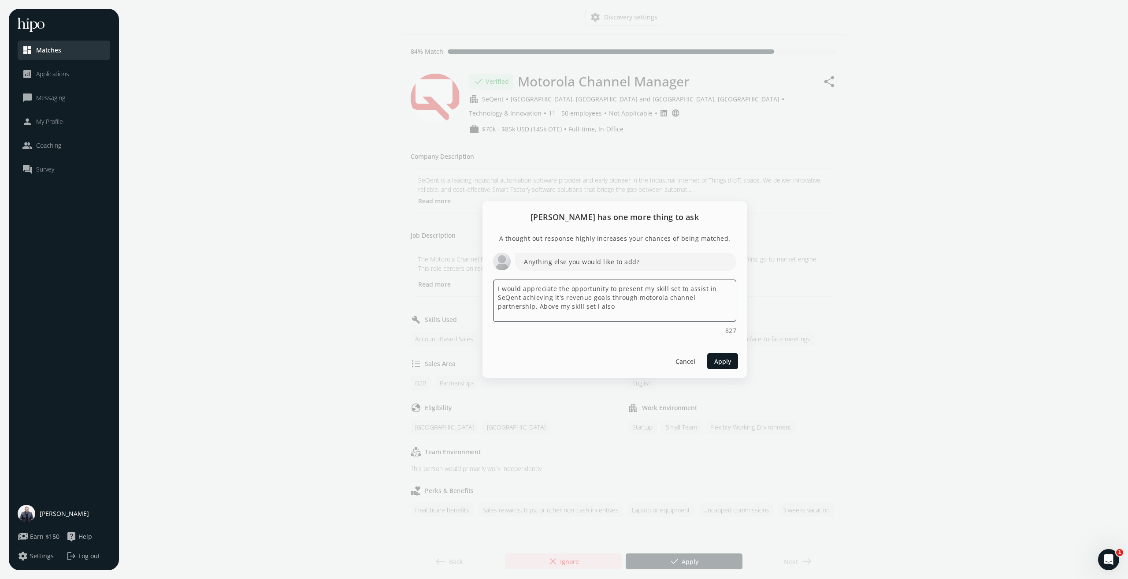
click at [484, 318] on div "A thought out response highly increases your chances of being matched. Anything…" at bounding box center [615, 288] width 264 height 111
type textarea "I would appreciate the opportunity to present my skill set to assist in SeQent …"
click at [728, 366] on div at bounding box center [722, 361] width 31 height 16
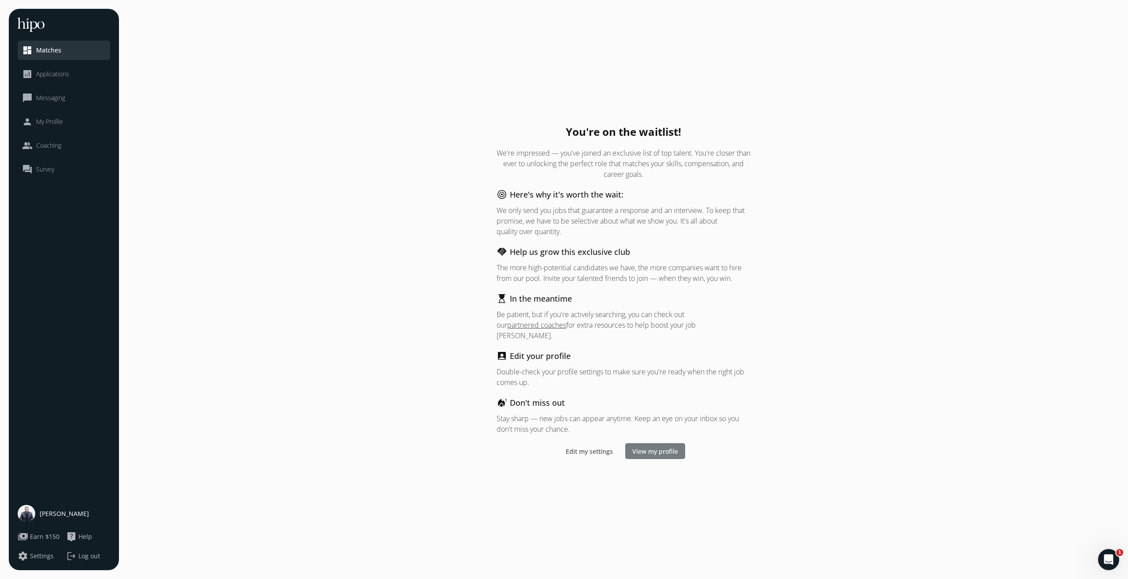
click at [657, 448] on span "View my profile" at bounding box center [655, 450] width 46 height 9
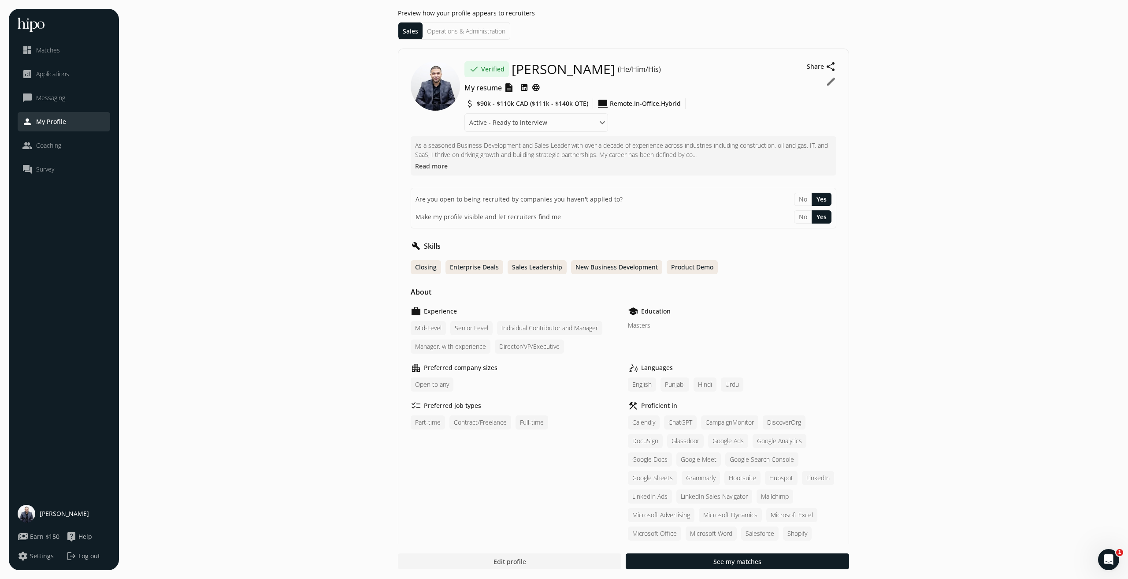
click at [471, 33] on li "Operations & Administration" at bounding box center [466, 30] width 87 height 17
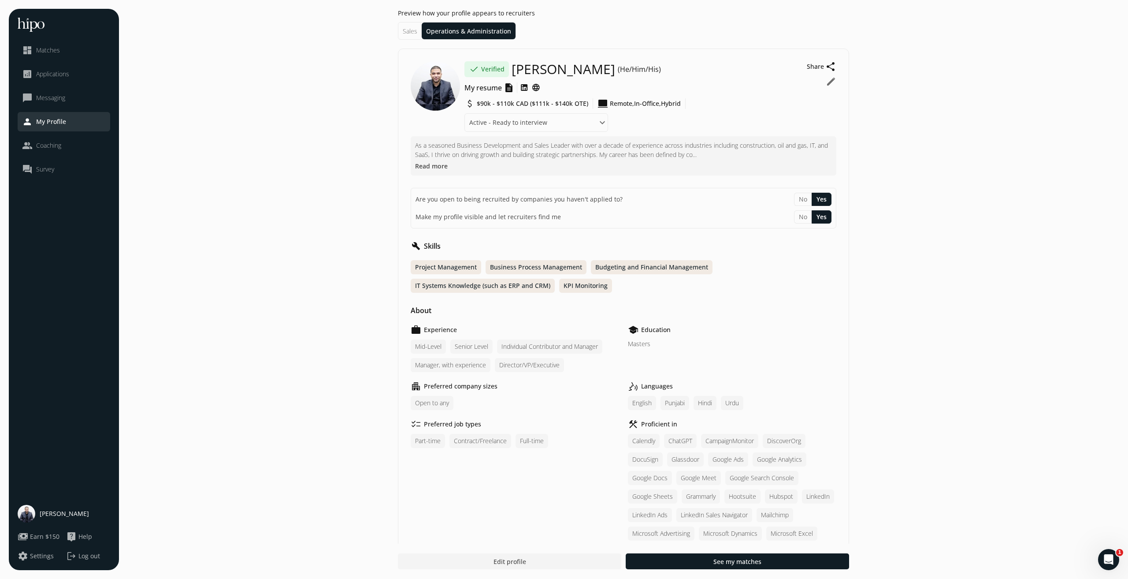
click at [55, 46] on span "Matches" at bounding box center [48, 50] width 24 height 9
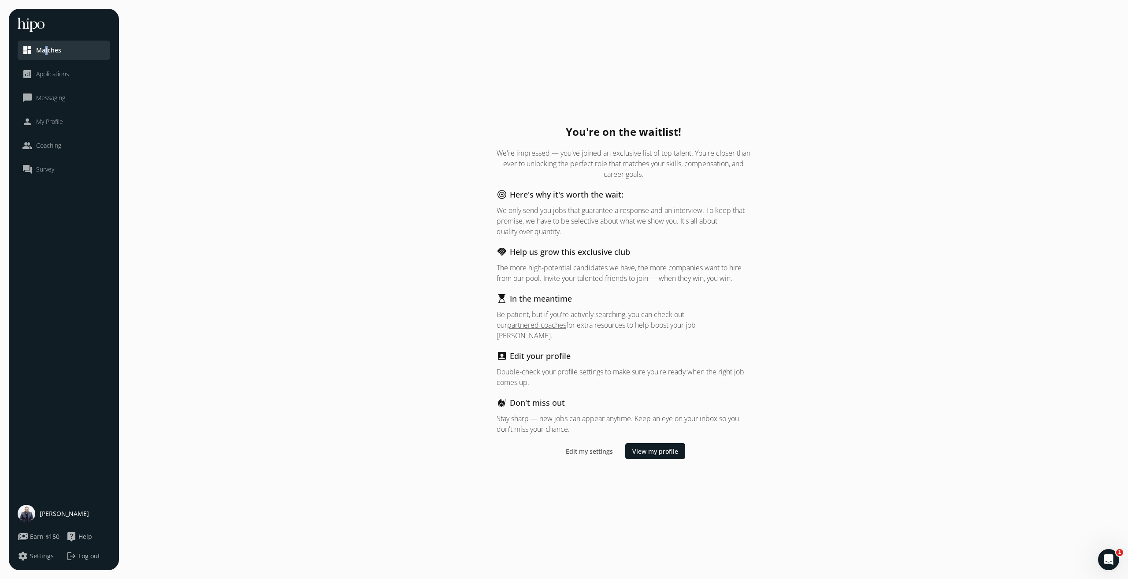
click at [47, 58] on li "dashboard Matches" at bounding box center [64, 50] width 93 height 19
click at [56, 82] on li "analytics Applications" at bounding box center [64, 73] width 93 height 19
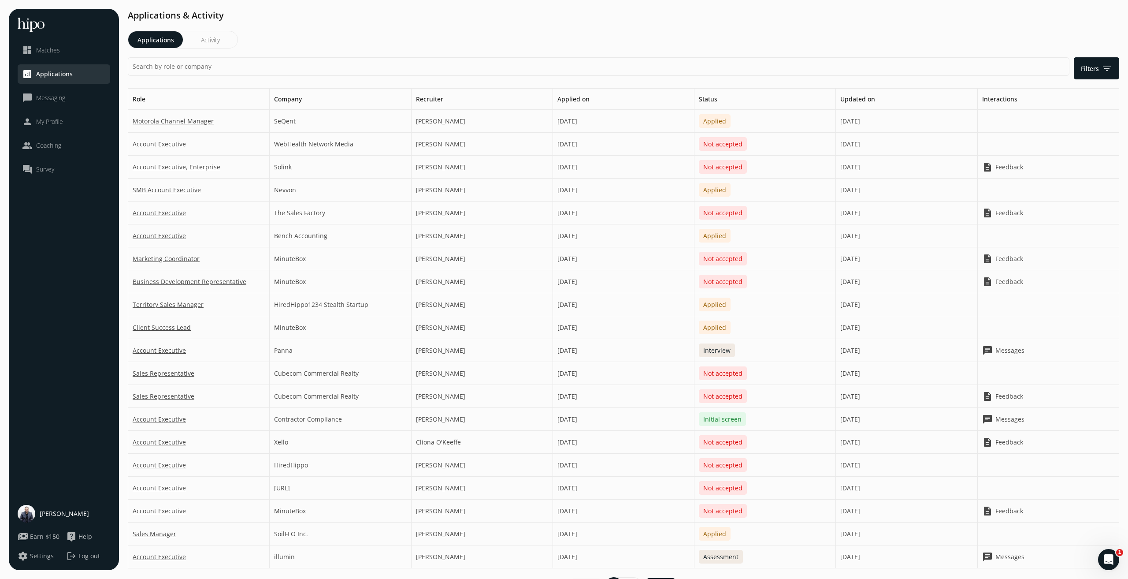
click at [212, 38] on button "Activity" at bounding box center [210, 39] width 55 height 17
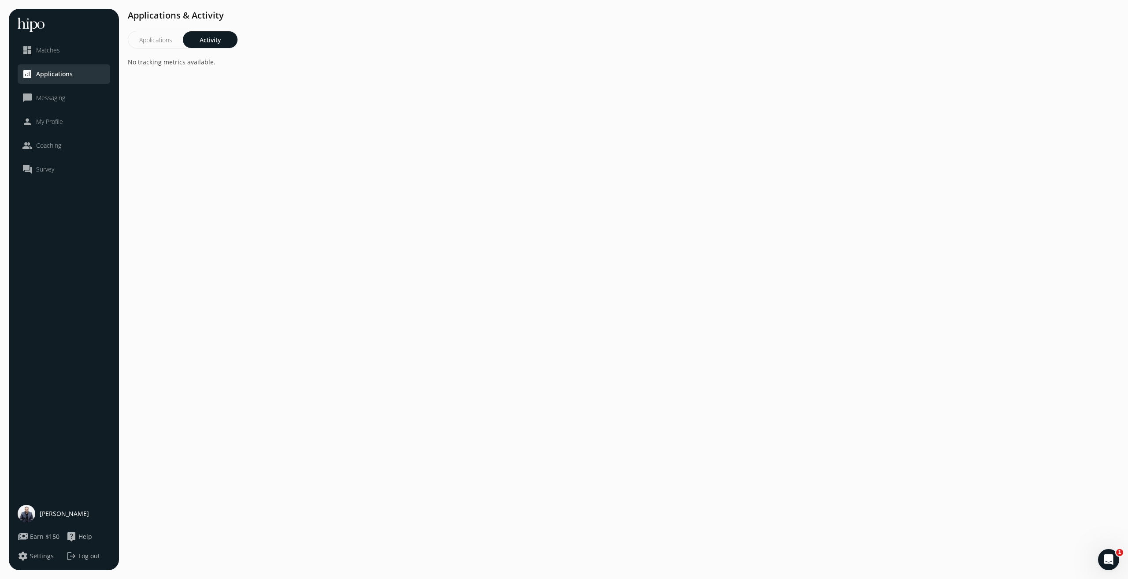
click at [152, 47] on button "Applications" at bounding box center [155, 39] width 55 height 17
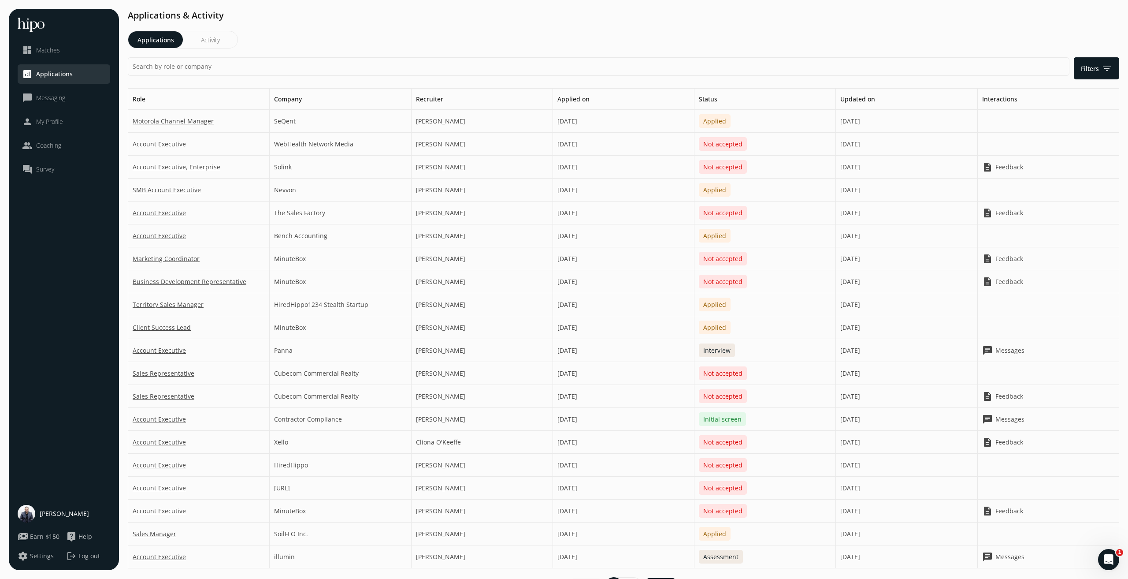
click at [82, 54] on link "dashboard Matches" at bounding box center [64, 50] width 84 height 11
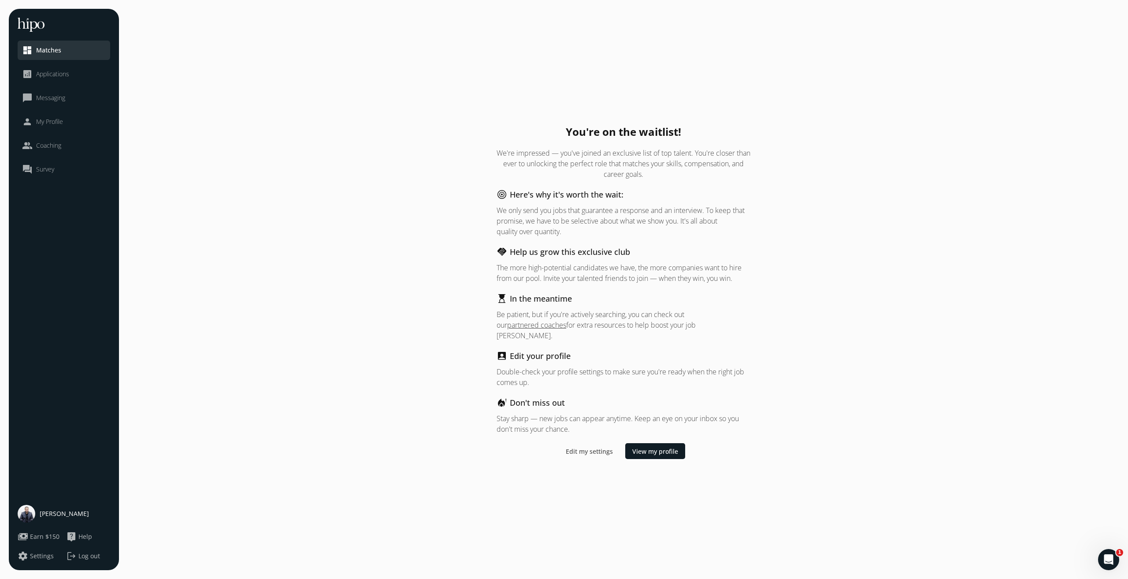
click at [37, 123] on span "My Profile" at bounding box center [49, 121] width 27 height 9
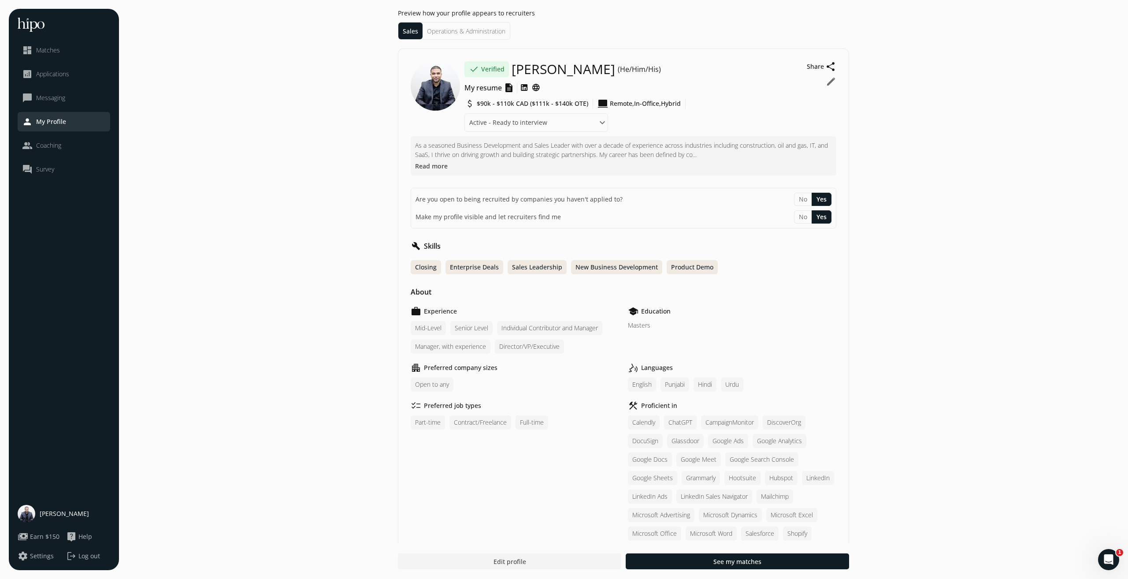
click at [52, 102] on span "Messaging" at bounding box center [50, 97] width 29 height 9
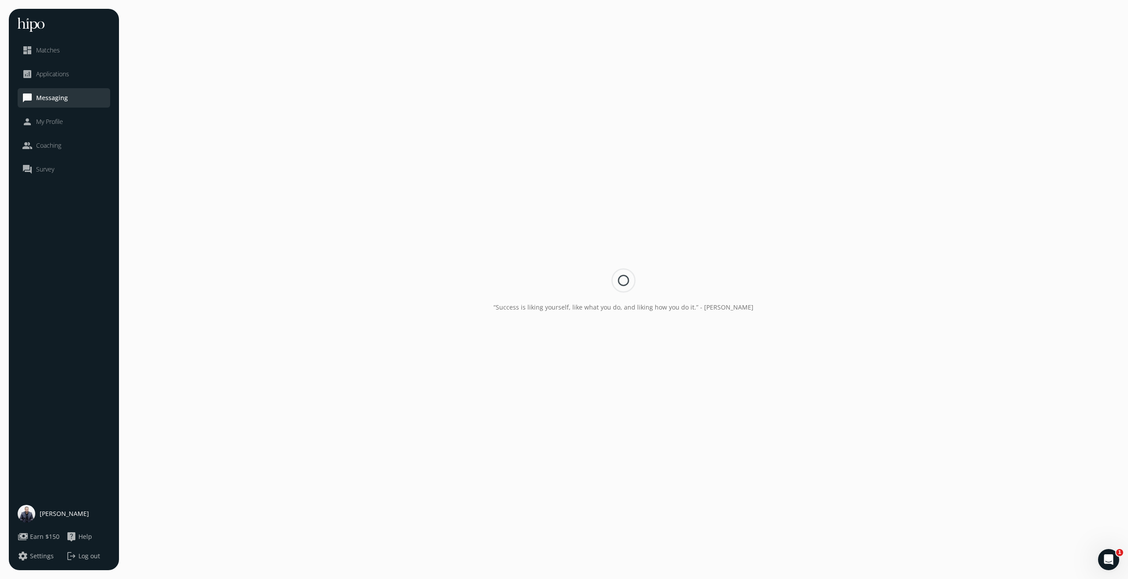
select select "screen"
